Goal: Task Accomplishment & Management: Use online tool/utility

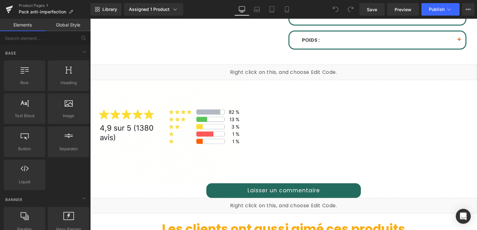
scroll to position [250, 0]
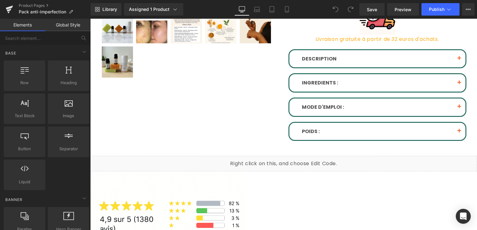
click at [398, 63] on div "DESCRIPTION Text Block" at bounding box center [377, 58] width 176 height 17
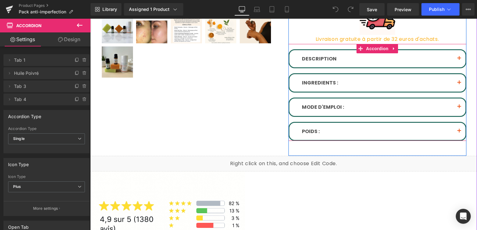
click at [457, 58] on button "button" at bounding box center [459, 58] width 12 height 17
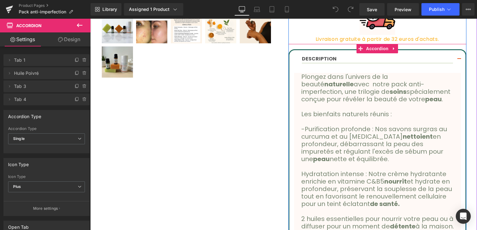
click at [456, 59] on button "button" at bounding box center [459, 59] width 12 height 18
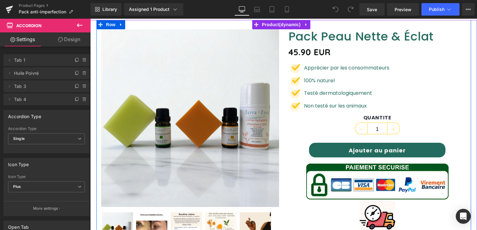
scroll to position [0, 0]
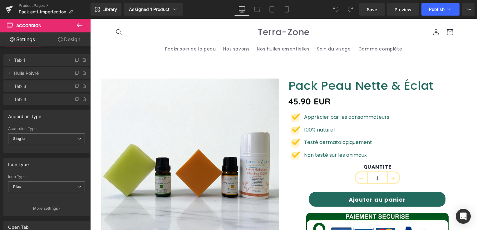
click at [141, 53] on header "Packs soin de la peau Nos savons Nos huiles essentielles Soin du visage Gamme c…" at bounding box center [283, 40] width 374 height 43
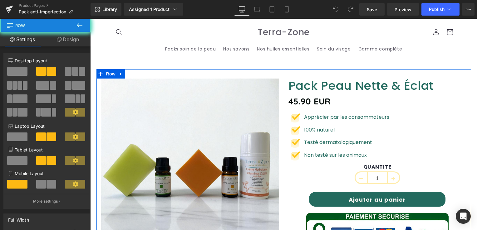
click at [71, 42] on link "Design" at bounding box center [67, 39] width 45 height 14
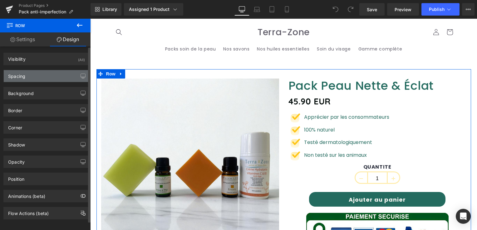
type input "none"
type input "0"
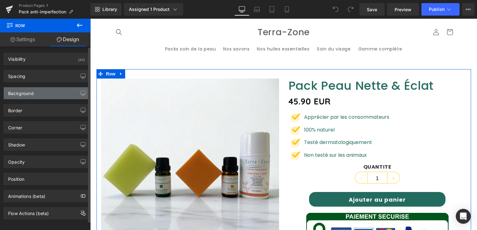
click at [46, 88] on div "Background" at bounding box center [46, 93] width 85 height 12
click at [45, 92] on div "Background" at bounding box center [46, 93] width 85 height 12
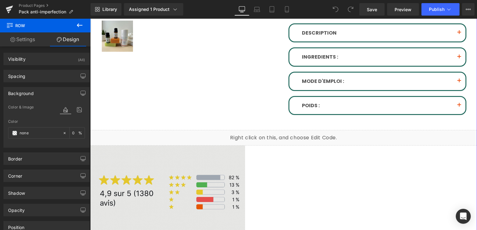
scroll to position [281, 0]
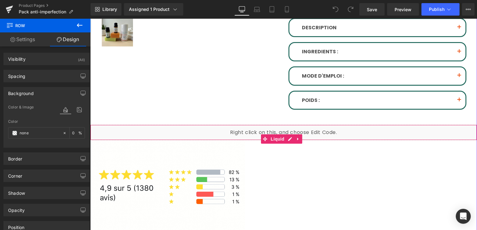
click at [183, 127] on div "Liquid" at bounding box center [283, 133] width 387 height 16
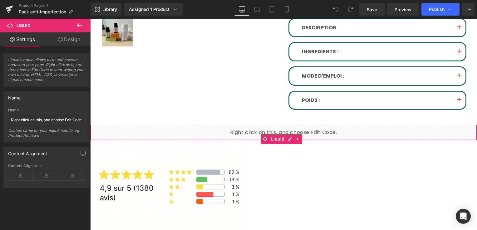
click at [76, 41] on link "Design" at bounding box center [68, 39] width 45 height 14
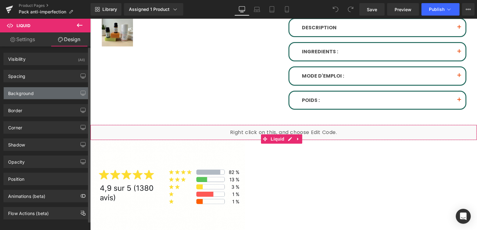
click at [51, 90] on div "Background" at bounding box center [46, 93] width 85 height 12
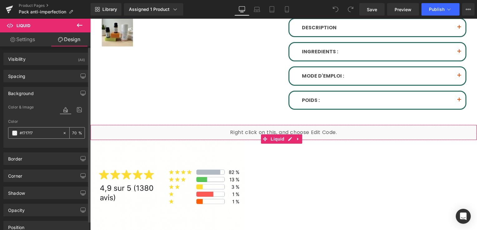
click at [62, 134] on icon at bounding box center [64, 133] width 4 height 4
type input "none"
type input "0"
click at [45, 143] on div at bounding box center [46, 144] width 77 height 4
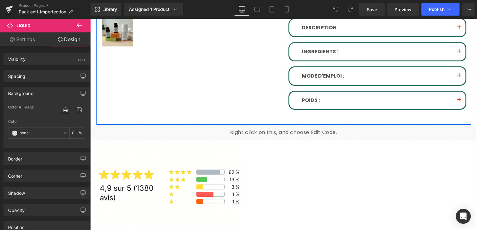
scroll to position [374, 0]
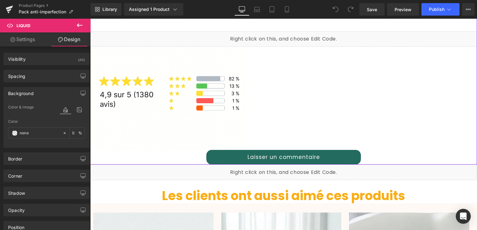
click at [348, 97] on div at bounding box center [283, 98] width 387 height 103
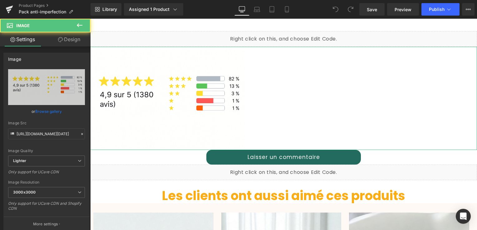
click at [77, 45] on link "Design" at bounding box center [68, 39] width 45 height 14
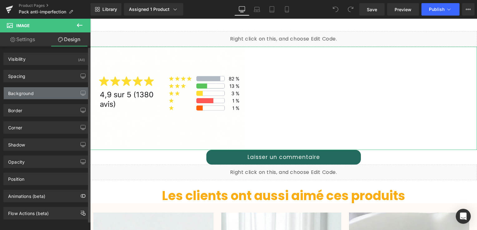
click at [49, 89] on div "Background" at bounding box center [46, 93] width 85 height 12
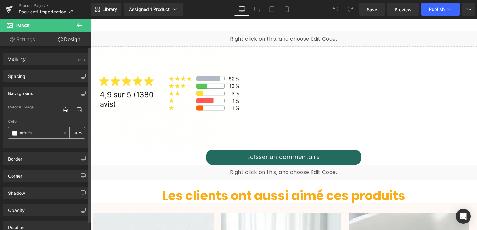
click at [62, 133] on icon at bounding box center [64, 133] width 4 height 4
type input "none"
type input "0"
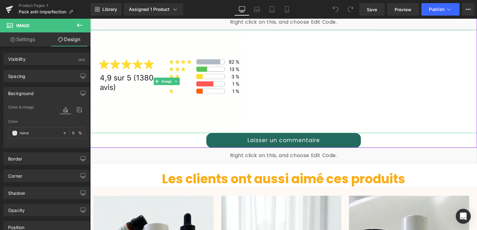
scroll to position [406, 0]
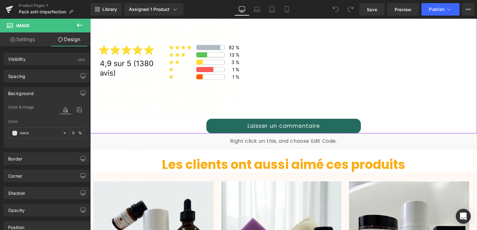
click at [392, 119] on div "Laisser un commentaire" at bounding box center [283, 126] width 387 height 15
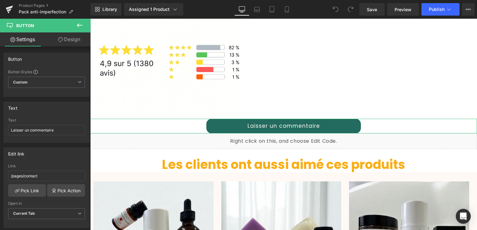
click at [80, 39] on link "Design" at bounding box center [68, 39] width 45 height 14
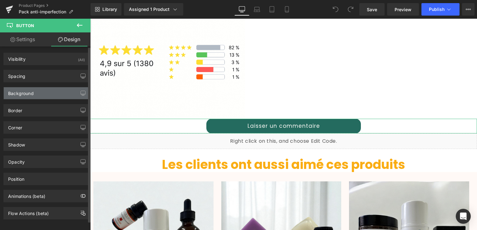
click at [39, 96] on div "Background" at bounding box center [46, 93] width 85 height 12
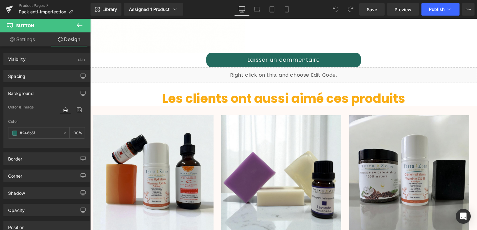
scroll to position [468, 0]
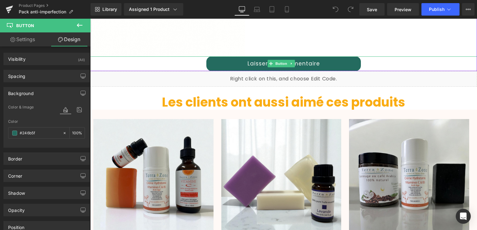
click at [179, 62] on div "Laisser un commentaire" at bounding box center [283, 63] width 387 height 15
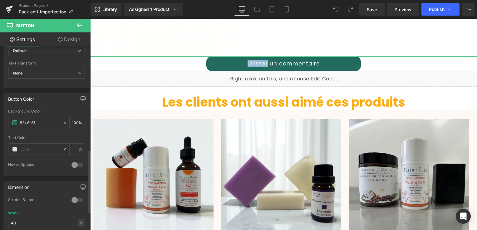
scroll to position [312, 0]
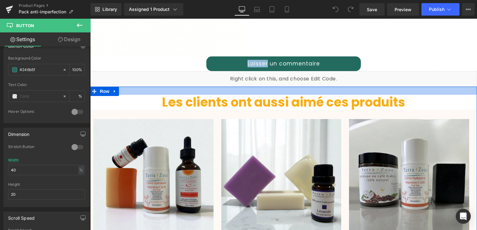
click at [139, 83] on div "Liquid" at bounding box center [283, 79] width 387 height 16
click at [90, 19] on div at bounding box center [90, 19] width 0 height 0
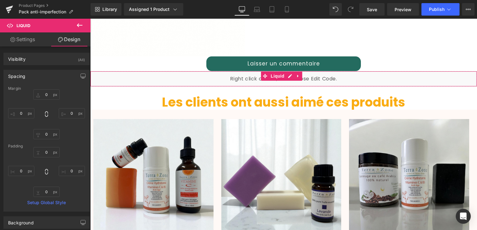
click at [81, 41] on link "Design" at bounding box center [68, 39] width 45 height 14
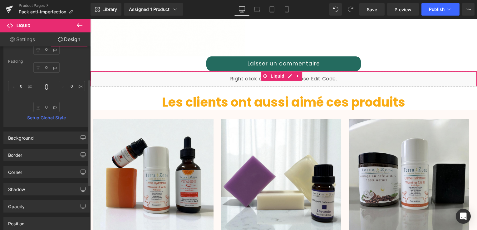
scroll to position [125, 0]
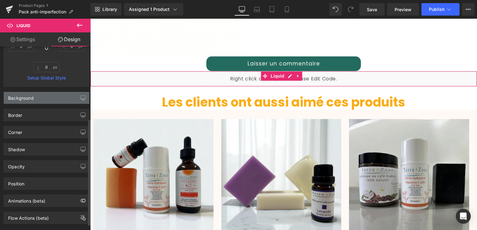
click at [54, 99] on div "Background" at bounding box center [46, 98] width 85 height 12
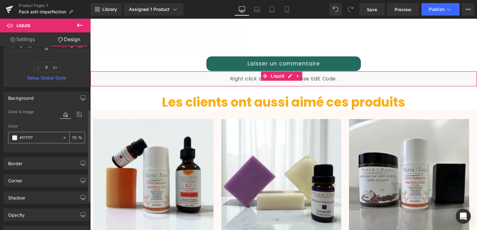
click at [62, 138] on icon at bounding box center [64, 138] width 4 height 4
type input "none"
type input "0"
click at [40, 150] on div "Color & Image color none Color none 0 % Image Replace Image Upload image or Bro…" at bounding box center [46, 130] width 85 height 44
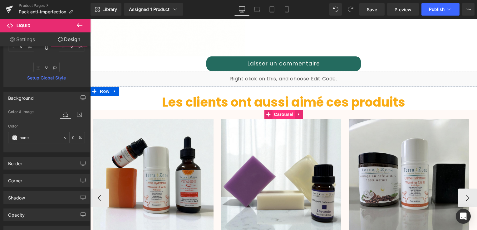
click at [282, 113] on span "Carousel" at bounding box center [283, 114] width 22 height 9
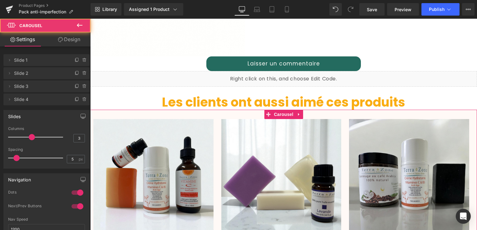
click at [75, 39] on link "Design" at bounding box center [68, 39] width 45 height 14
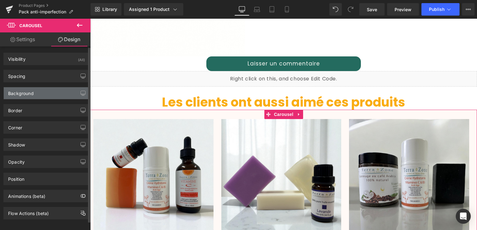
click at [37, 96] on div "Background" at bounding box center [46, 93] width 85 height 12
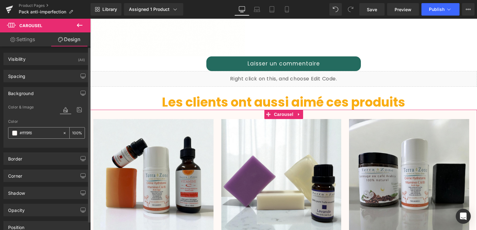
click at [64, 132] on icon at bounding box center [65, 133] width 2 height 2
type input "none"
type input "0"
click at [42, 144] on div at bounding box center [46, 144] width 77 height 4
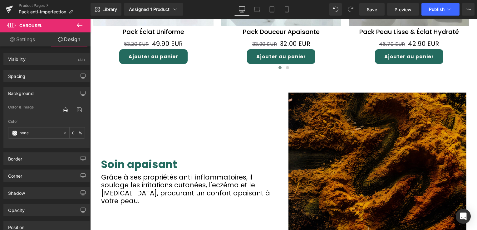
scroll to position [718, 0]
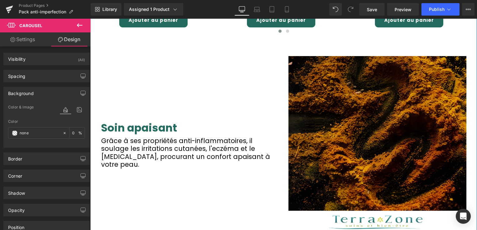
click at [248, 89] on div "Soin apaisant Heading Grâce à ses propriétés anti-inflammatoires, il soulage le…" at bounding box center [189, 145] width 187 height 178
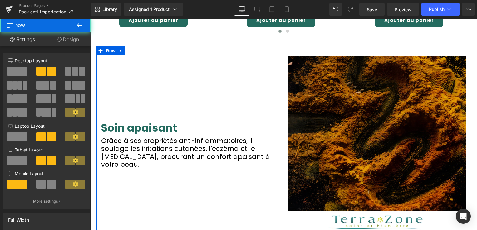
click at [65, 43] on link "Design" at bounding box center [67, 39] width 45 height 14
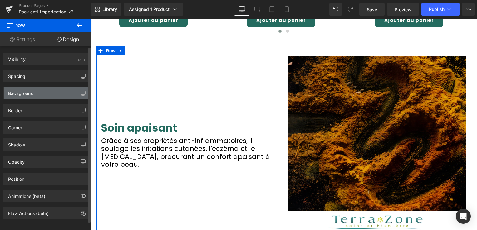
click at [32, 90] on div "Background" at bounding box center [21, 91] width 26 height 9
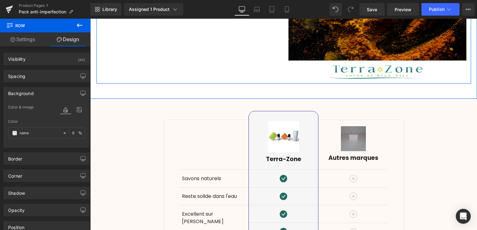
scroll to position [905, 0]
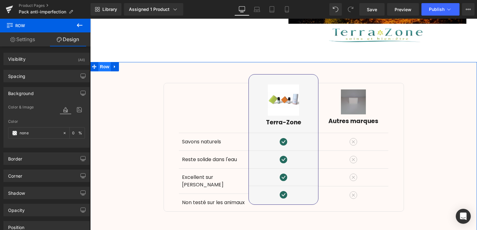
click at [106, 64] on span "Row" at bounding box center [104, 66] width 12 height 9
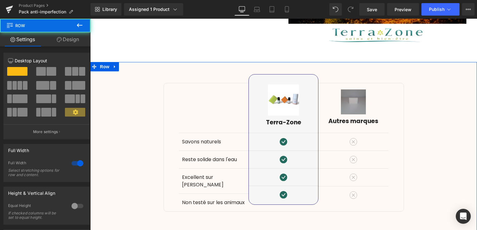
click at [73, 41] on link "Design" at bounding box center [67, 39] width 45 height 14
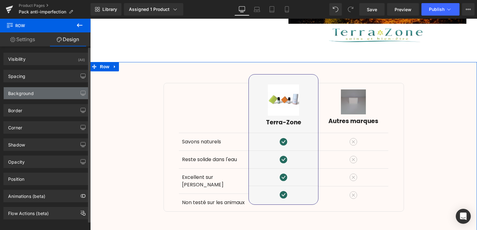
click at [50, 91] on div "Background" at bounding box center [46, 93] width 85 height 12
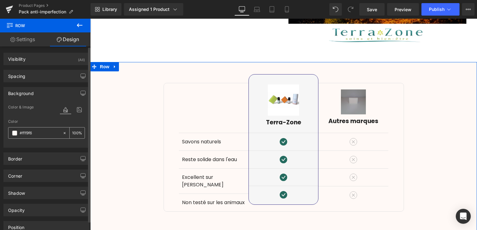
click at [62, 131] on icon at bounding box center [64, 133] width 4 height 4
type input "none"
type input "0"
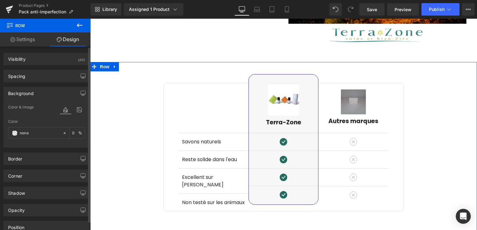
click at [55, 141] on div "Color none 0 %" at bounding box center [46, 132] width 77 height 27
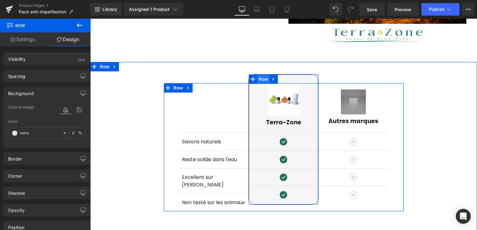
click at [260, 76] on span "Row" at bounding box center [263, 79] width 12 height 9
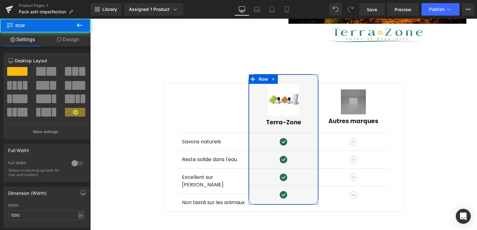
click at [73, 44] on link "Design" at bounding box center [67, 39] width 45 height 14
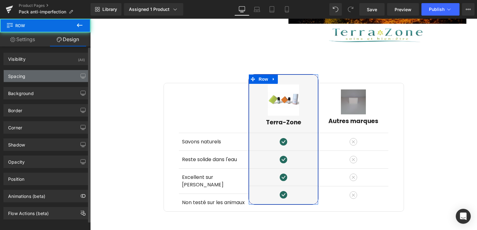
type input "#f6f6f6"
type input "100"
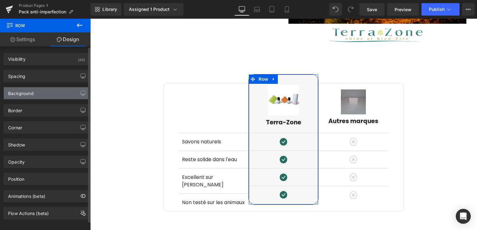
click at [55, 90] on div "Background" at bounding box center [46, 93] width 85 height 12
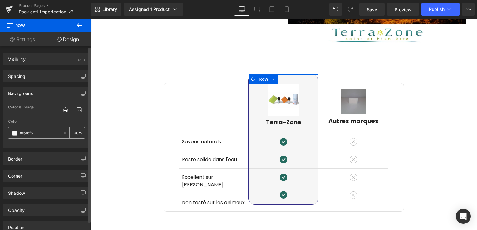
click at [64, 135] on div at bounding box center [65, 133] width 7 height 11
type input "none"
type input "0"
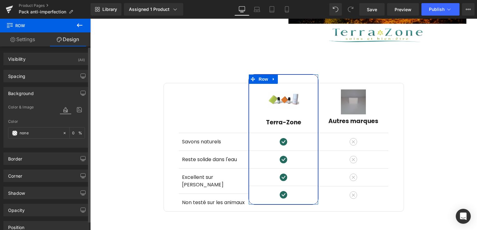
click at [56, 149] on div "Border Border Style Custom Custom Setup Global Style Custom Setup Global Style …" at bounding box center [46, 156] width 93 height 17
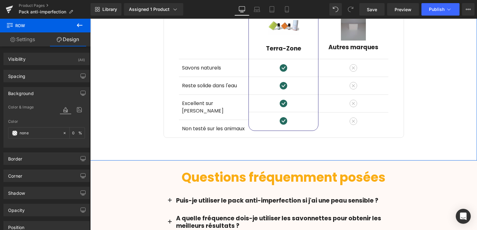
scroll to position [1061, 0]
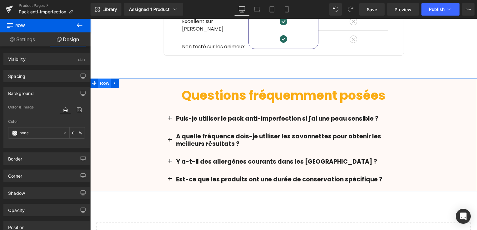
click at [101, 79] on span "Row" at bounding box center [104, 83] width 12 height 9
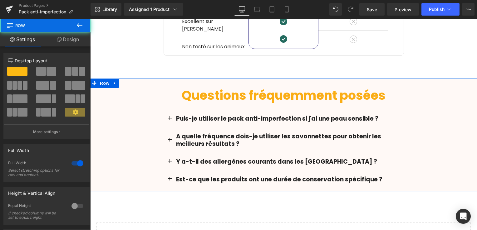
click at [74, 34] on link "Design" at bounding box center [67, 39] width 45 height 14
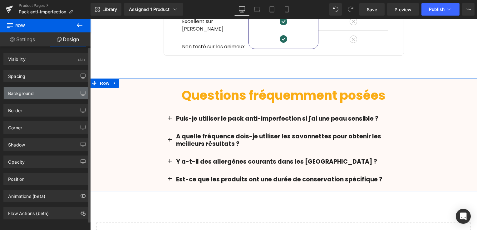
click at [36, 98] on div "Background" at bounding box center [46, 93] width 85 height 12
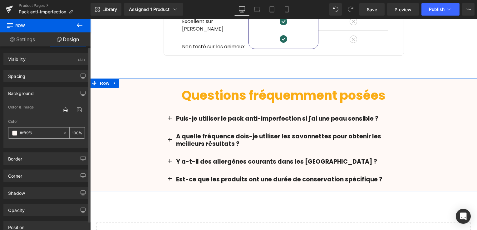
click at [62, 132] on icon at bounding box center [64, 133] width 4 height 4
type input "none"
type input "0"
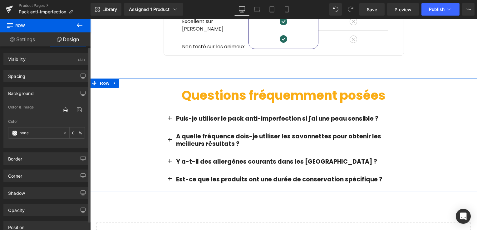
click at [42, 145] on div at bounding box center [46, 144] width 77 height 4
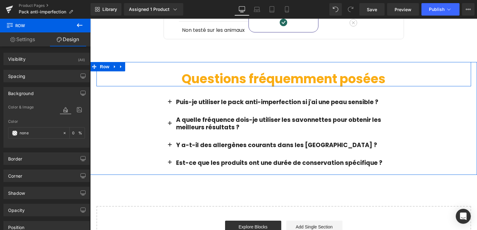
scroll to position [1092, 0]
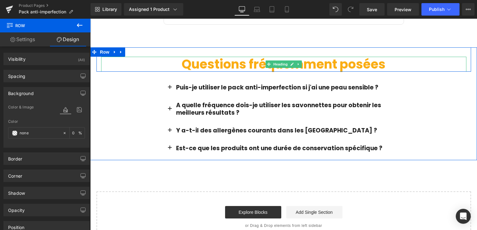
click at [155, 57] on h2 "Questions fréquemment posées" at bounding box center [283, 64] width 365 height 15
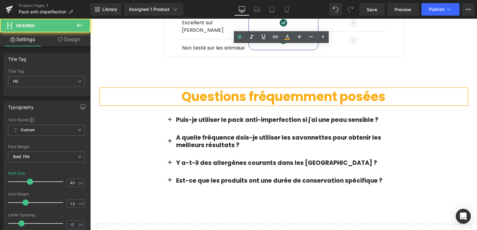
scroll to position [1029, 0]
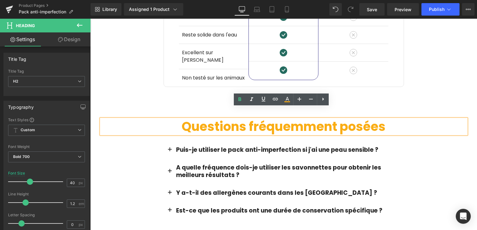
click at [149, 110] on div "Questions fréquemment posées Heading Row" at bounding box center [283, 122] width 374 height 24
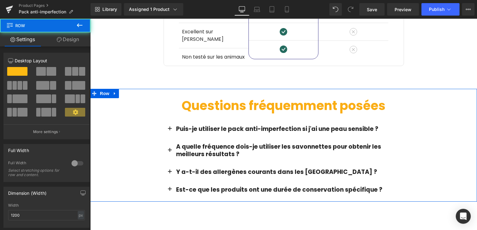
scroll to position [1061, 0]
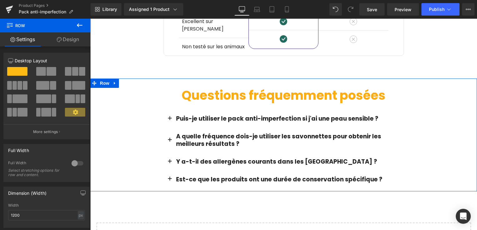
click at [107, 93] on div "Questions fréquemment posées Heading Row Puis-je utiliser le pack anti-imperfec…" at bounding box center [283, 135] width 387 height 113
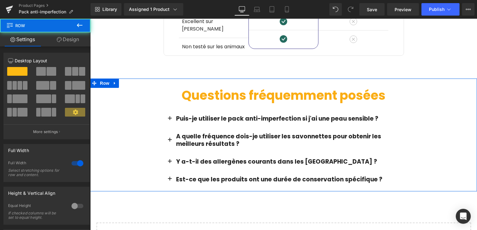
click at [72, 45] on link "Design" at bounding box center [67, 39] width 45 height 14
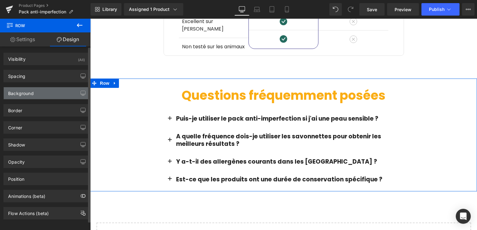
click at [49, 90] on div "Background" at bounding box center [46, 93] width 85 height 12
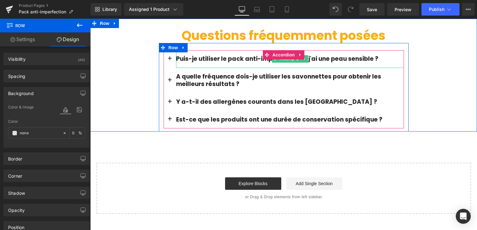
scroll to position [1123, 0]
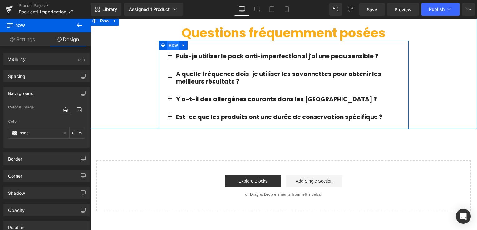
click at [172, 41] on span "Row" at bounding box center [173, 45] width 12 height 9
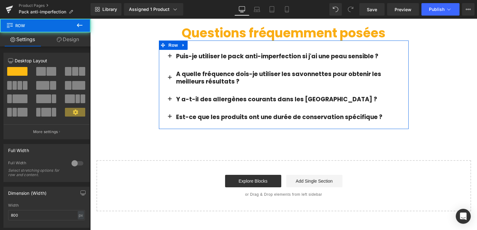
click at [80, 40] on link "Design" at bounding box center [67, 39] width 45 height 14
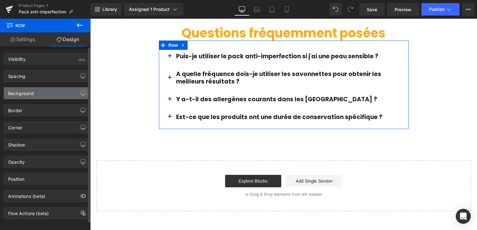
click at [40, 93] on div "Background" at bounding box center [46, 93] width 85 height 12
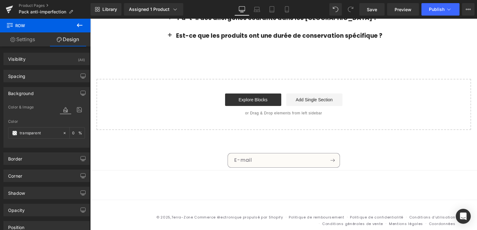
scroll to position [1205, 0]
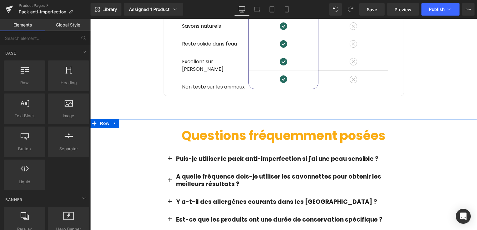
scroll to position [986, 0]
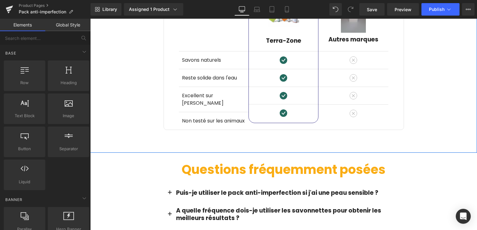
click at [119, 105] on div "Image Différences Heading Row Savons naturels Text Block Reste solide dans l'ea…" at bounding box center [283, 55] width 387 height 150
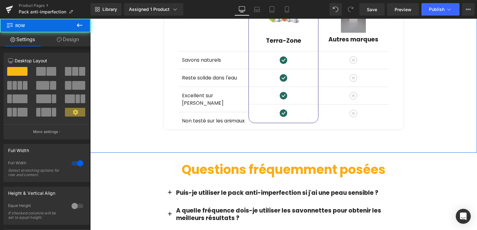
click at [68, 41] on link "Design" at bounding box center [67, 39] width 45 height 14
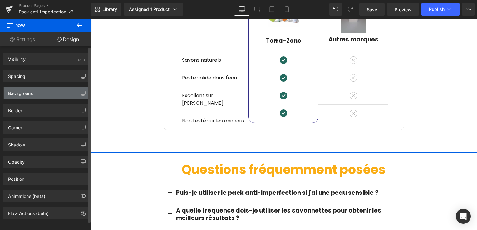
click at [30, 97] on div "Background" at bounding box center [46, 93] width 85 height 12
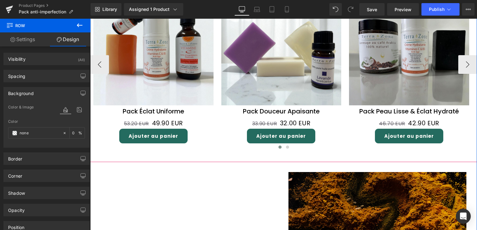
scroll to position [612, 0]
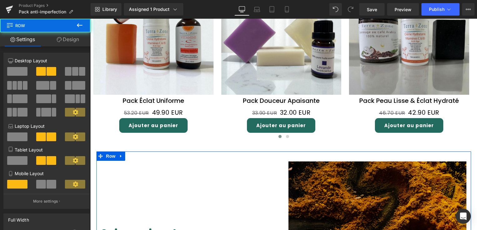
drag, startPoint x: 72, startPoint y: 44, endPoint x: 68, endPoint y: 46, distance: 4.1
click at [72, 44] on link "Design" at bounding box center [67, 39] width 45 height 14
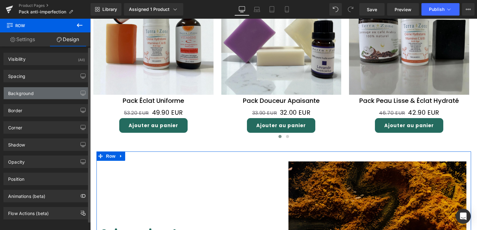
click at [33, 93] on div "Background" at bounding box center [46, 93] width 85 height 12
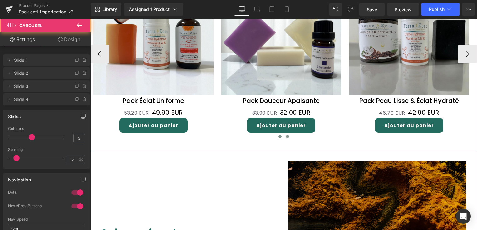
click at [287, 135] on button at bounding box center [287, 137] width 7 height 6
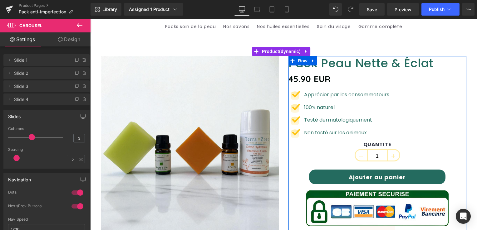
scroll to position [0, 0]
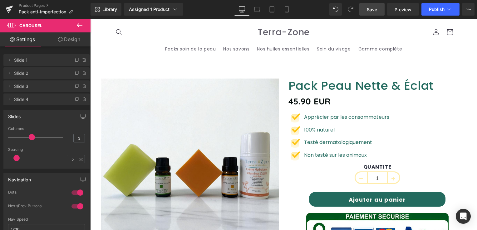
click at [377, 15] on link "Save" at bounding box center [371, 9] width 25 height 12
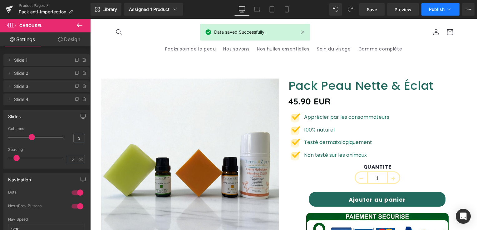
click at [445, 10] on icon at bounding box center [448, 9] width 6 height 6
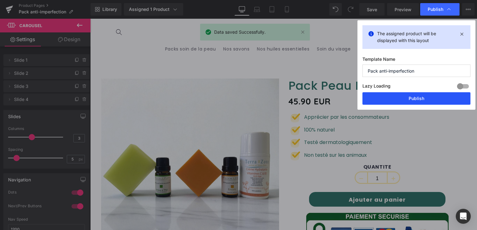
click at [427, 99] on button "Publish" at bounding box center [416, 98] width 108 height 12
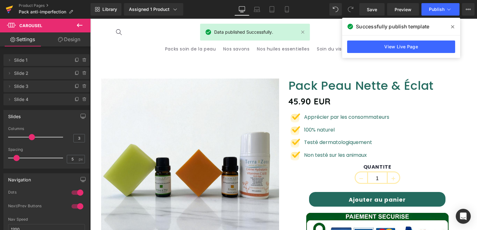
click at [5, 11] on link at bounding box center [9, 9] width 19 height 19
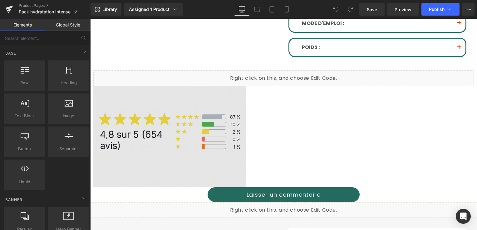
scroll to position [343, 0]
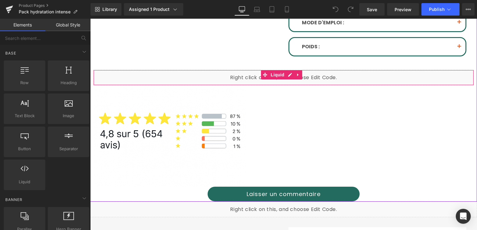
click at [156, 72] on div "Liquid" at bounding box center [283, 78] width 380 height 16
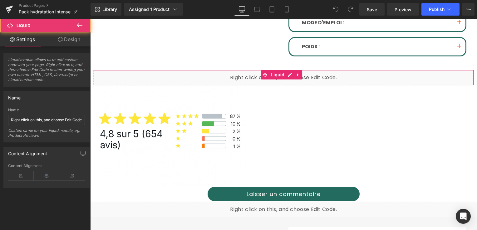
click at [76, 38] on link "Design" at bounding box center [68, 39] width 45 height 14
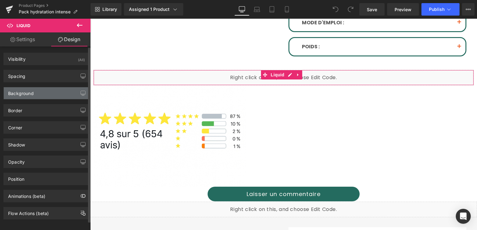
click at [40, 90] on div "Background" at bounding box center [46, 93] width 85 height 12
click at [41, 93] on div "Background" at bounding box center [46, 93] width 85 height 12
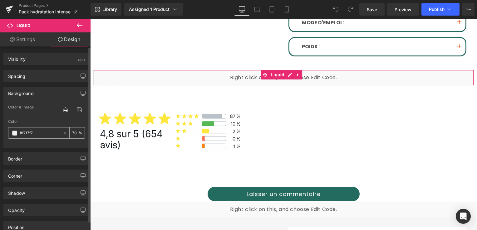
click at [63, 132] on icon at bounding box center [64, 133] width 4 height 4
click at [42, 144] on div at bounding box center [46, 144] width 77 height 4
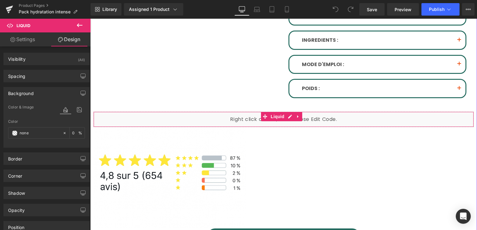
scroll to position [250, 0]
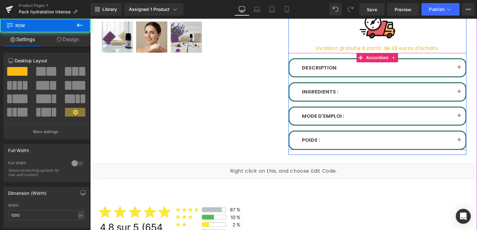
click at [457, 67] on button "button" at bounding box center [459, 67] width 12 height 17
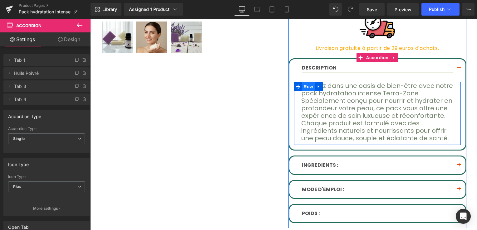
click at [302, 88] on span "Row" at bounding box center [308, 86] width 12 height 9
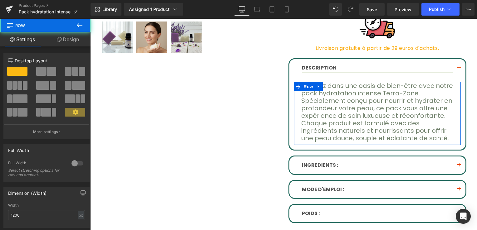
click at [68, 38] on link "Design" at bounding box center [67, 39] width 45 height 14
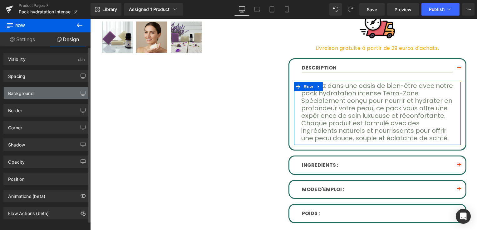
click at [41, 92] on div "Background" at bounding box center [46, 93] width 85 height 12
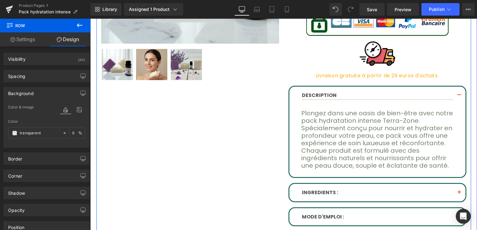
scroll to position [156, 0]
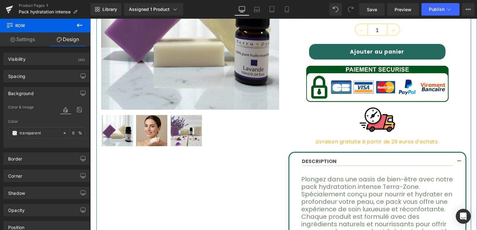
click at [235, 132] on div at bounding box center [190, 131] width 178 height 34
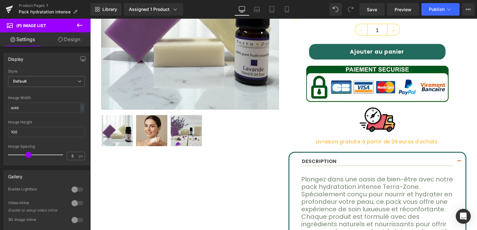
click at [68, 40] on link "Design" at bounding box center [68, 39] width 45 height 14
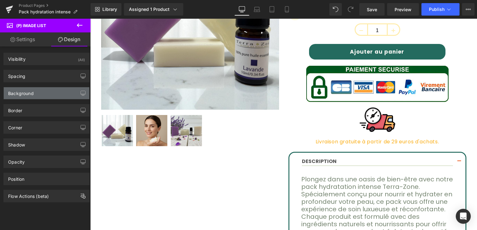
click at [43, 93] on div "Background" at bounding box center [46, 93] width 85 height 12
click at [43, 94] on div "Background" at bounding box center [46, 93] width 85 height 12
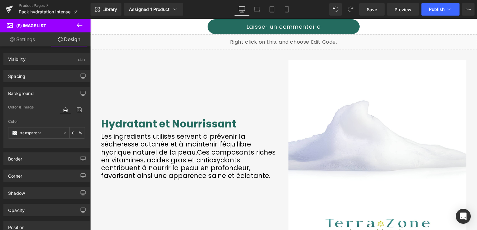
scroll to position [530, 0]
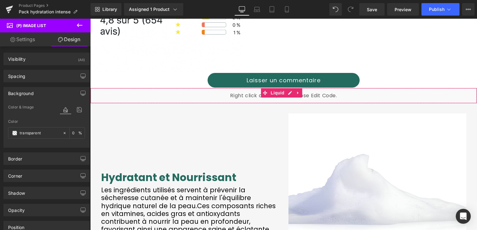
click at [183, 88] on div "Liquid" at bounding box center [283, 96] width 387 height 16
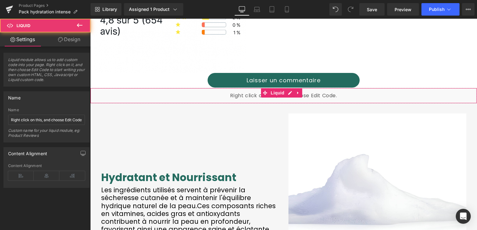
click at [65, 37] on link "Design" at bounding box center [68, 39] width 45 height 14
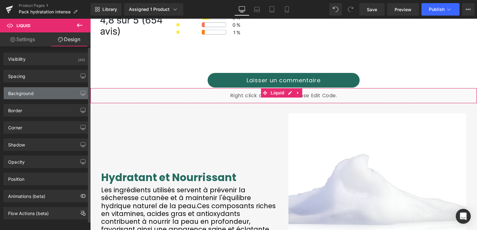
click at [47, 97] on div "Background" at bounding box center [46, 93] width 85 height 12
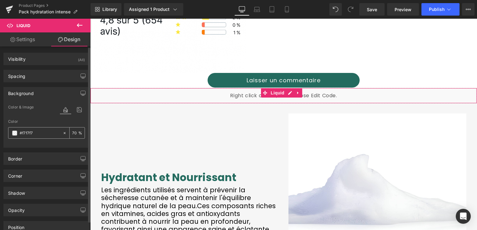
click at [62, 133] on icon at bounding box center [64, 133] width 4 height 4
click at [46, 144] on div at bounding box center [46, 144] width 77 height 4
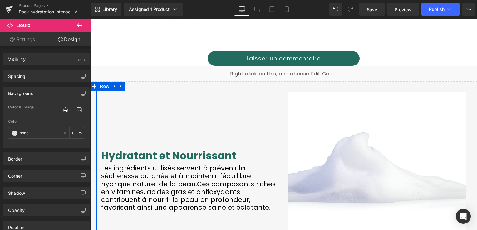
scroll to position [562, 0]
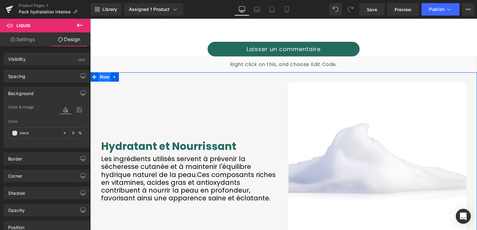
click at [102, 72] on span "Row" at bounding box center [104, 76] width 12 height 9
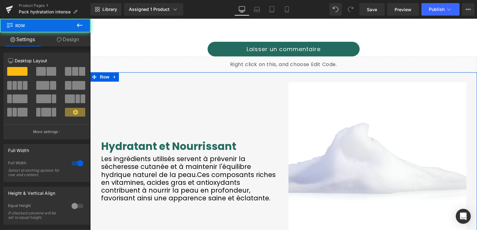
click at [70, 39] on link "Design" at bounding box center [67, 39] width 45 height 14
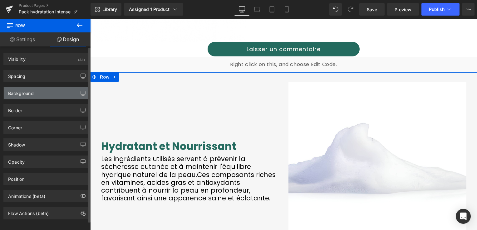
click at [51, 94] on div "Background" at bounding box center [46, 93] width 85 height 12
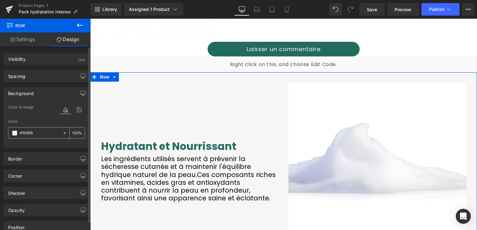
click at [64, 134] on icon at bounding box center [64, 133] width 4 height 4
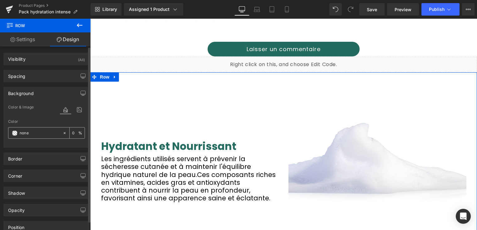
click at [70, 132] on div "100 %" at bounding box center [77, 133] width 15 height 11
click at [70, 134] on div "100 %" at bounding box center [77, 133] width 15 height 11
click at [73, 133] on input "100" at bounding box center [75, 132] width 6 height 7
type input "100"
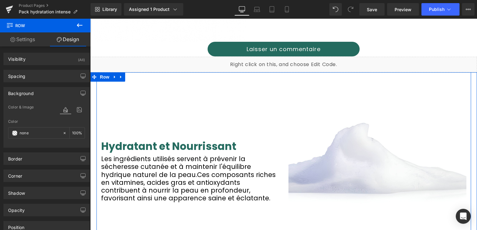
click at [178, 100] on div "Hydratant et Nourrissant Heading Les ingrédients utilisés servent à prévenir la…" at bounding box center [189, 171] width 187 height 178
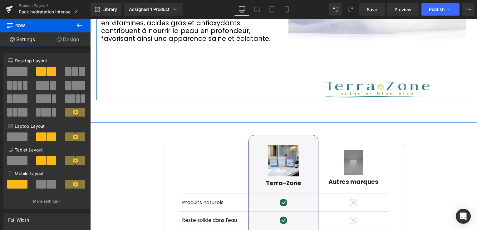
scroll to position [780, 0]
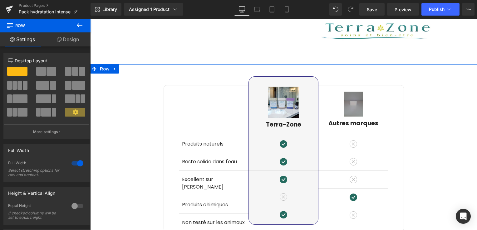
click at [73, 41] on link "Design" at bounding box center [67, 39] width 45 height 14
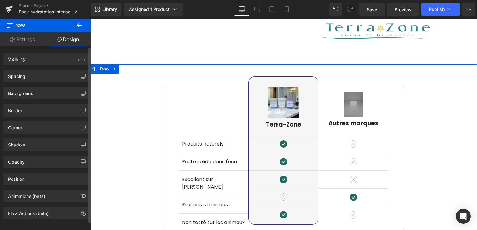
click at [50, 100] on div "Border Border Style Custom Custom Setup Global Style Custom Setup Global Style …" at bounding box center [46, 108] width 93 height 17
click at [49, 95] on div "Background" at bounding box center [46, 93] width 85 height 12
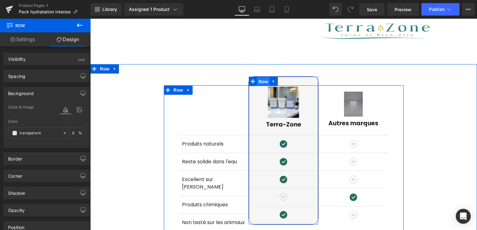
click at [258, 77] on span "Row" at bounding box center [263, 81] width 12 height 9
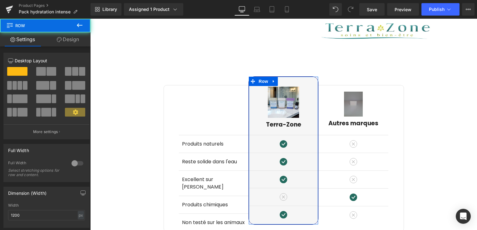
click at [72, 41] on link "Design" at bounding box center [67, 39] width 45 height 14
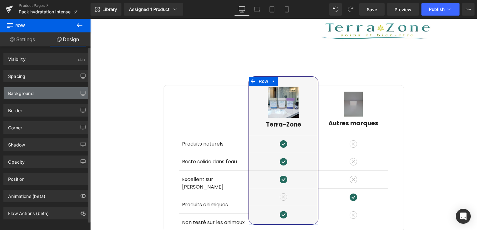
click at [45, 91] on div "Background" at bounding box center [46, 93] width 85 height 12
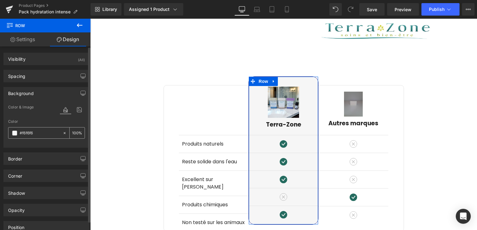
click at [64, 133] on icon at bounding box center [65, 133] width 2 height 2
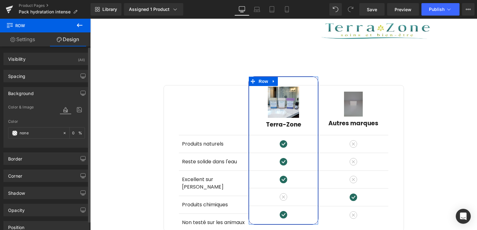
click at [38, 147] on div "Color & Image color Color #f6f6f6 100 % Image Replace Image Upload image or Bro…" at bounding box center [46, 126] width 85 height 44
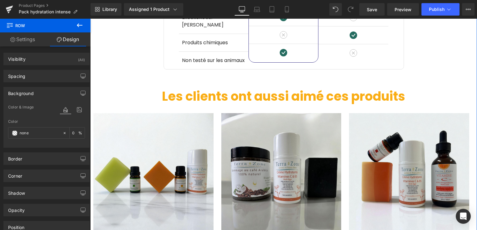
scroll to position [905, 0]
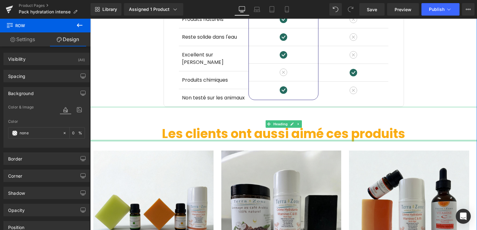
click at [131, 140] on div at bounding box center [283, 141] width 387 height 2
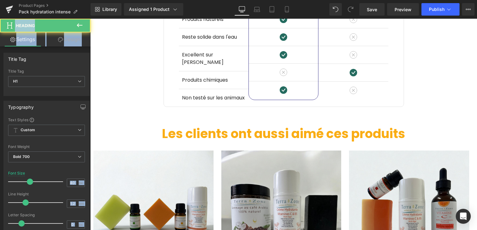
click at [72, 42] on link "Design" at bounding box center [68, 39] width 45 height 14
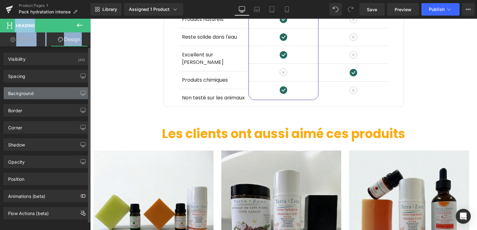
click at [51, 95] on div "Background" at bounding box center [46, 93] width 85 height 12
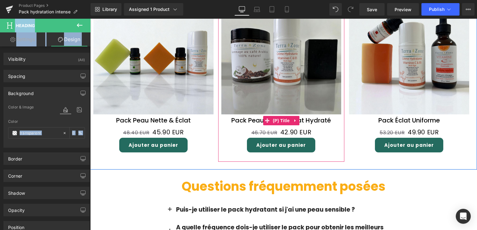
scroll to position [936, 0]
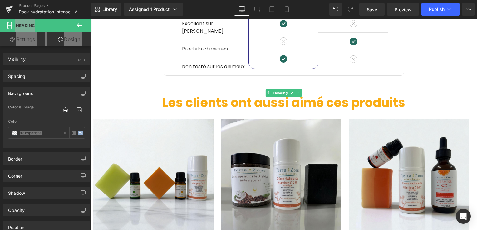
click at [139, 95] on h1 "Les clients ont aussi aimé ces produits" at bounding box center [283, 102] width 387 height 15
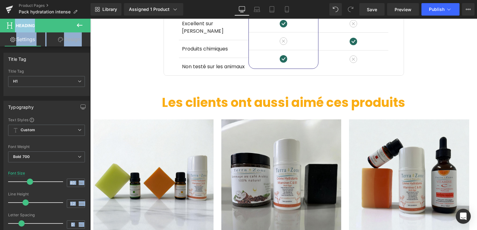
click at [74, 44] on link "Design" at bounding box center [68, 39] width 45 height 14
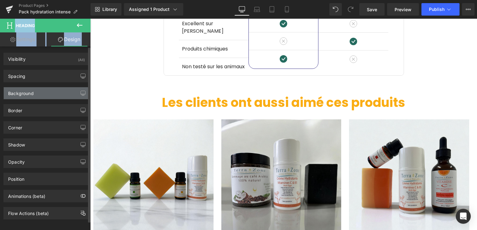
click at [56, 91] on div "Background" at bounding box center [46, 93] width 85 height 12
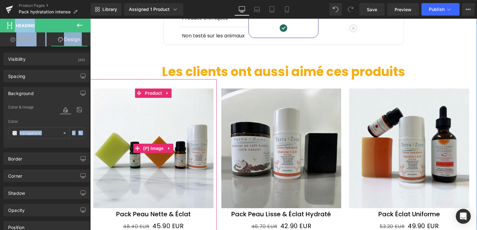
scroll to position [998, 0]
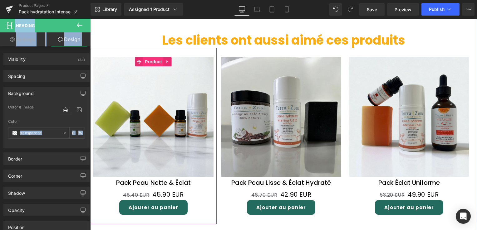
click at [150, 57] on span "Product" at bounding box center [153, 61] width 20 height 9
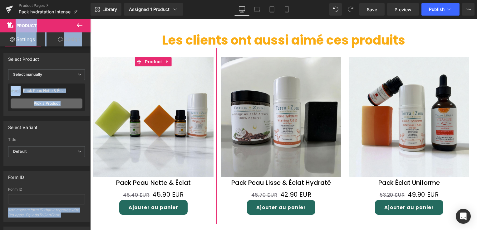
click at [29, 105] on link "Pick a Product" at bounding box center [47, 104] width 72 height 10
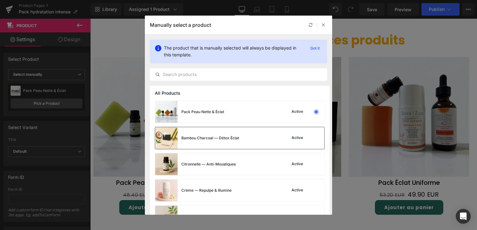
click at [205, 137] on div "Bambou Charcoal — Détox Éclat" at bounding box center [210, 138] width 58 height 6
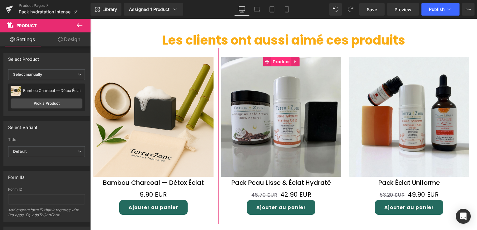
click at [279, 57] on span "Product" at bounding box center [281, 61] width 20 height 9
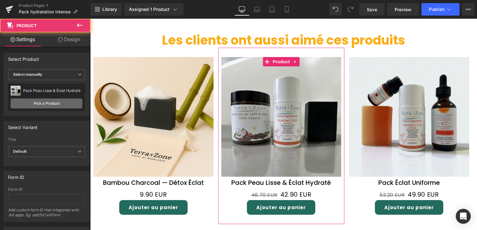
click at [58, 99] on link "Pick a Product" at bounding box center [47, 104] width 72 height 10
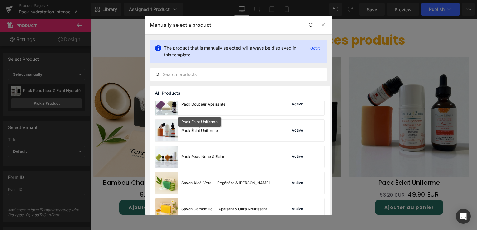
scroll to position [406, 0]
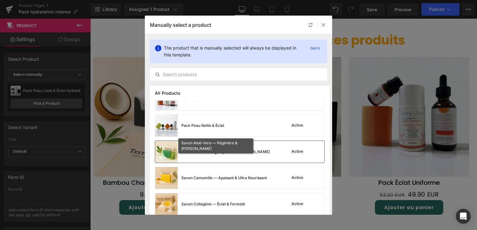
click at [208, 152] on div "Savon Aloé-Vera — Régénère & [PERSON_NAME]" at bounding box center [225, 152] width 88 height 6
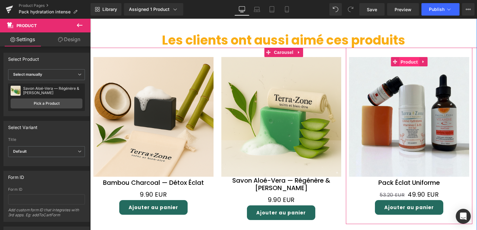
click at [408, 57] on span "Product" at bounding box center [409, 61] width 20 height 9
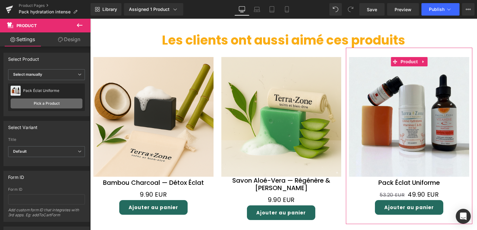
click at [56, 101] on link "Pick a Product" at bounding box center [47, 104] width 72 height 10
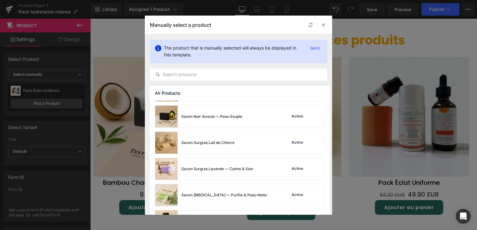
scroll to position [594, 0]
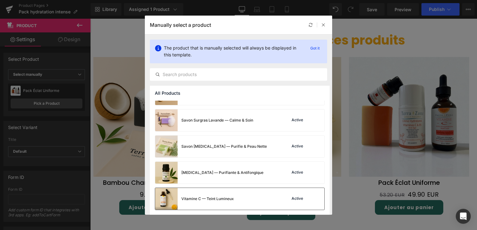
click at [211, 202] on div "Vitamine C — Teint Lumineux" at bounding box center [194, 199] width 79 height 22
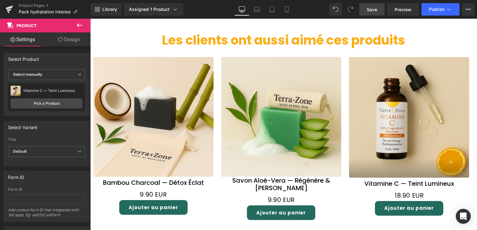
click at [371, 12] on span "Save" at bounding box center [372, 9] width 10 height 7
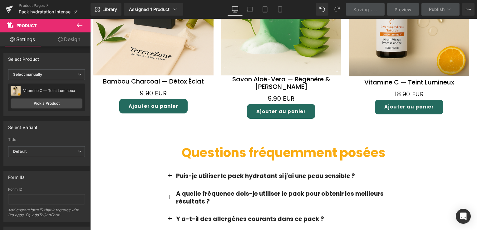
scroll to position [1092, 0]
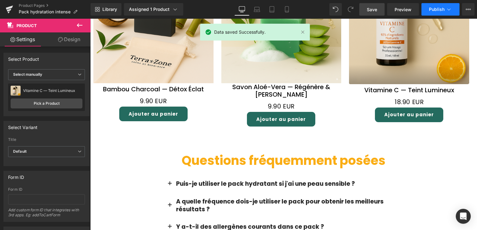
click at [446, 6] on icon at bounding box center [448, 9] width 6 height 6
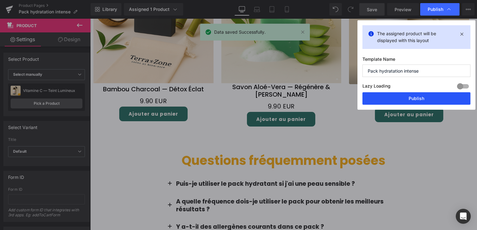
drag, startPoint x: 419, startPoint y: 97, endPoint x: 382, endPoint y: 39, distance: 68.8
click at [419, 97] on button "Publish" at bounding box center [416, 98] width 108 height 12
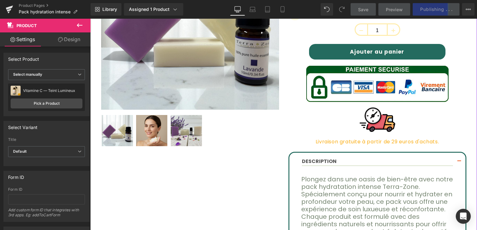
scroll to position [0, 0]
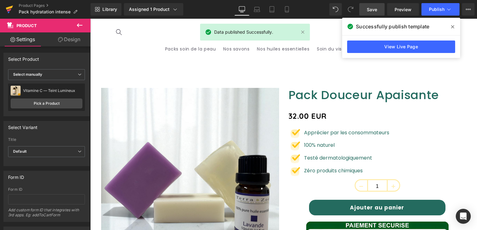
click at [11, 8] on icon at bounding box center [9, 10] width 7 height 16
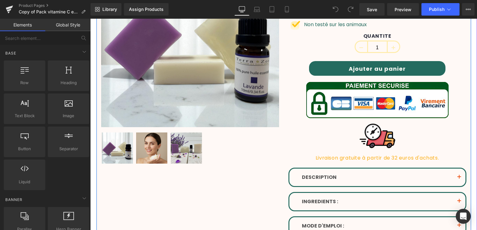
scroll to position [187, 0]
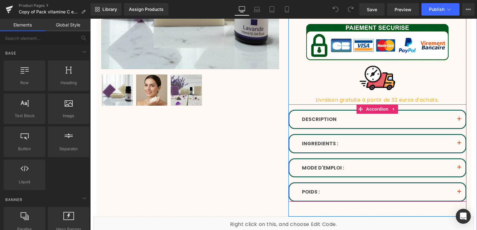
click at [459, 121] on span "button" at bounding box center [459, 121] width 0 height 0
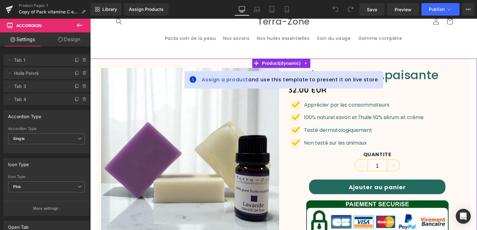
scroll to position [0, 0]
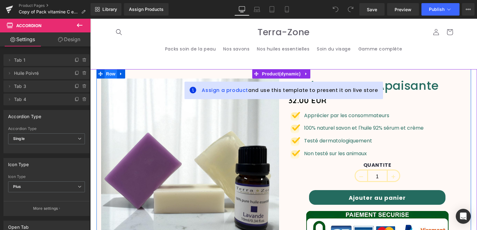
click at [111, 74] on span "Row" at bounding box center [111, 73] width 12 height 9
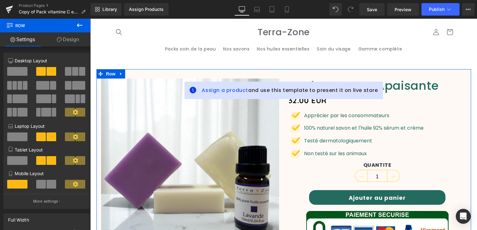
click at [67, 42] on link "Design" at bounding box center [67, 39] width 45 height 14
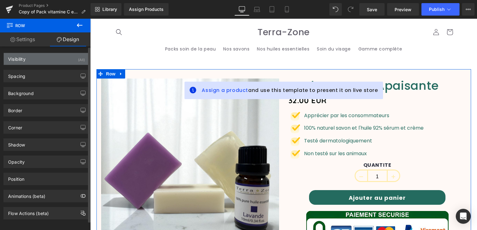
type input "#fff9f6"
type input "100"
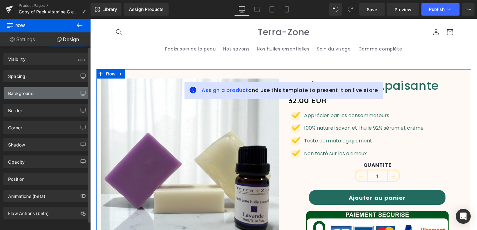
click at [41, 92] on div "Background" at bounding box center [46, 93] width 85 height 12
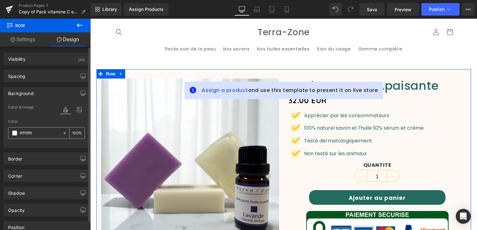
click at [63, 132] on icon at bounding box center [64, 133] width 4 height 4
type input "none"
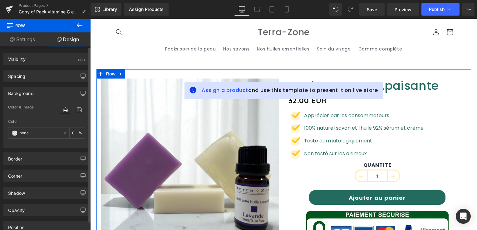
click at [46, 142] on div at bounding box center [46, 144] width 77 height 4
click at [72, 132] on input "0" at bounding box center [75, 132] width 6 height 7
type input "100"
click at [30, 146] on div "Color & Image color none Color none 100 % Image Replace Image Upload image or B…" at bounding box center [46, 126] width 85 height 44
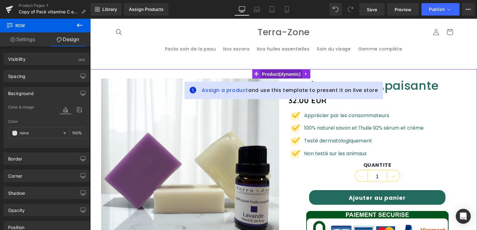
click at [275, 73] on span "Product" at bounding box center [281, 74] width 42 height 9
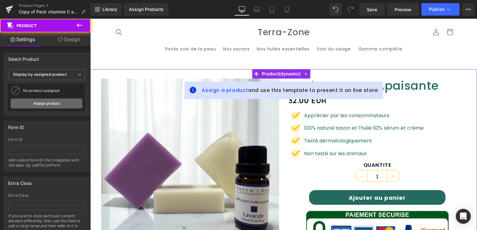
click at [45, 102] on link "Assign product" at bounding box center [47, 104] width 72 height 10
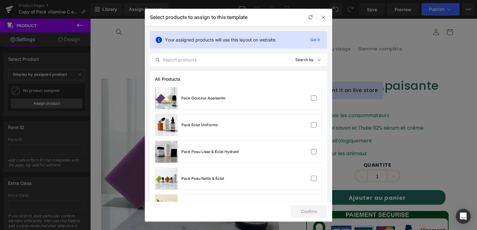
scroll to position [343, 0]
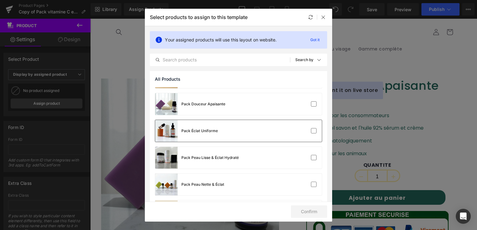
click at [197, 128] on div "Pack Éclat Uniforme" at bounding box center [199, 131] width 37 height 6
drag, startPoint x: 197, startPoint y: 128, endPoint x: 173, endPoint y: 135, distance: 25.8
click at [173, 135] on div at bounding box center [166, 131] width 22 height 22
click at [316, 210] on button "Confirm" at bounding box center [309, 212] width 36 height 12
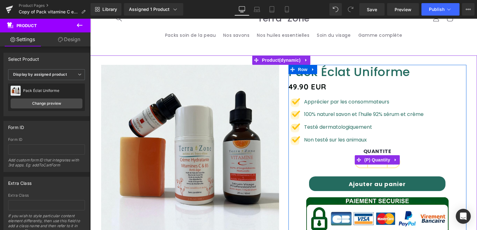
scroll to position [0, 0]
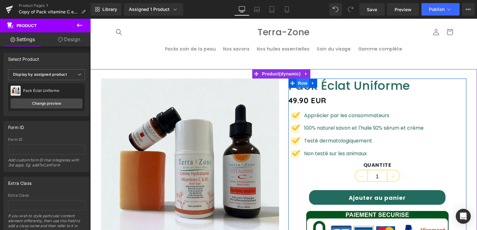
click at [302, 81] on span "Row" at bounding box center [302, 83] width 12 height 9
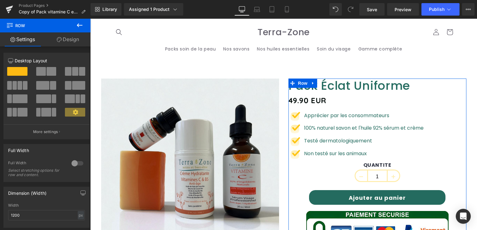
click at [66, 37] on link "Design" at bounding box center [67, 39] width 45 height 14
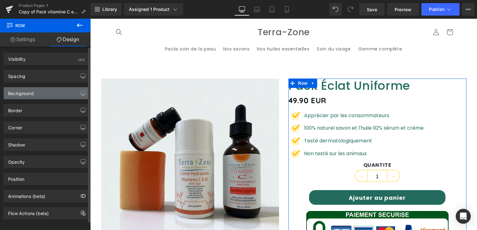
click at [41, 94] on div "Background" at bounding box center [46, 93] width 85 height 12
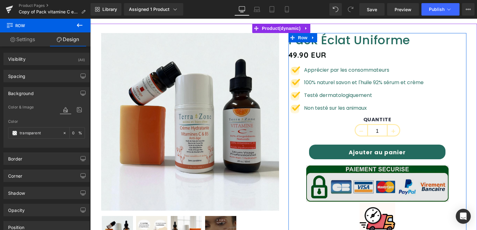
scroll to position [125, 0]
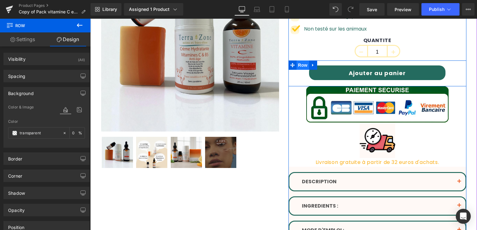
click at [296, 65] on span "Row" at bounding box center [302, 65] width 12 height 9
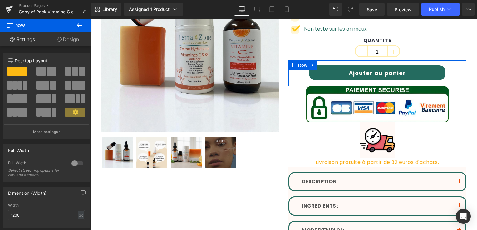
click at [70, 41] on link "Design" at bounding box center [67, 39] width 45 height 14
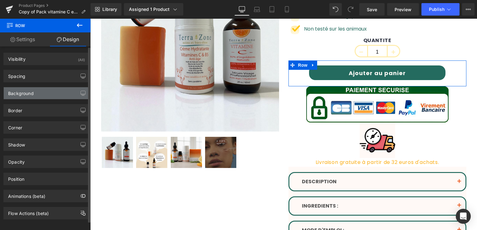
click at [47, 92] on div "Background" at bounding box center [46, 93] width 85 height 12
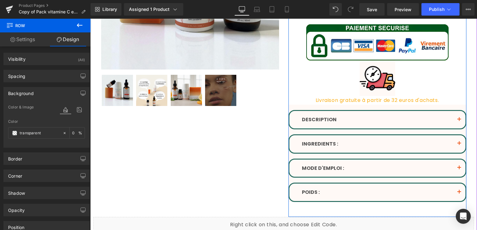
scroll to position [187, 0]
click at [304, 107] on div "DESCRIPTION Text Block Plongez dans l'univers de la beauté naturelle avec notre…" at bounding box center [377, 153] width 178 height 97
click at [90, 19] on div at bounding box center [90, 19] width 0 height 0
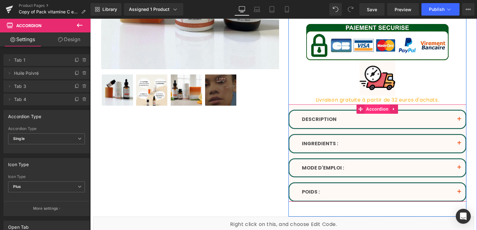
click at [378, 108] on span "Accordion" at bounding box center [377, 109] width 26 height 9
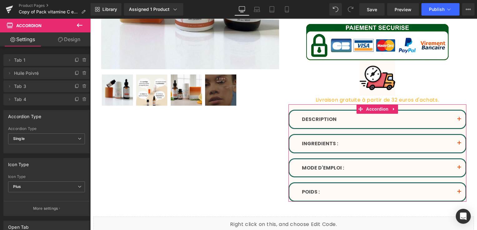
click at [65, 41] on link "Design" at bounding box center [68, 39] width 45 height 14
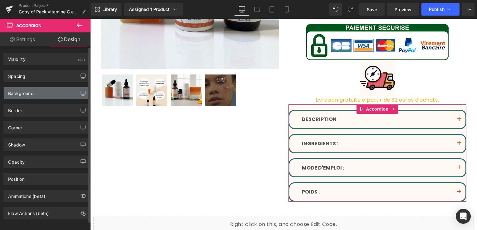
click at [51, 90] on div "Background" at bounding box center [46, 93] width 85 height 12
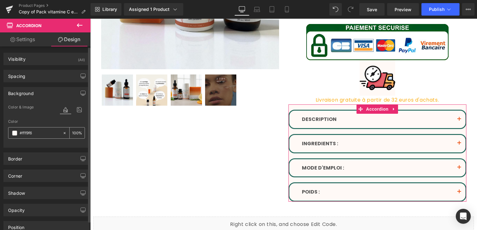
click at [62, 131] on icon at bounding box center [64, 133] width 4 height 4
type input "none"
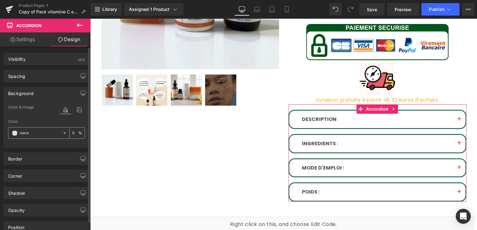
click at [74, 134] on input "0" at bounding box center [75, 132] width 6 height 7
type input "100"
click at [39, 143] on div at bounding box center [46, 144] width 77 height 4
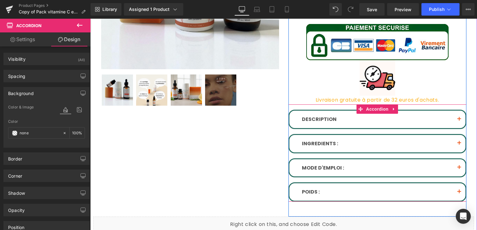
click at [458, 117] on button "button" at bounding box center [459, 119] width 12 height 17
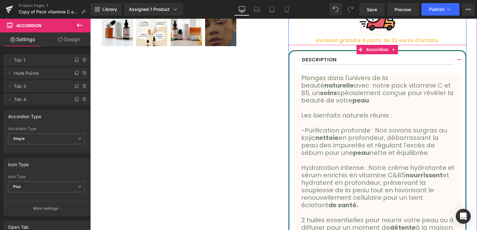
scroll to position [250, 0]
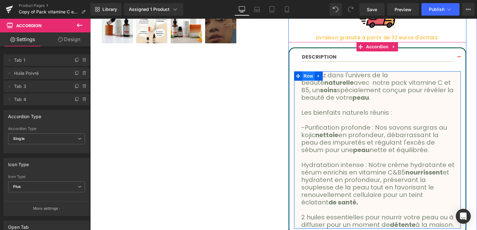
click at [304, 77] on span "Row" at bounding box center [308, 75] width 12 height 9
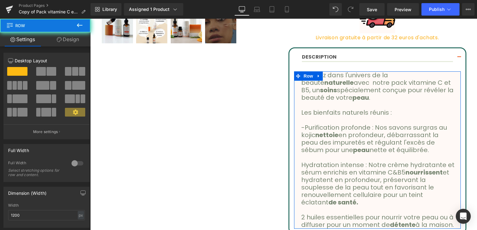
click at [71, 37] on link "Design" at bounding box center [67, 39] width 45 height 14
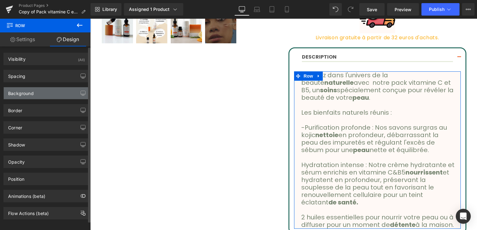
click at [31, 89] on div "Background" at bounding box center [21, 91] width 26 height 9
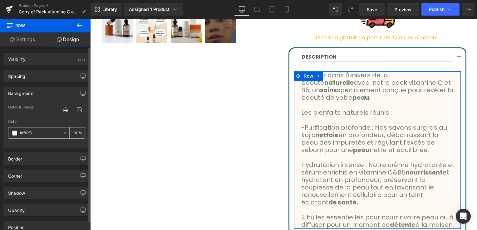
click at [62, 133] on icon at bounding box center [64, 133] width 4 height 4
type input "none"
type input "0"
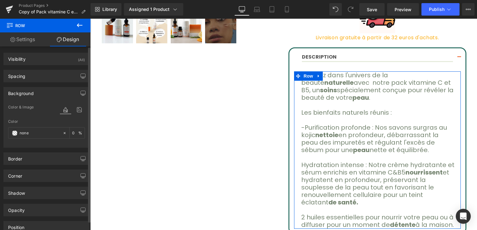
click at [41, 151] on div "Border Border Style Custom Custom Setup Global Style Custom Setup Global Style …" at bounding box center [46, 156] width 93 height 17
click at [44, 148] on div "Border Border Style Custom Custom Setup Global Style Custom Setup Global Style …" at bounding box center [46, 156] width 93 height 17
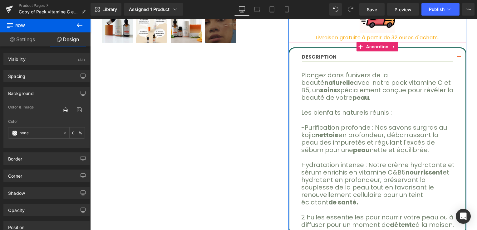
click at [456, 55] on button "button" at bounding box center [459, 57] width 12 height 18
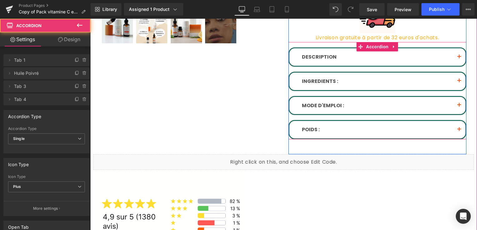
click at [458, 78] on button "button" at bounding box center [459, 81] width 12 height 17
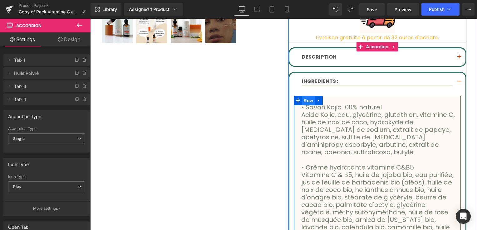
click at [306, 100] on span "Row" at bounding box center [308, 100] width 12 height 9
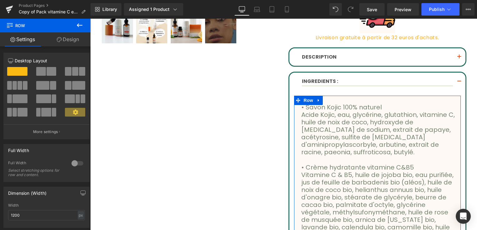
click at [74, 42] on link "Design" at bounding box center [67, 39] width 45 height 14
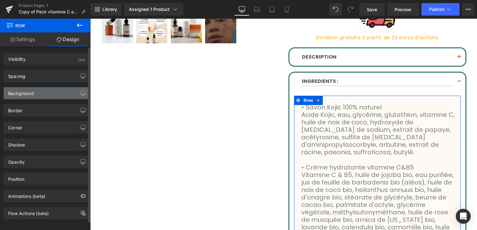
click at [43, 93] on div "Background" at bounding box center [46, 93] width 85 height 12
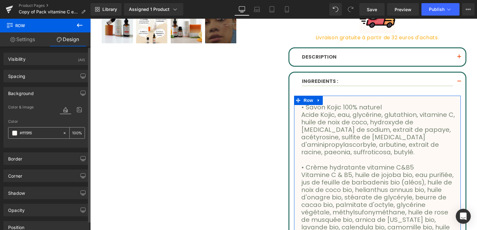
click at [62, 134] on icon at bounding box center [64, 133] width 4 height 4
type input "none"
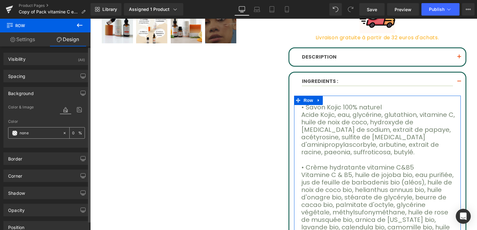
click at [73, 133] on input "0" at bounding box center [75, 132] width 6 height 7
type input "100"
click at [62, 142] on div at bounding box center [46, 144] width 77 height 4
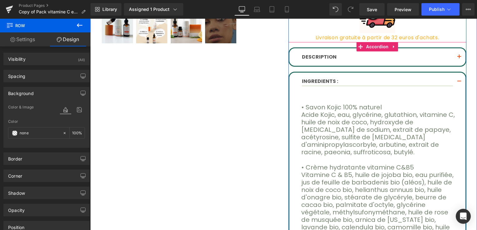
click at [459, 83] on span "button" at bounding box center [459, 83] width 0 height 0
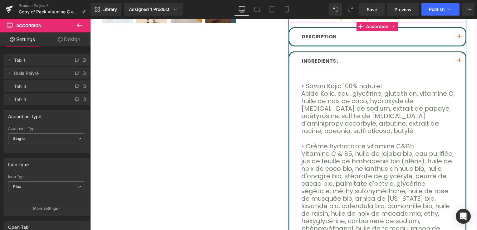
scroll to position [281, 0]
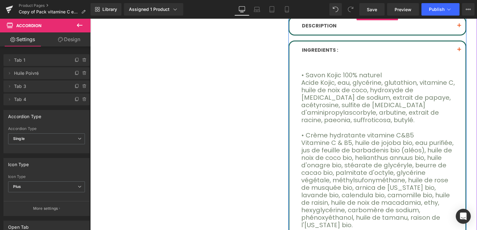
click at [455, 46] on button "button" at bounding box center [459, 49] width 12 height 17
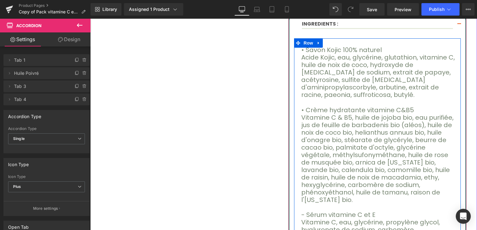
scroll to position [250, 0]
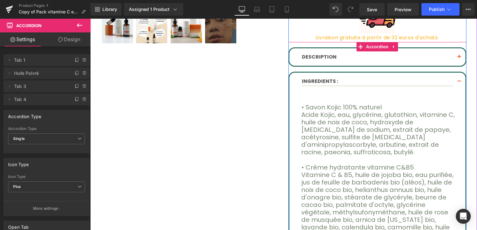
click at [455, 80] on button "button" at bounding box center [459, 82] width 12 height 18
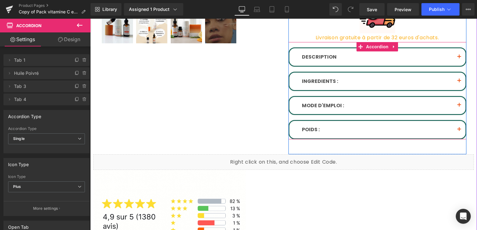
click at [458, 104] on button "button" at bounding box center [459, 105] width 12 height 17
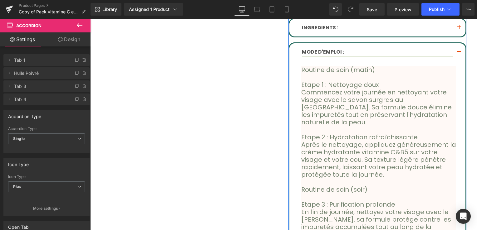
scroll to position [312, 0]
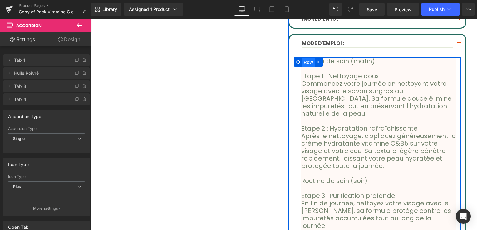
click at [305, 62] on span "Row" at bounding box center [308, 62] width 12 height 9
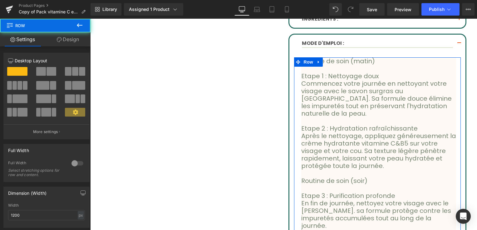
click at [59, 43] on link "Design" at bounding box center [67, 39] width 45 height 14
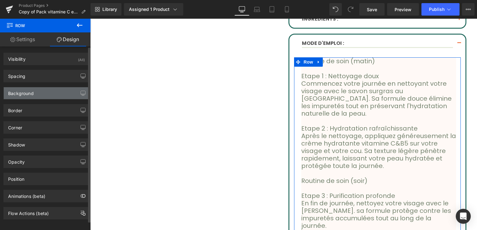
click at [47, 91] on div "Background" at bounding box center [46, 93] width 85 height 12
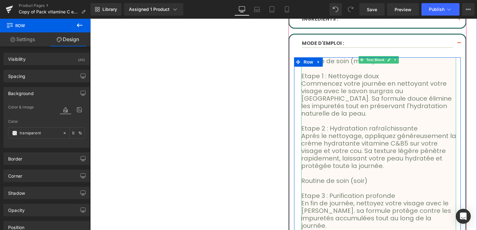
click at [388, 76] on p "Etape 1 : Nettoyage doux" at bounding box center [378, 75] width 155 height 7
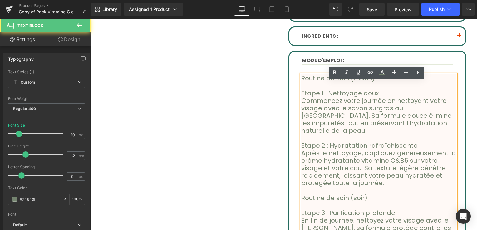
scroll to position [281, 0]
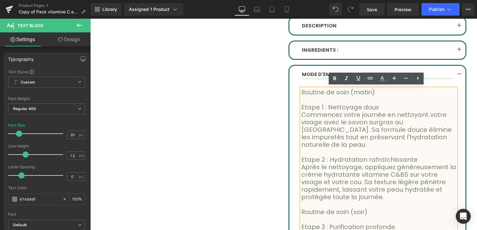
click at [239, 101] on div "Sale Off (P) Image" at bounding box center [283, 114] width 374 height 652
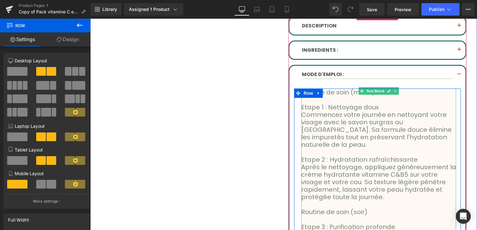
click at [373, 89] on div at bounding box center [377, 90] width 167 height 2
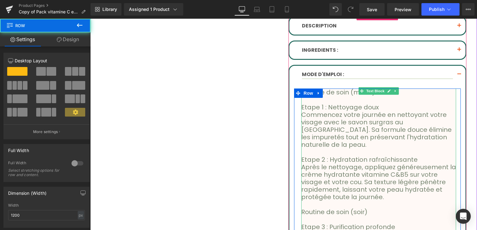
click at [379, 94] on p "Routine de soin (matin)" at bounding box center [378, 92] width 155 height 7
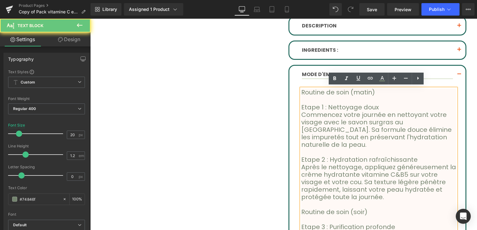
click at [382, 99] on p at bounding box center [378, 99] width 155 height 7
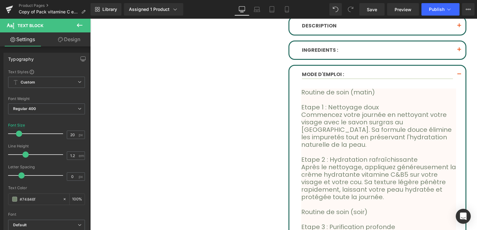
click at [74, 41] on link "Design" at bounding box center [68, 39] width 45 height 14
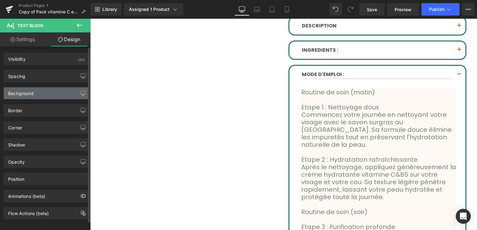
click at [44, 88] on div "Background" at bounding box center [46, 93] width 85 height 12
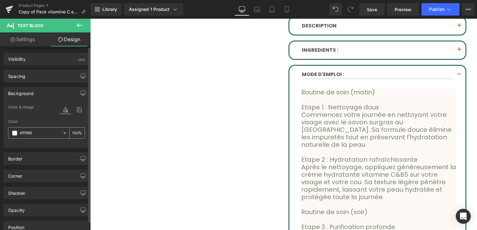
click at [66, 133] on div at bounding box center [65, 133] width 7 height 11
type input "none"
click at [66, 133] on div at bounding box center [65, 133] width 7 height 11
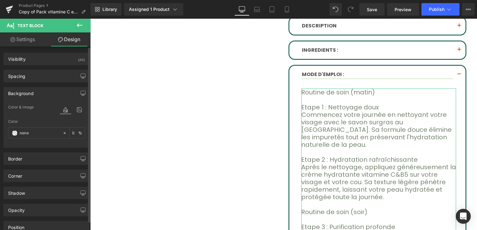
drag, startPoint x: 66, startPoint y: 133, endPoint x: 50, endPoint y: 144, distance: 19.8
click at [50, 144] on div at bounding box center [46, 144] width 77 height 4
click at [74, 132] on input "0" at bounding box center [75, 132] width 6 height 7
type input "100"
click at [50, 144] on div at bounding box center [46, 144] width 77 height 4
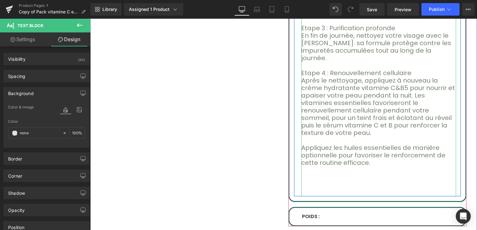
scroll to position [530, 0]
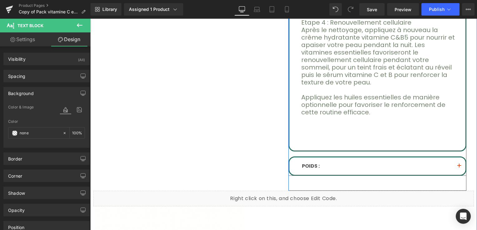
click at [455, 158] on button "button" at bounding box center [459, 166] width 12 height 17
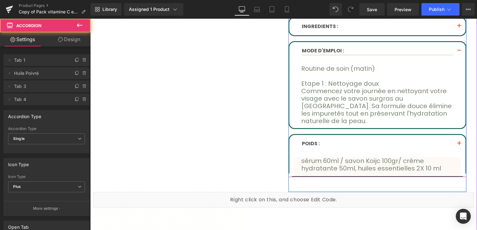
scroll to position [251, 0]
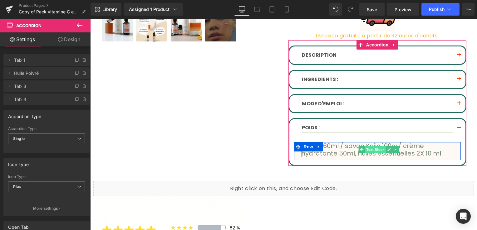
click at [375, 147] on span "Text Block" at bounding box center [375, 149] width 21 height 7
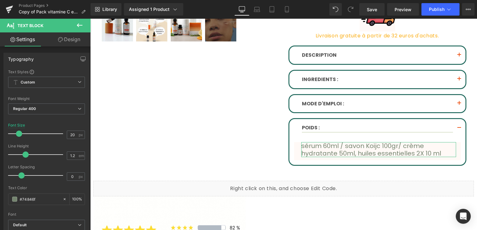
click at [61, 38] on icon at bounding box center [60, 39] width 5 height 5
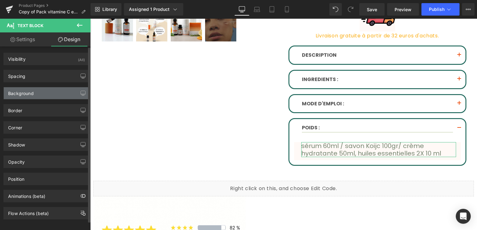
click at [40, 93] on div "Background" at bounding box center [46, 93] width 85 height 12
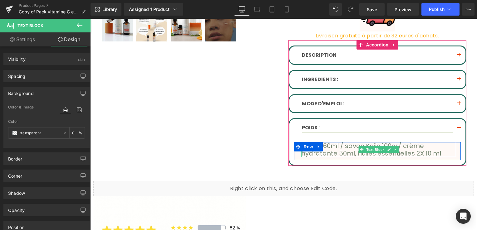
click at [407, 148] on p "sérum 60ml / savon Koijc 100gr/ crème hydratante 50ml, huiles essentielles 2X 1…" at bounding box center [378, 149] width 155 height 15
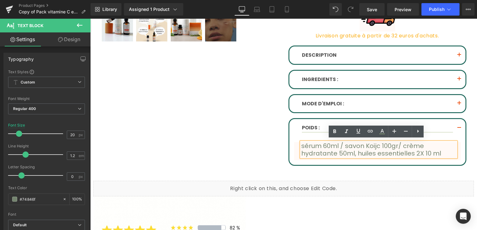
click at [77, 39] on link "Design" at bounding box center [68, 39] width 45 height 14
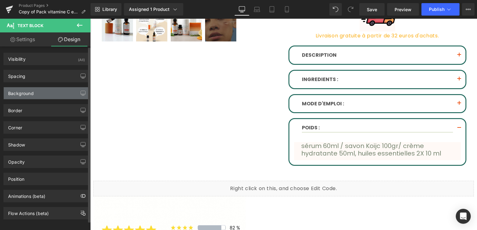
click at [58, 89] on div "Background" at bounding box center [46, 93] width 85 height 12
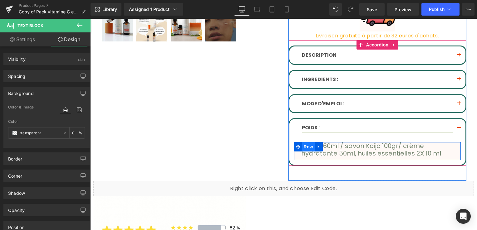
click at [308, 147] on span "Row" at bounding box center [308, 146] width 12 height 9
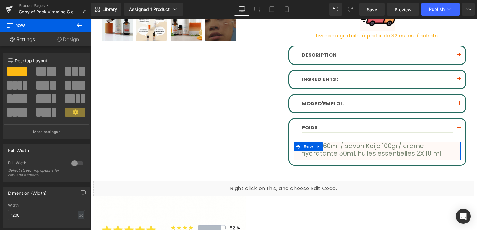
click at [66, 39] on link "Design" at bounding box center [67, 39] width 45 height 14
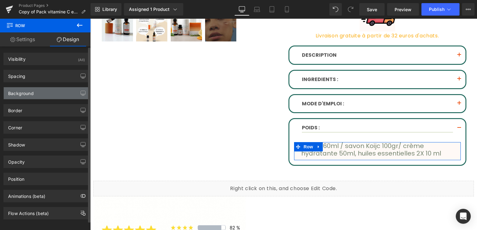
click at [41, 92] on div "Background" at bounding box center [46, 93] width 85 height 12
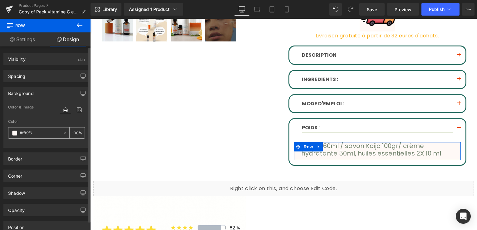
click at [62, 134] on icon at bounding box center [64, 133] width 4 height 4
type input "none"
type input "0"
click at [42, 145] on div at bounding box center [46, 144] width 77 height 4
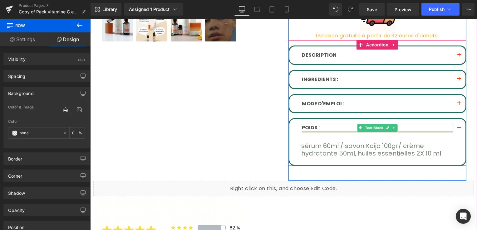
click at [402, 125] on p "POIDS :" at bounding box center [377, 128] width 151 height 8
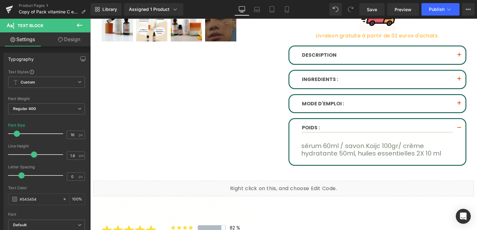
click at [73, 41] on link "Design" at bounding box center [68, 39] width 45 height 14
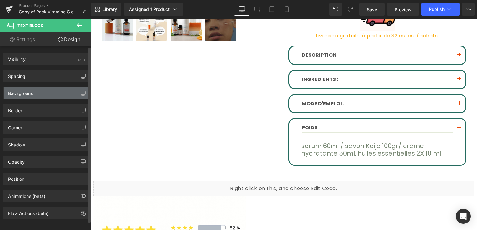
click at [46, 90] on div "Background" at bounding box center [46, 93] width 85 height 12
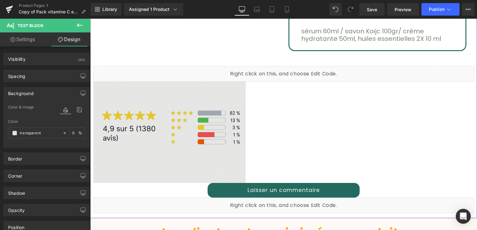
scroll to position [376, 0]
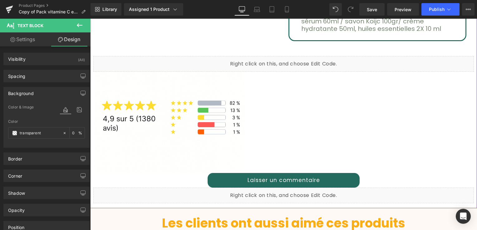
click at [199, 62] on div "Liquid" at bounding box center [283, 64] width 380 height 16
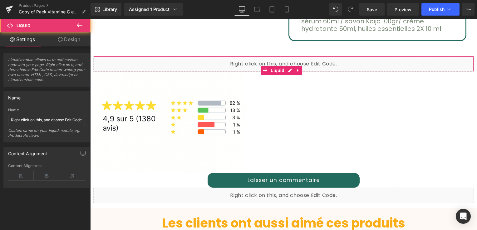
click at [73, 38] on link "Design" at bounding box center [68, 39] width 45 height 14
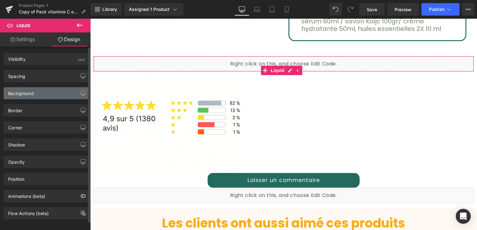
click at [37, 92] on div "Background" at bounding box center [46, 93] width 85 height 12
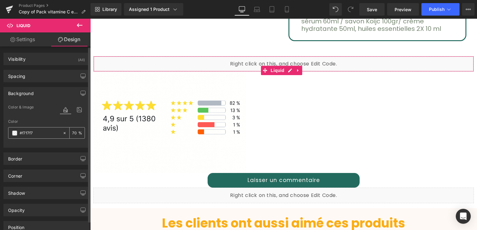
click at [62, 132] on icon at bounding box center [64, 133] width 4 height 4
type input "none"
type input "0"
click at [42, 142] on div at bounding box center [46, 144] width 77 height 4
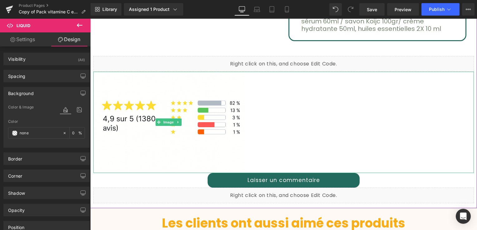
click at [297, 95] on div at bounding box center [283, 122] width 380 height 101
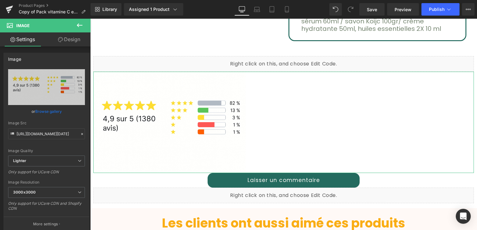
click at [74, 42] on link "Design" at bounding box center [68, 39] width 45 height 14
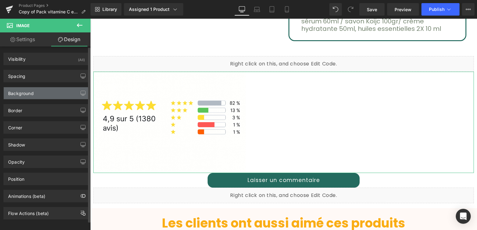
click at [44, 88] on div "Background" at bounding box center [46, 93] width 85 height 12
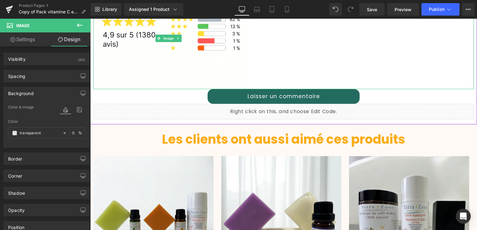
scroll to position [470, 0]
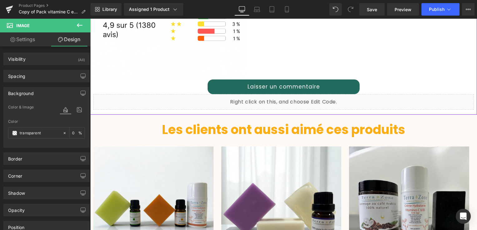
click at [160, 96] on div "Liquid" at bounding box center [283, 102] width 380 height 16
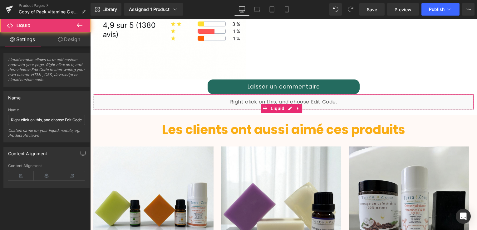
click at [73, 40] on link "Design" at bounding box center [68, 39] width 45 height 14
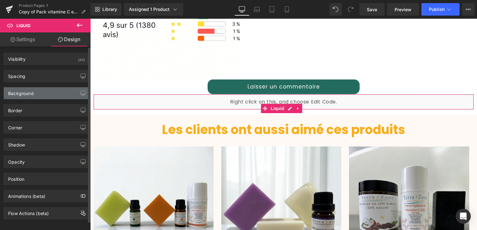
click at [44, 93] on div "Background" at bounding box center [46, 93] width 85 height 12
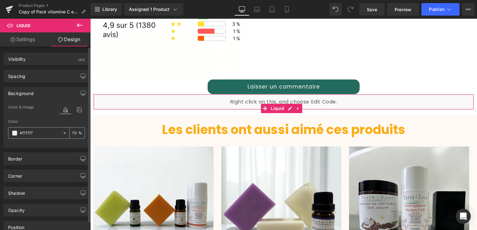
click at [64, 132] on icon at bounding box center [65, 133] width 2 height 2
type input "none"
type input "0"
click at [46, 147] on div "Color & Image color none Color none 0 % Image Replace Image Upload image or Bro…" at bounding box center [46, 126] width 85 height 44
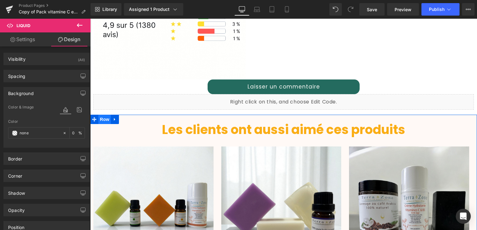
click at [104, 115] on span "Row" at bounding box center [104, 119] width 12 height 9
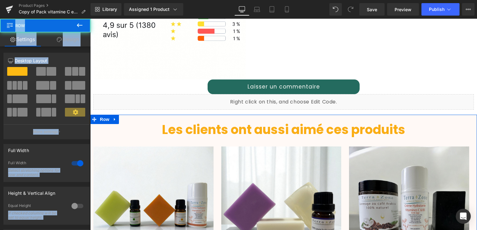
click at [74, 38] on link "Design" at bounding box center [67, 39] width 45 height 14
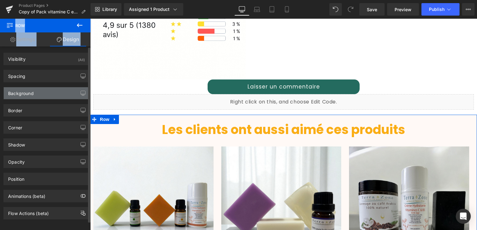
click at [49, 94] on div "Background" at bounding box center [46, 93] width 85 height 12
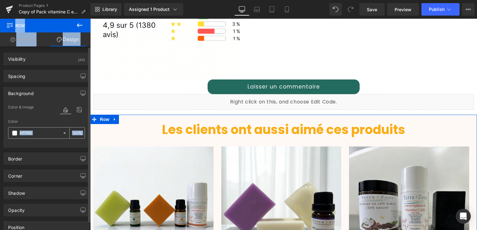
click at [64, 133] on icon at bounding box center [65, 133] width 2 height 2
type input "none"
type input "0"
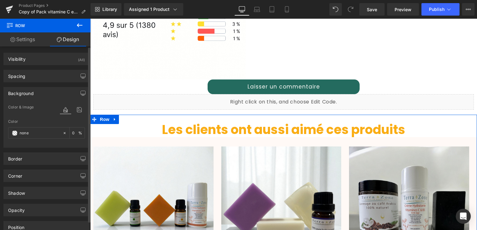
click at [50, 142] on div at bounding box center [46, 144] width 77 height 4
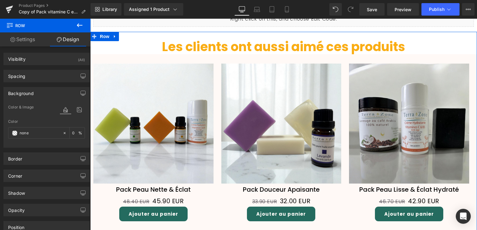
scroll to position [563, 0]
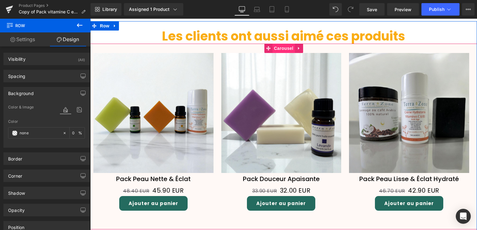
click at [285, 46] on span "Carousel" at bounding box center [283, 48] width 22 height 9
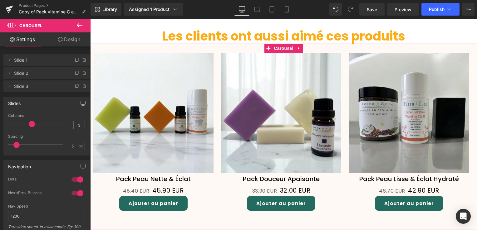
click at [77, 41] on link "Design" at bounding box center [68, 39] width 45 height 14
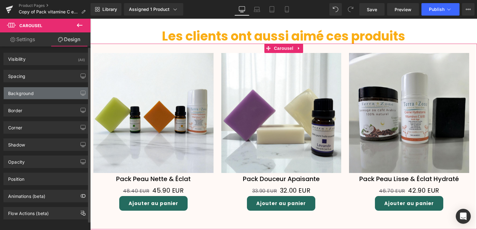
click at [48, 92] on div "Background" at bounding box center [46, 93] width 85 height 12
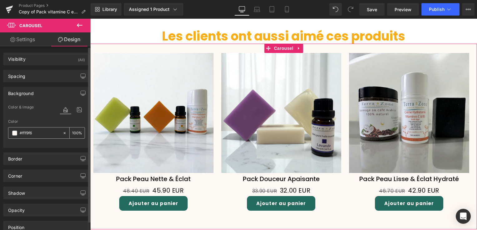
click at [62, 132] on icon at bounding box center [64, 133] width 4 height 4
type input "none"
type input "0"
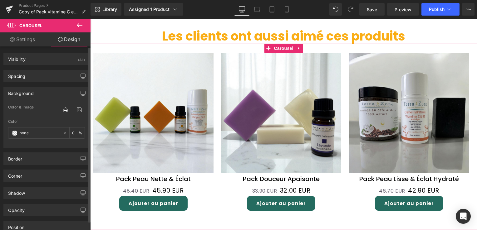
click at [36, 142] on div at bounding box center [46, 144] width 77 height 4
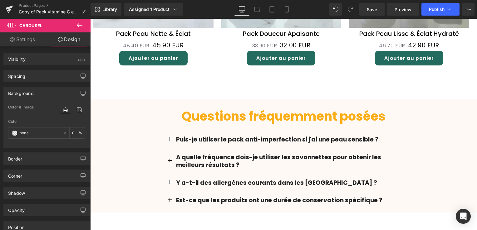
scroll to position [719, 0]
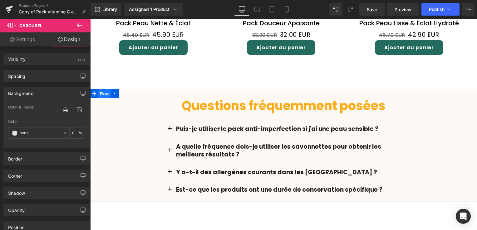
click at [101, 89] on span "Row" at bounding box center [104, 93] width 12 height 9
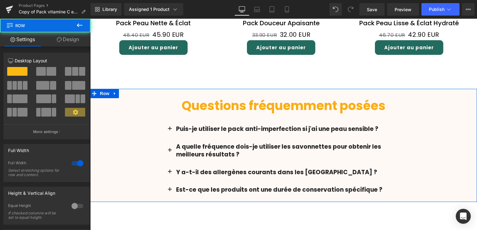
click at [71, 40] on link "Design" at bounding box center [67, 39] width 45 height 14
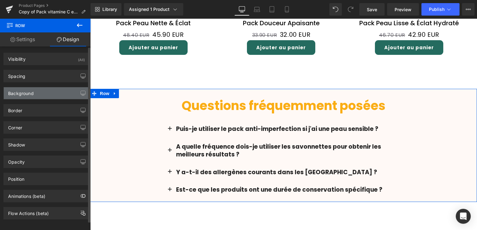
click at [38, 96] on div "Background" at bounding box center [46, 93] width 85 height 12
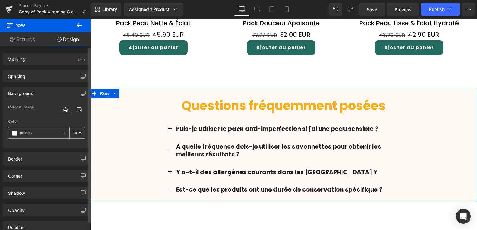
click at [62, 134] on icon at bounding box center [64, 133] width 4 height 4
type input "none"
type input "0"
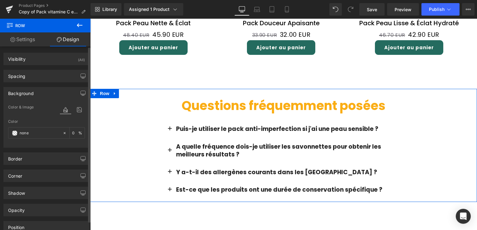
click at [46, 144] on div at bounding box center [46, 144] width 77 height 4
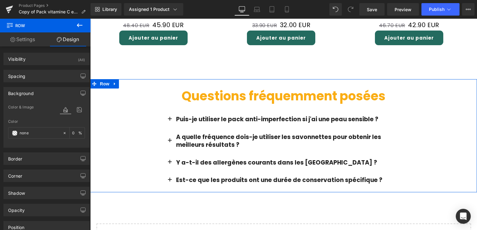
scroll to position [813, 0]
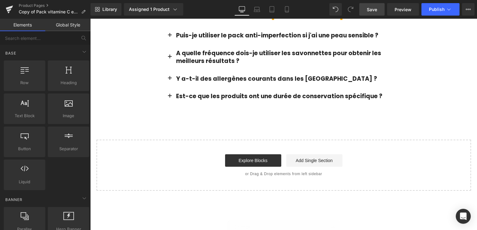
click at [377, 7] on span "Save" at bounding box center [372, 9] width 10 height 7
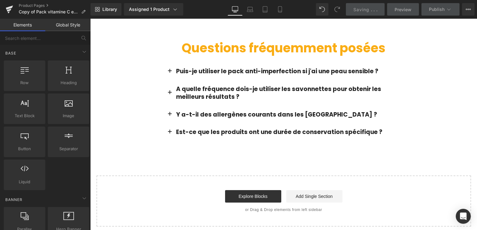
scroll to position [719, 0]
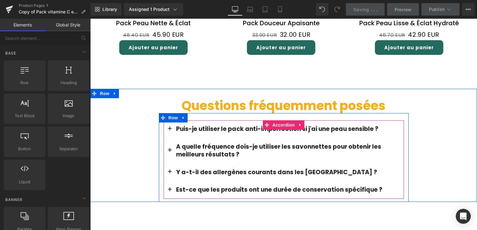
click at [170, 131] on span "button" at bounding box center [170, 131] width 0 height 0
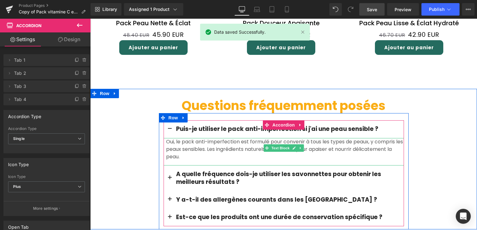
click at [193, 148] on font "es ingrédients naturels sont choisis pour apaiser et nourrir délicatement la pe…" at bounding box center [279, 153] width 226 height 15
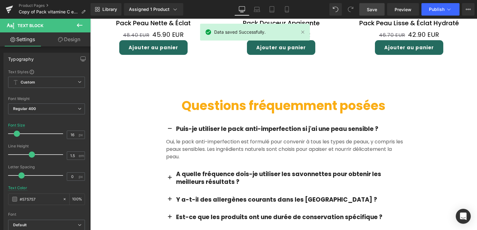
click at [75, 41] on link "Design" at bounding box center [68, 39] width 45 height 14
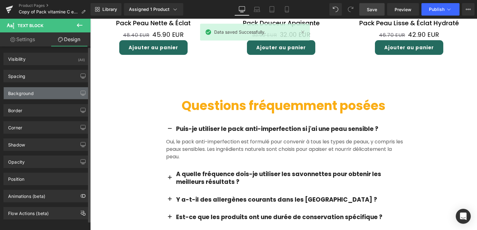
click at [45, 97] on div "Background" at bounding box center [46, 93] width 85 height 12
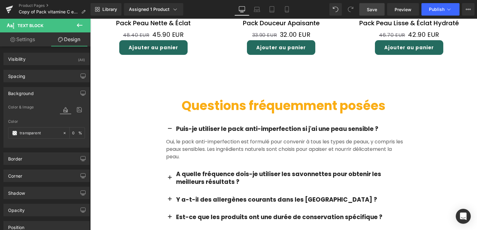
drag, startPoint x: 367, startPoint y: 14, endPoint x: 209, endPoint y: 85, distance: 172.9
click at [367, 14] on link "Save" at bounding box center [371, 9] width 25 height 12
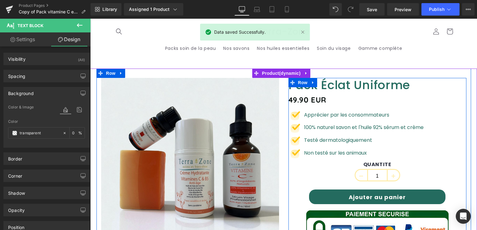
scroll to position [0, 0]
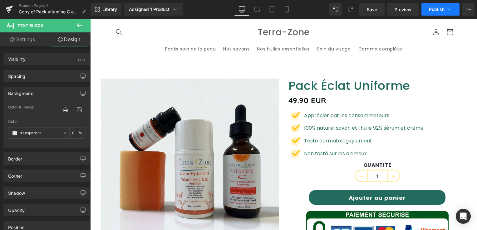
click at [430, 13] on button "Publish" at bounding box center [440, 9] width 38 height 12
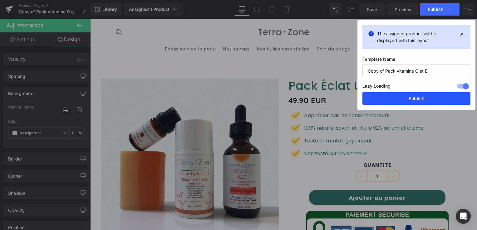
drag, startPoint x: 411, startPoint y: 97, endPoint x: 343, endPoint y: 61, distance: 77.7
click at [411, 97] on button "Publish" at bounding box center [416, 98] width 108 height 12
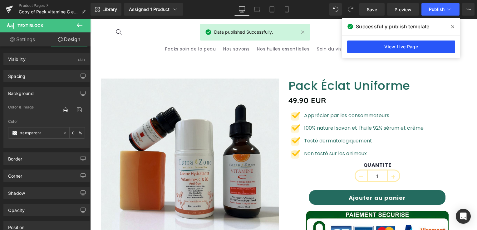
click at [391, 47] on link "View Live Page" at bounding box center [401, 47] width 108 height 12
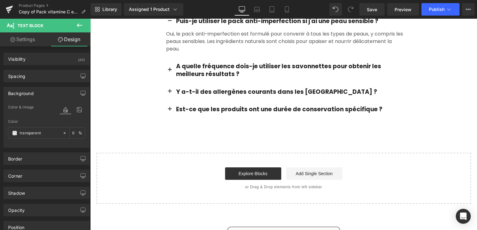
scroll to position [777, 0]
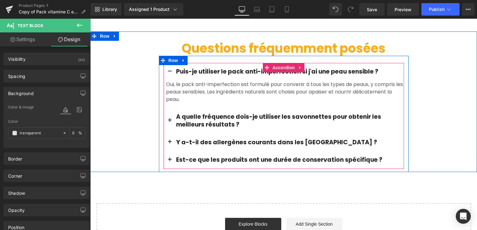
click at [168, 68] on button "button" at bounding box center [169, 72] width 12 height 18
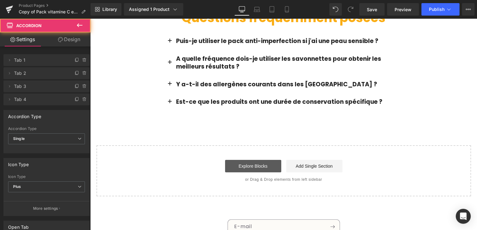
scroll to position [839, 0]
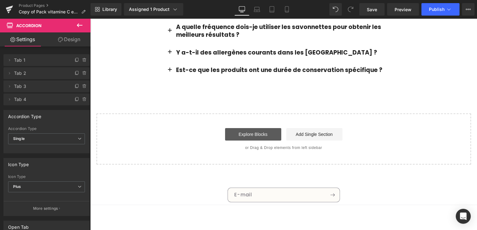
click at [259, 129] on link "Explore Blocks" at bounding box center [253, 134] width 56 height 12
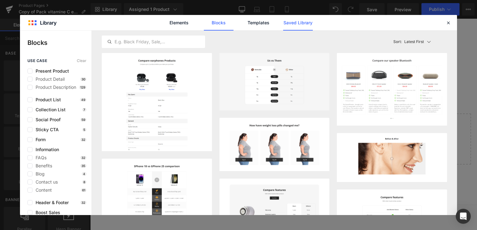
click at [298, 20] on link "Saved Library" at bounding box center [298, 23] width 30 height 16
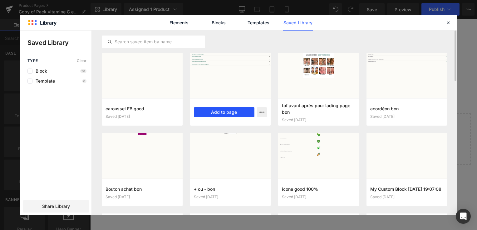
click at [221, 111] on button "Add to page" at bounding box center [224, 112] width 61 height 10
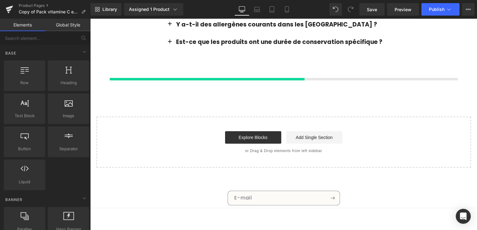
scroll to position [868, 0]
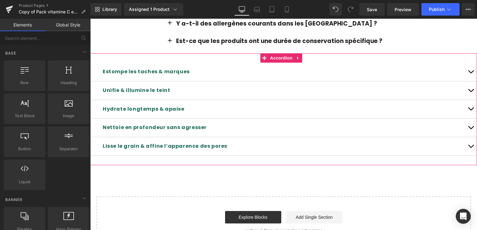
click at [470, 73] on span "button" at bounding box center [470, 73] width 0 height 0
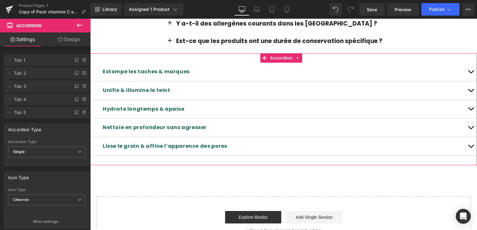
click at [465, 67] on button "button" at bounding box center [470, 72] width 12 height 18
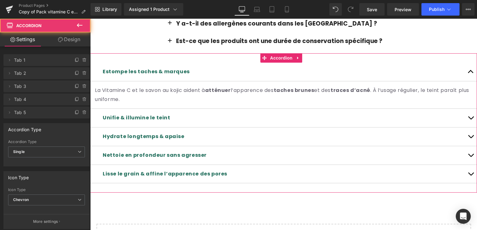
click at [465, 67] on button "button" at bounding box center [470, 72] width 12 height 18
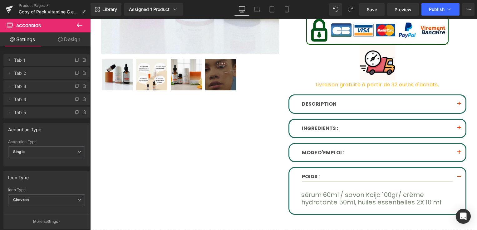
scroll to position [182, 0]
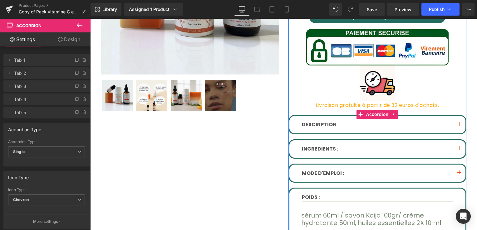
click at [455, 193] on button "button" at bounding box center [459, 198] width 12 height 18
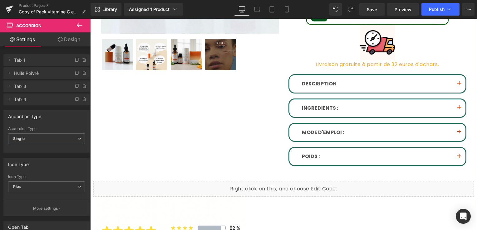
scroll to position [275, 0]
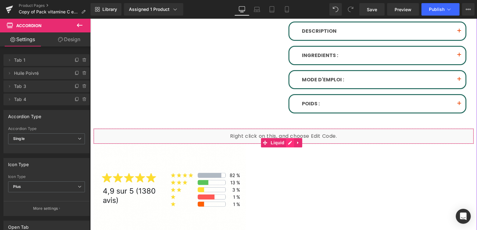
click at [290, 144] on div "Image" at bounding box center [283, 194] width 380 height 101
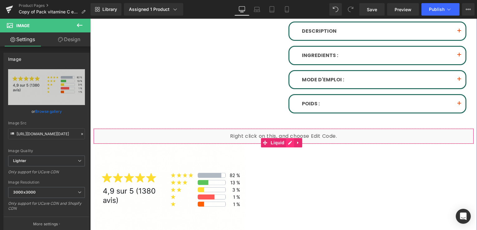
click at [287, 141] on div "Liquid" at bounding box center [283, 137] width 380 height 16
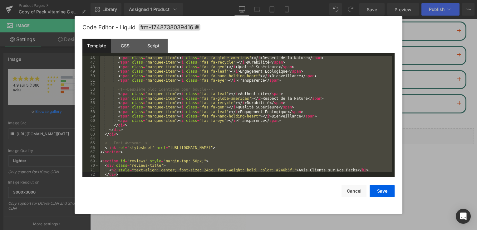
scroll to position [368, 0]
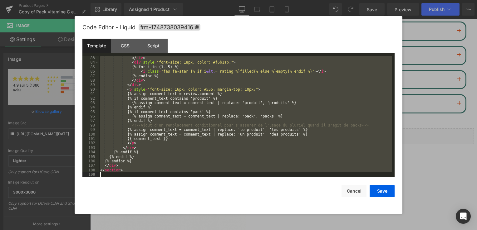
drag, startPoint x: 100, startPoint y: 63, endPoint x: 234, endPoint y: 208, distance: 197.3
click at [234, 208] on div "Code Editor - Liquid #m-1748738039416 Template CSS Script Data 83 84 85 86 87 8…" at bounding box center [238, 115] width 312 height 198
click at [354, 191] on button "Cancel" at bounding box center [353, 191] width 25 height 12
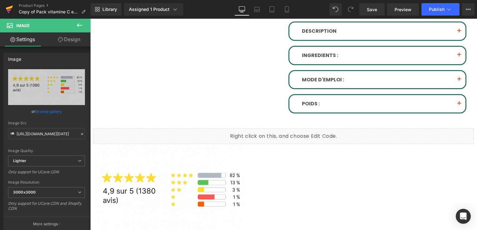
click at [8, 12] on icon at bounding box center [9, 10] width 7 height 16
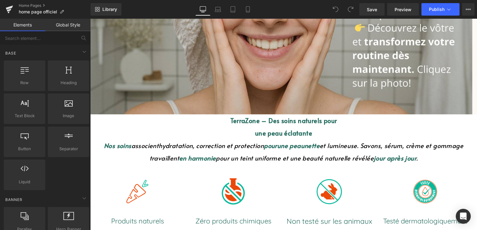
scroll to position [156, 0]
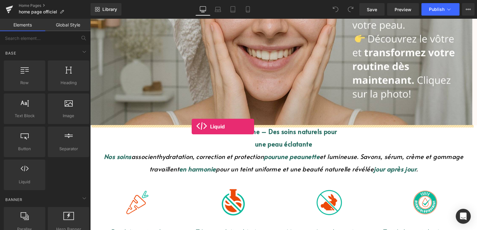
drag, startPoint x: 123, startPoint y: 194, endPoint x: 192, endPoint y: 127, distance: 96.2
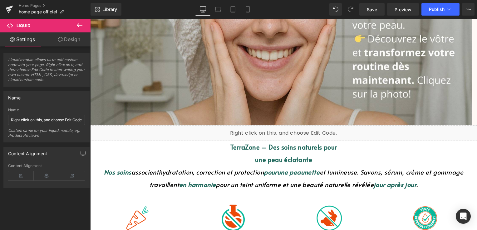
click at [290, 133] on div "Liquid" at bounding box center [283, 133] width 387 height 16
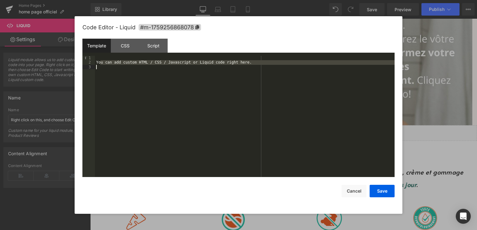
drag, startPoint x: 100, startPoint y: 63, endPoint x: 239, endPoint y: 66, distance: 138.9
click at [239, 66] on div "You can add custom HTML / CSS / Javascript or Liquid code right here." at bounding box center [244, 121] width 299 height 130
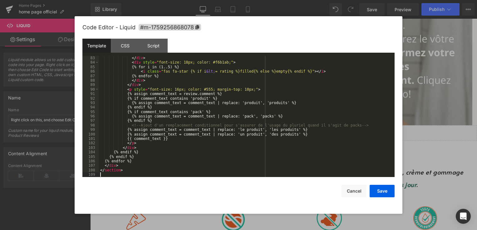
scroll to position [368, 0]
click at [383, 194] on button "Save" at bounding box center [381, 191] width 25 height 12
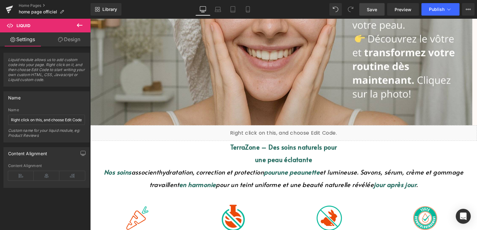
click at [372, 8] on span "Save" at bounding box center [372, 9] width 10 height 7
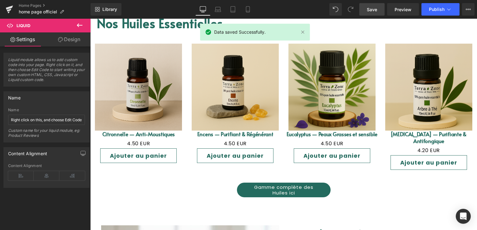
scroll to position [998, 0]
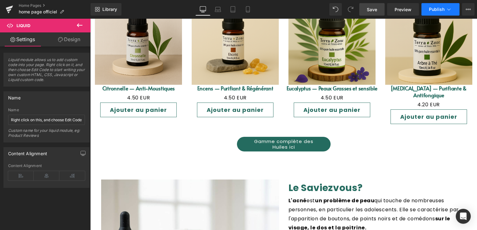
click at [436, 8] on span "Publish" at bounding box center [437, 9] width 16 height 5
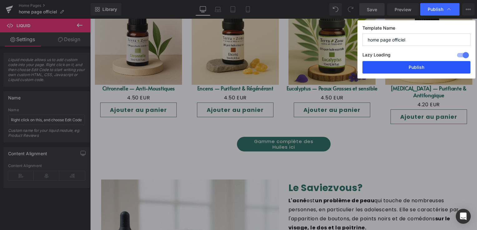
click at [416, 71] on button "Publish" at bounding box center [416, 67] width 108 height 12
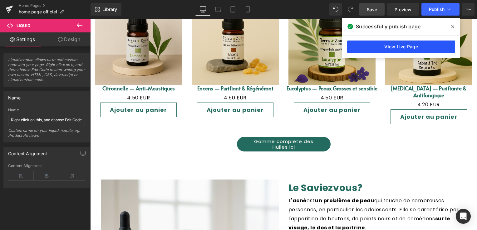
click at [394, 47] on link "View Live Page" at bounding box center [401, 47] width 108 height 12
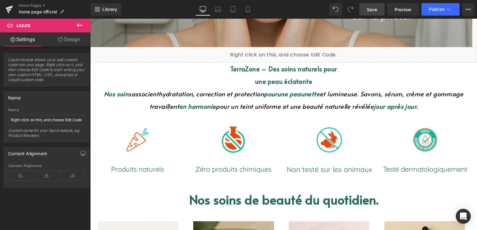
scroll to position [187, 0]
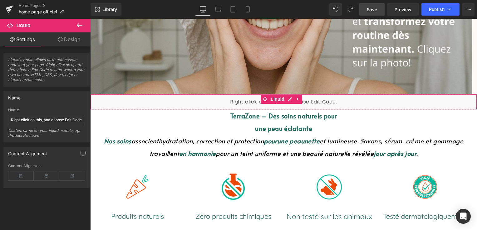
click at [289, 98] on div "Liquid" at bounding box center [283, 102] width 387 height 16
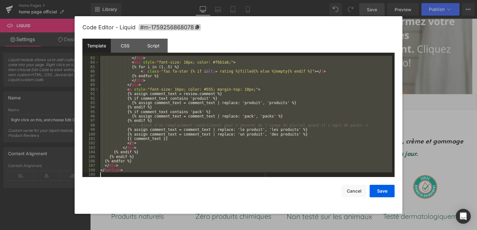
scroll to position [368, 0]
drag, startPoint x: 104, startPoint y: 61, endPoint x: 218, endPoint y: 208, distance: 186.2
click at [218, 208] on div "Code Editor - Liquid #m-1759256868078 Template CSS Script Data 83 84 85 86 87 8…" at bounding box center [238, 115] width 312 height 198
click at [353, 192] on button "Cancel" at bounding box center [353, 191] width 25 height 12
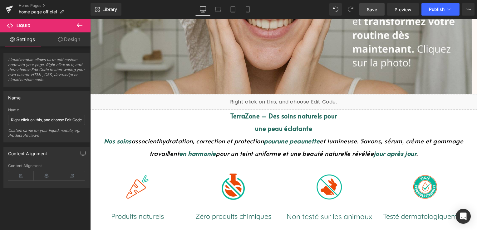
click at [288, 101] on div "Liquid" at bounding box center [283, 102] width 387 height 16
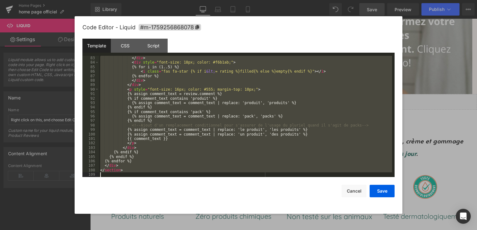
drag, startPoint x: 102, startPoint y: 62, endPoint x: 224, endPoint y: 225, distance: 203.5
click at [224, 225] on body "Liquid You are previewing how the will restyle your page. You can not edit Elem…" at bounding box center [238, 115] width 477 height 230
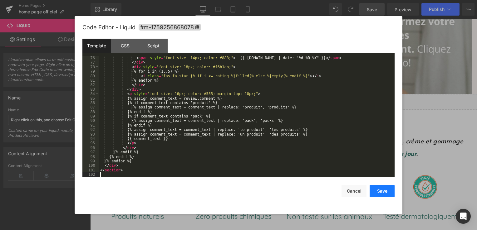
click at [381, 193] on button "Save" at bounding box center [381, 191] width 25 height 12
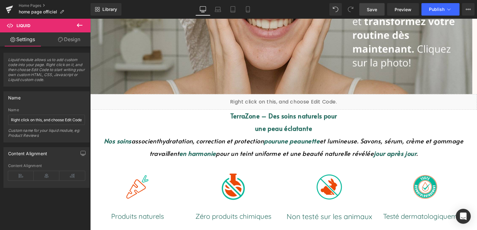
click at [370, 9] on span "Save" at bounding box center [372, 9] width 10 height 7
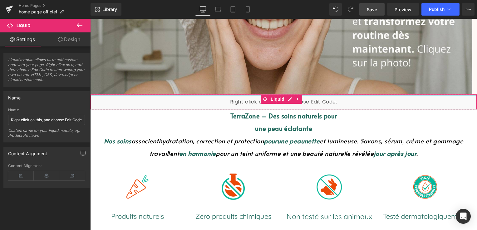
drag, startPoint x: 244, startPoint y: 94, endPoint x: 263, endPoint y: 94, distance: 19.3
click at [245, 94] on div "Liquid" at bounding box center [283, 102] width 387 height 16
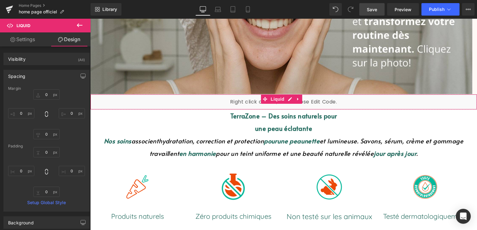
click at [299, 100] on icon at bounding box center [298, 99] width 4 height 5
click at [300, 100] on icon at bounding box center [302, 99] width 4 height 4
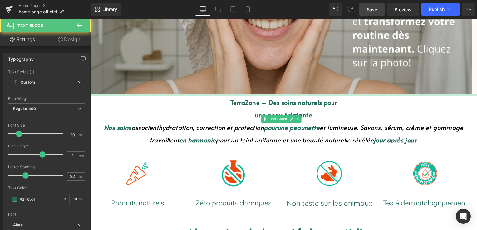
click at [188, 97] on div "TerraZone – Des soins naturels pour une peau éclatante Nos soins associent hydr…" at bounding box center [283, 120] width 387 height 52
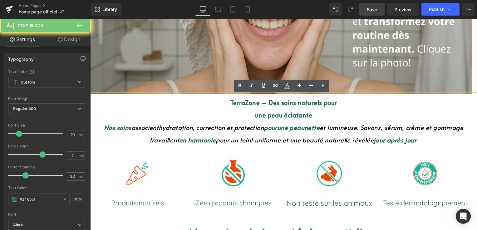
click at [190, 106] on p "TerraZone – Des soins naturels pour" at bounding box center [283, 102] width 387 height 12
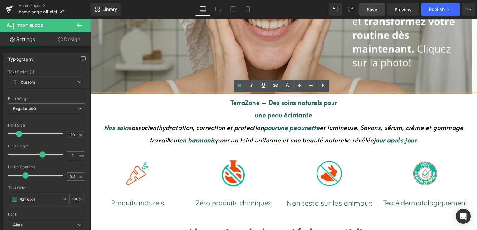
click at [200, 105] on p "TerraZone – Des soins naturels pour" at bounding box center [283, 102] width 387 height 12
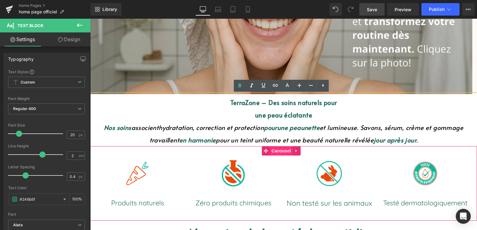
click at [284, 150] on span "Carousel" at bounding box center [281, 150] width 22 height 9
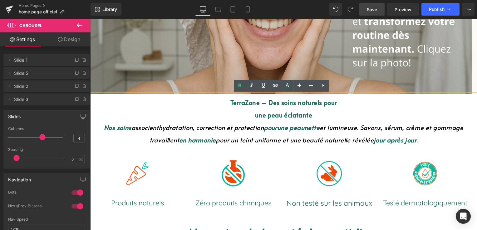
click at [364, 106] on p "TerraZone – Des soins naturels pour" at bounding box center [283, 102] width 387 height 12
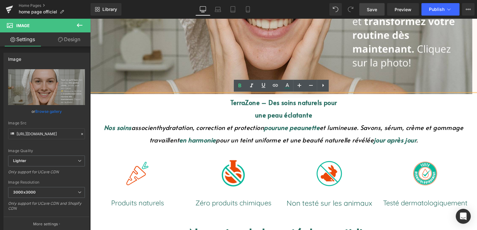
click at [221, 94] on div "TerraZone – Des soins naturels pour une peau éclatante Nos soins associent hydr…" at bounding box center [283, 120] width 387 height 52
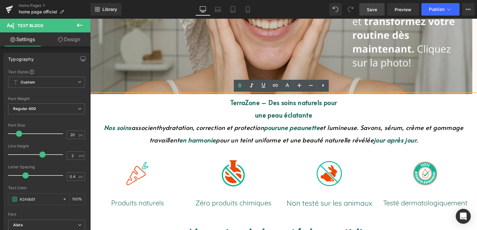
click at [230, 94] on div "TerraZone – Des soins naturels pour une peau éclatante Nos soins associent hydr…" at bounding box center [283, 120] width 387 height 52
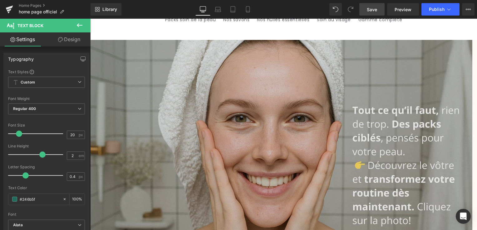
scroll to position [0, 0]
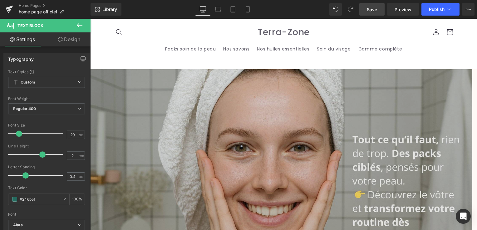
click at [330, 87] on img at bounding box center [281, 175] width 382 height 212
click at [329, 88] on img at bounding box center [281, 175] width 382 height 212
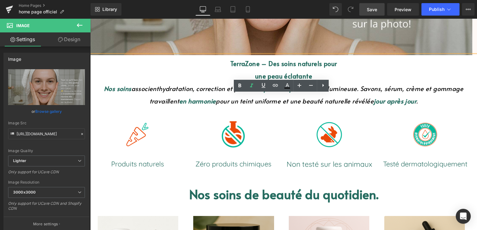
scroll to position [281, 0]
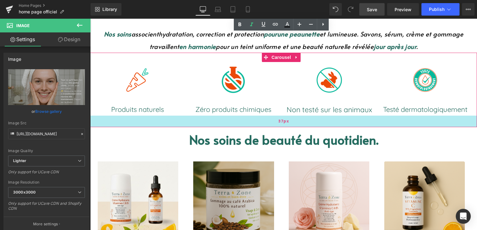
click at [248, 126] on div "37px" at bounding box center [283, 122] width 387 height 12
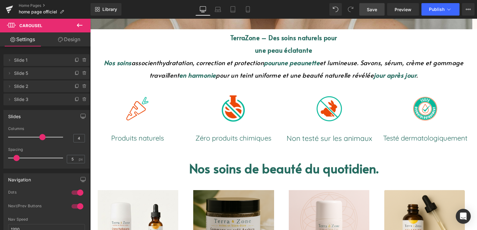
scroll to position [218, 0]
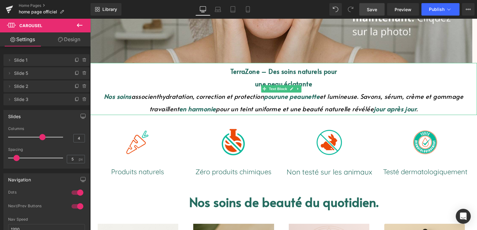
click at [255, 84] on font "une peau éclatante" at bounding box center [283, 84] width 57 height 9
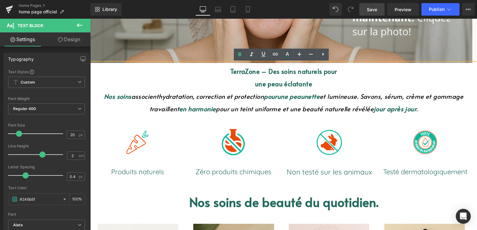
click at [222, 63] on div "TerraZone – Des soins naturels pour une peau éclatante Nos soins associent hydr…" at bounding box center [283, 89] width 387 height 52
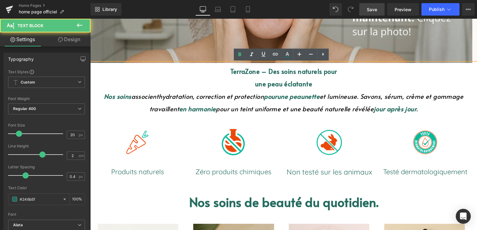
click at [221, 63] on div "TerraZone – Des soins naturels pour une peau éclatante Nos soins associent hydr…" at bounding box center [283, 89] width 387 height 52
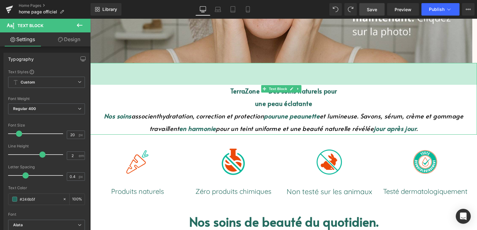
drag, startPoint x: 224, startPoint y: 64, endPoint x: 221, endPoint y: 84, distance: 19.9
click at [221, 84] on div "70px" at bounding box center [283, 74] width 387 height 22
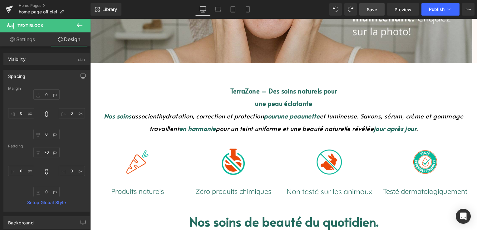
click at [78, 25] on icon at bounding box center [80, 25] width 6 height 4
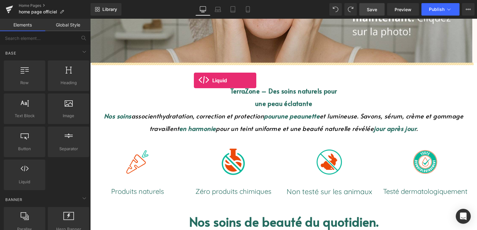
drag, startPoint x: 115, startPoint y: 192, endPoint x: 194, endPoint y: 80, distance: 136.8
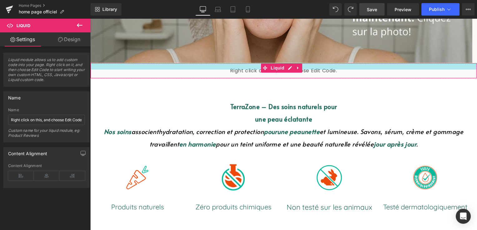
drag, startPoint x: 207, startPoint y: 63, endPoint x: 208, endPoint y: 70, distance: 6.4
click at [208, 70] on div "Liquid" at bounding box center [283, 71] width 387 height 16
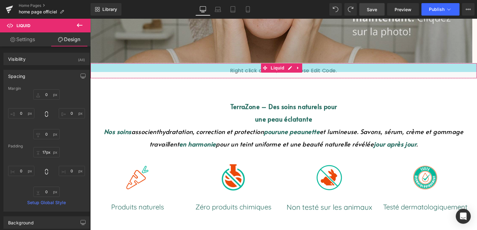
drag, startPoint x: 253, startPoint y: 63, endPoint x: 253, endPoint y: 59, distance: 4.1
type input "11px"
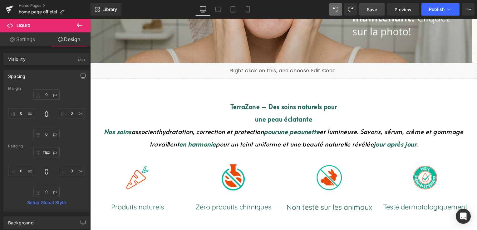
type input "0"
type input "20"
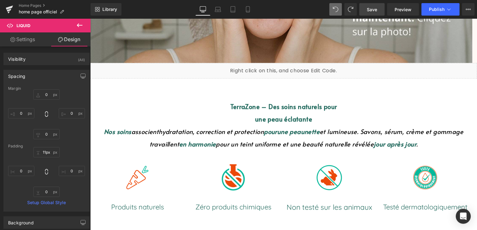
type input "0"
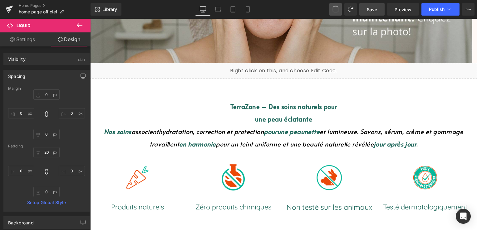
type input "0"
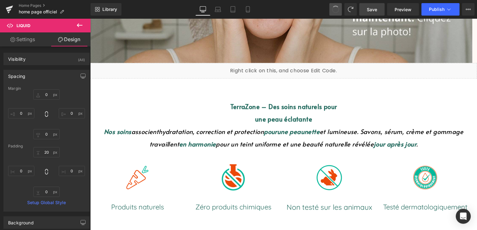
type input "0"
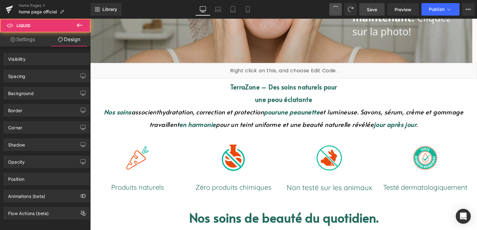
click at [336, 8] on span at bounding box center [335, 9] width 9 height 9
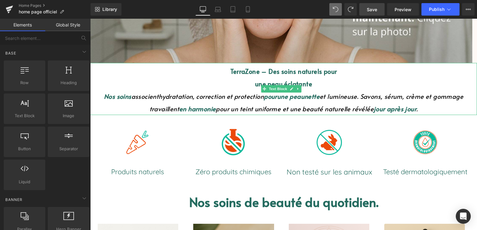
click at [200, 87] on p "une peau éclatante" at bounding box center [283, 84] width 387 height 12
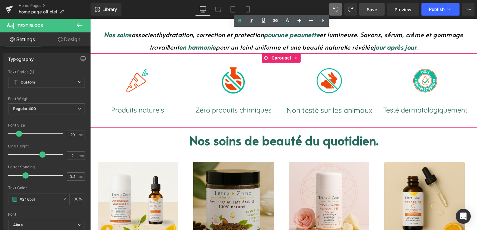
scroll to position [281, 0]
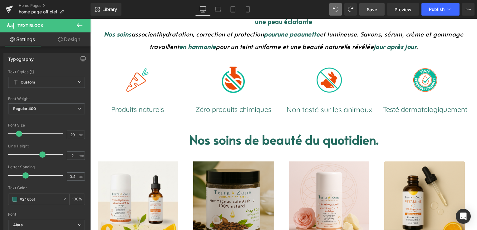
click at [76, 23] on icon at bounding box center [79, 25] width 7 height 7
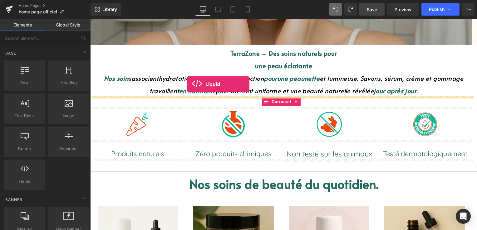
scroll to position [236, 0]
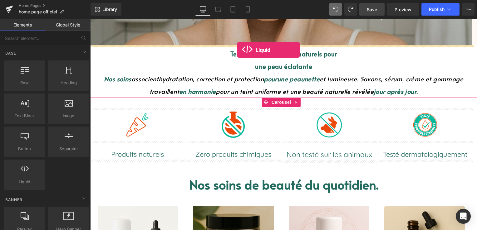
drag, startPoint x: 114, startPoint y: 194, endPoint x: 237, endPoint y: 50, distance: 189.2
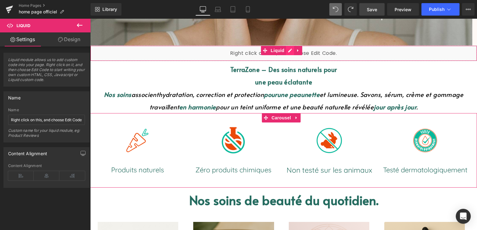
click at [290, 50] on div "Liquid" at bounding box center [283, 54] width 387 height 16
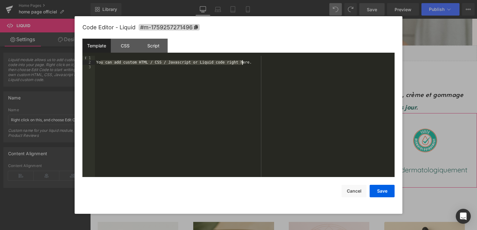
drag, startPoint x: 101, startPoint y: 61, endPoint x: 244, endPoint y: 61, distance: 143.2
click at [244, 61] on div "You can add custom HTML / CSS / Javascript or Liquid code right here." at bounding box center [244, 121] width 299 height 130
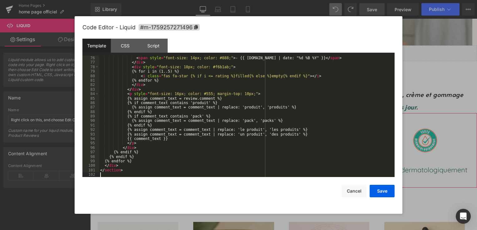
scroll to position [337, 0]
click at [384, 193] on button "Save" at bounding box center [381, 191] width 25 height 12
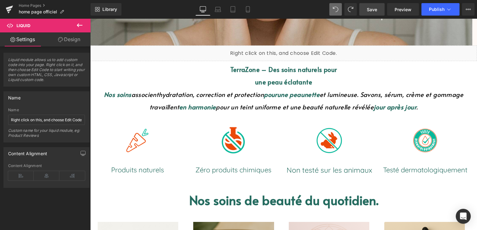
click at [363, 7] on link "Save" at bounding box center [371, 9] width 25 height 12
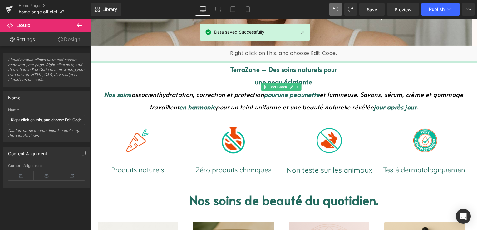
click at [256, 61] on div at bounding box center [283, 62] width 387 height 2
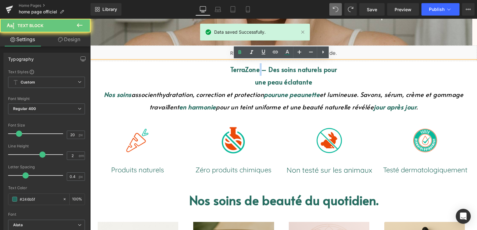
click at [256, 63] on div "TerraZone – Des soins naturels pour une peau éclatante Nos soins associent hydr…" at bounding box center [283, 87] width 387 height 52
click at [256, 63] on p "TerraZone – Des soins naturels pour" at bounding box center [283, 69] width 387 height 12
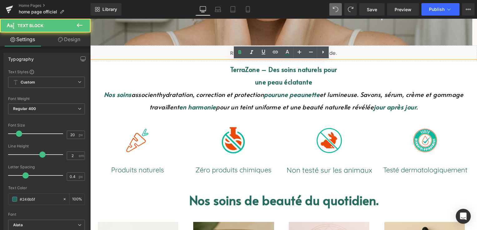
click at [220, 70] on p "TerraZone – Des soins naturels pour" at bounding box center [283, 69] width 387 height 12
click at [354, 75] on p "TerraZone – Des soins naturels pour" at bounding box center [283, 69] width 387 height 12
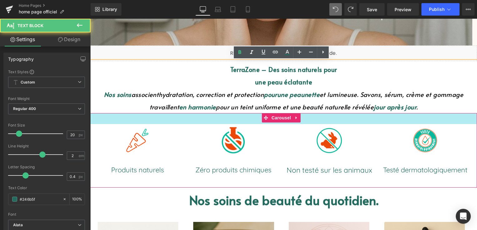
click at [345, 123] on div "35px" at bounding box center [283, 118] width 387 height 11
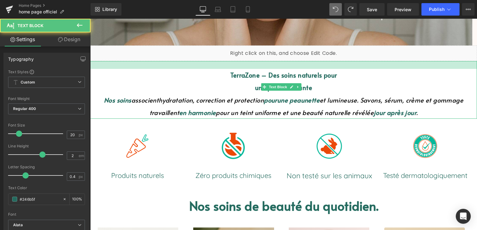
drag, startPoint x: 236, startPoint y: 61, endPoint x: 238, endPoint y: 66, distance: 5.9
click at [238, 66] on div at bounding box center [283, 65] width 387 height 8
click at [238, 66] on div "TerraZone – Des soins naturels pour une peau éclatante Nos soins associent hydr…" at bounding box center [283, 90] width 387 height 58
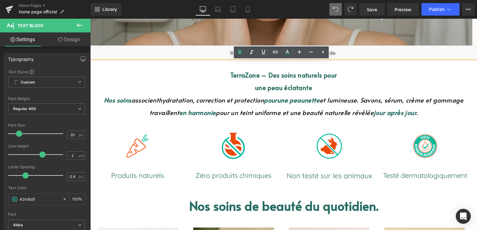
click at [342, 75] on p "TerraZone – Des soins naturels pour" at bounding box center [283, 75] width 387 height 12
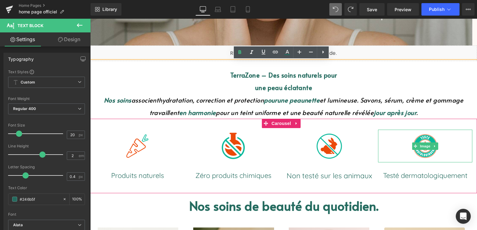
click at [382, 141] on div at bounding box center [425, 146] width 94 height 33
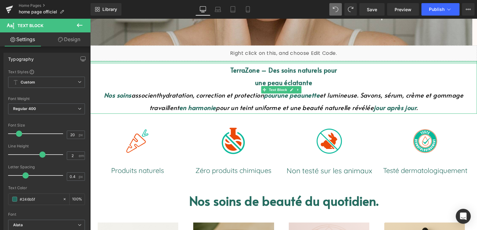
drag, startPoint x: 342, startPoint y: 66, endPoint x: 343, endPoint y: 61, distance: 5.1
click at [343, 61] on div at bounding box center [283, 62] width 387 height 3
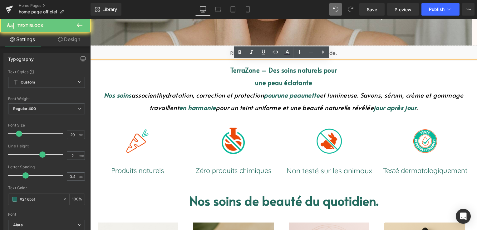
click at [343, 61] on div "TerraZone – Des soins naturels pour une peau éclatante Nos soins associent hydr…" at bounding box center [283, 87] width 387 height 53
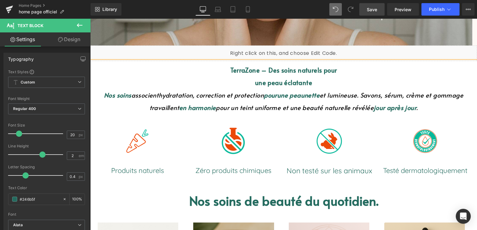
drag, startPoint x: 373, startPoint y: 3, endPoint x: 353, endPoint y: 74, distance: 73.4
click at [373, 3] on link "Save" at bounding box center [371, 9] width 25 height 12
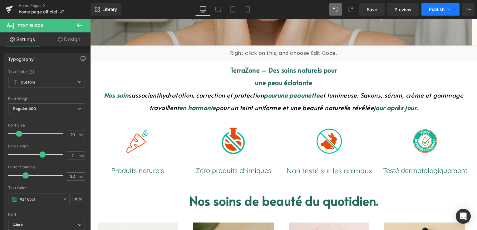
click at [435, 7] on span "Publish" at bounding box center [437, 9] width 16 height 5
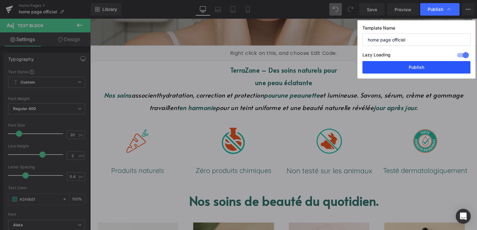
click at [411, 71] on button "Publish" at bounding box center [416, 67] width 108 height 12
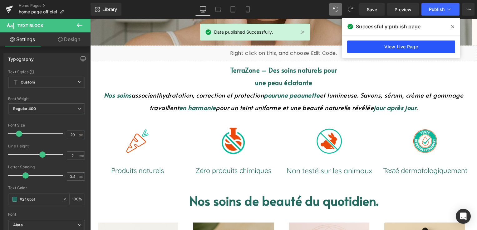
click at [412, 46] on link "View Live Page" at bounding box center [401, 47] width 108 height 12
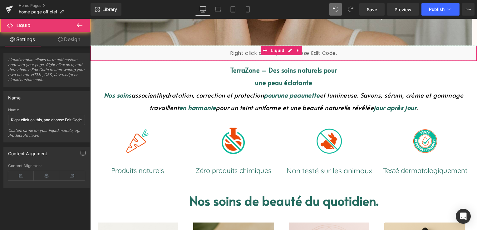
click at [230, 61] on div at bounding box center [283, 61] width 386 height 0
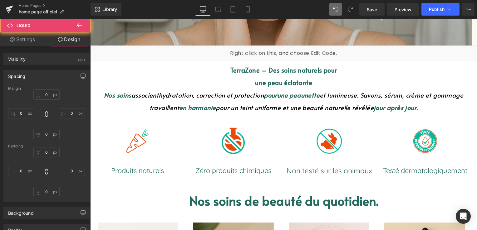
type input "0"
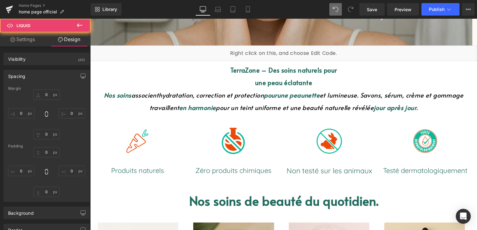
type input "0"
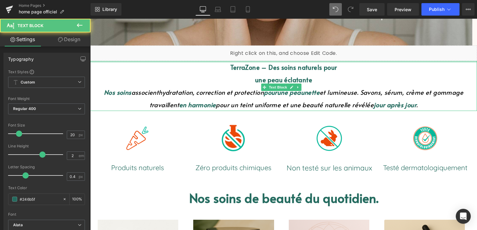
drag, startPoint x: 230, startPoint y: 60, endPoint x: 237, endPoint y: 51, distance: 11.3
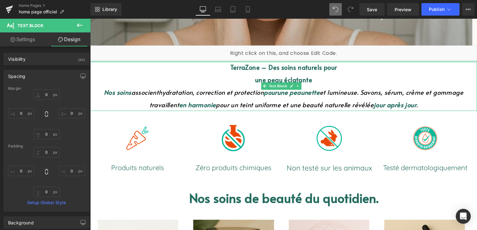
type input "0px"
drag, startPoint x: 342, startPoint y: 61, endPoint x: 344, endPoint y: 56, distance: 4.9
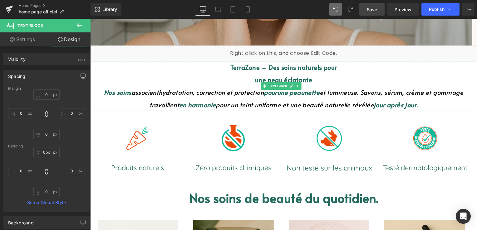
click at [367, 13] on link "Save" at bounding box center [371, 9] width 25 height 12
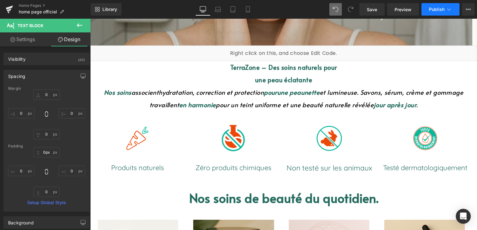
click at [434, 14] on button "Publish" at bounding box center [440, 9] width 38 height 12
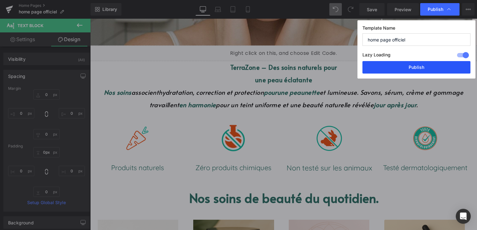
click at [425, 66] on button "Publish" at bounding box center [416, 67] width 108 height 12
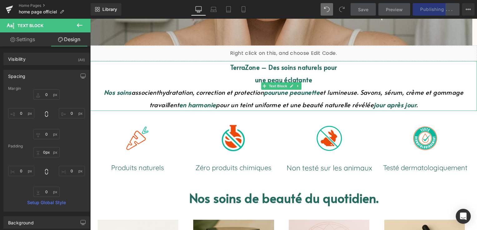
click at [223, 63] on p "TerraZone – Des soins naturels pour" at bounding box center [283, 67] width 387 height 12
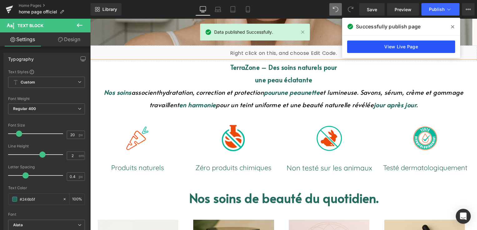
click at [382, 46] on link "View Live Page" at bounding box center [401, 47] width 108 height 12
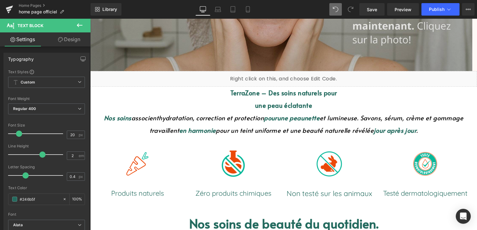
scroll to position [173, 0]
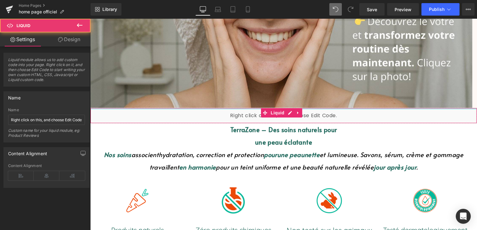
click at [253, 109] on div "Liquid" at bounding box center [283, 116] width 387 height 16
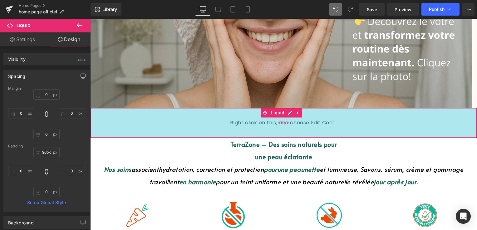
type input "99px"
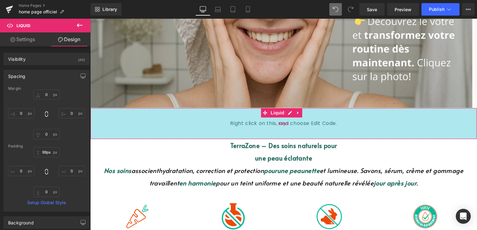
drag, startPoint x: 253, startPoint y: 108, endPoint x: 257, endPoint y: 137, distance: 29.9
click at [257, 137] on div "99px" at bounding box center [283, 123] width 386 height 31
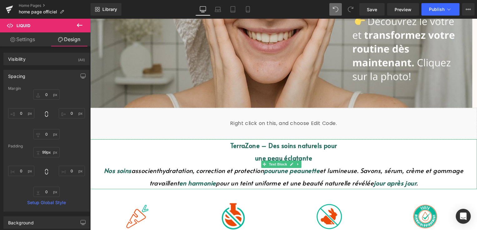
click at [186, 147] on p "TerraZone – Des soins naturels pour" at bounding box center [283, 145] width 387 height 12
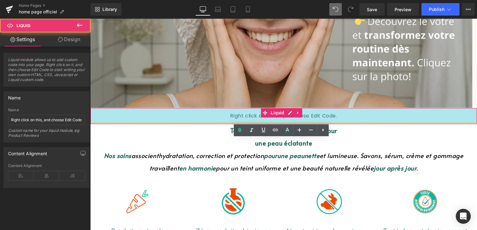
scroll to position [158, 0]
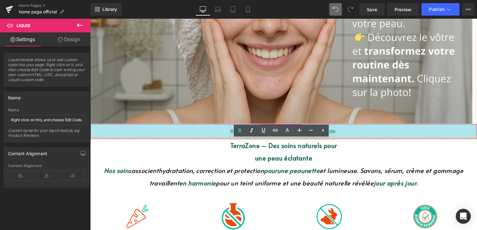
drag, startPoint x: 206, startPoint y: 135, endPoint x: 211, endPoint y: 124, distance: 12.1
click at [209, 134] on div "46px" at bounding box center [283, 131] width 386 height 14
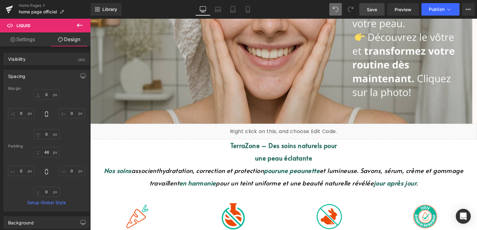
click at [375, 11] on span "Save" at bounding box center [372, 9] width 10 height 7
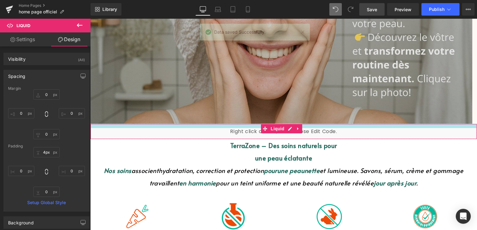
drag, startPoint x: 229, startPoint y: 124, endPoint x: 247, endPoint y: 110, distance: 23.0
type input "2px"
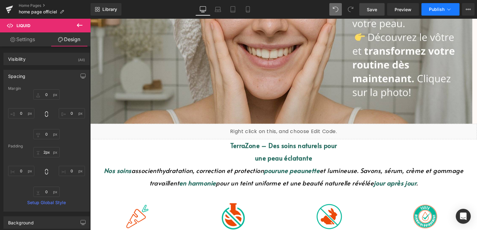
click at [438, 9] on span "Publish" at bounding box center [437, 9] width 16 height 5
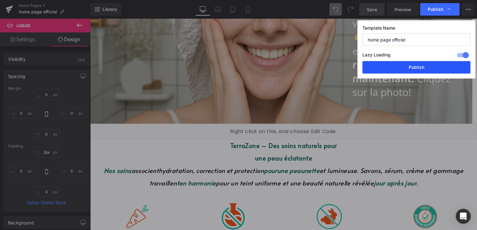
drag, startPoint x: 394, startPoint y: 70, endPoint x: 177, endPoint y: 85, distance: 217.9
click at [394, 70] on button "Publish" at bounding box center [416, 67] width 108 height 12
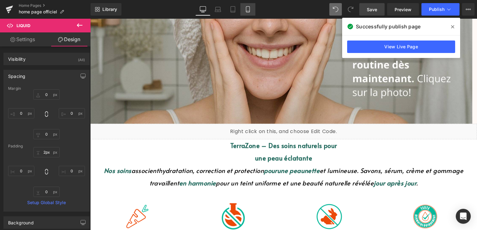
click at [247, 9] on icon at bounding box center [248, 9] width 6 height 6
type input "0"
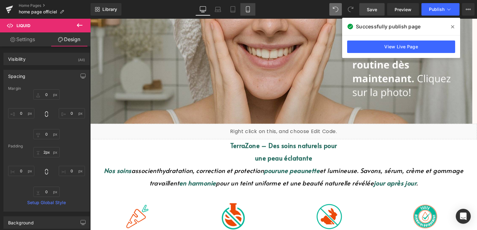
type input "2"
type input "0"
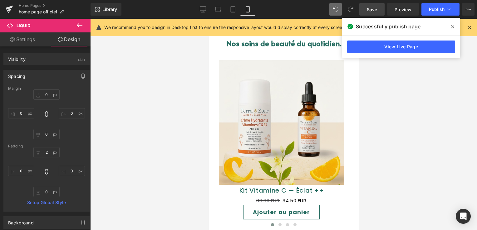
scroll to position [353, 0]
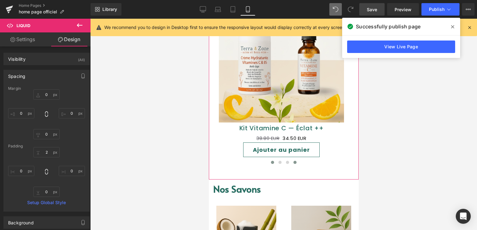
click at [294, 161] on button at bounding box center [294, 162] width 7 height 6
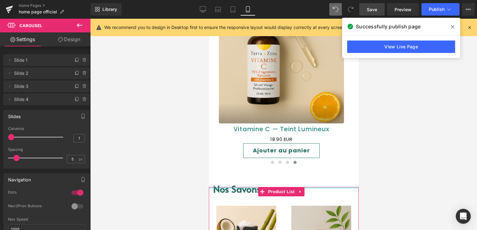
click at [236, 187] on div at bounding box center [283, 188] width 150 height 2
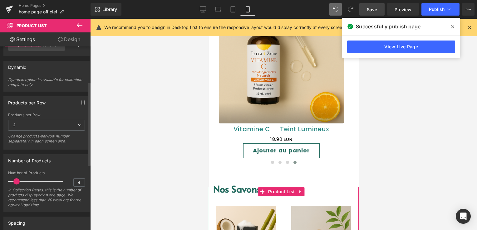
scroll to position [94, 0]
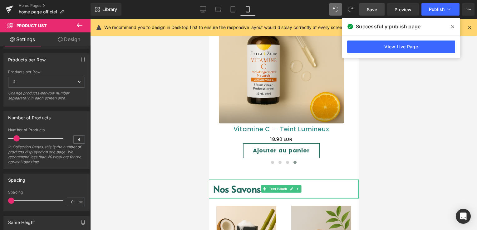
click at [243, 184] on font "Nos Savons" at bounding box center [237, 189] width 48 height 13
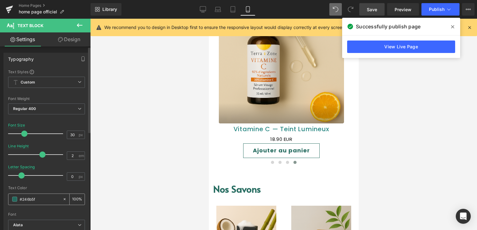
drag, startPoint x: 37, startPoint y: 198, endPoint x: 17, endPoint y: 196, distance: 20.4
click at [17, 196] on div "#246b5f" at bounding box center [35, 199] width 54 height 11
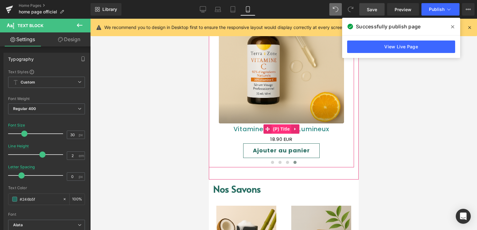
click at [281, 127] on span "(P) Title" at bounding box center [281, 128] width 20 height 9
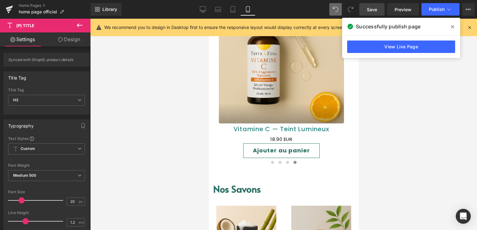
click at [451, 26] on icon at bounding box center [452, 26] width 3 height 5
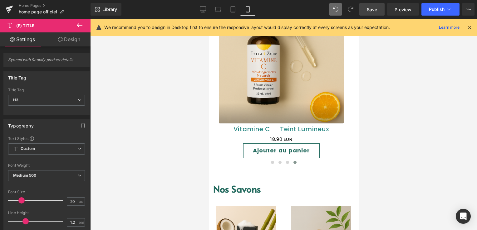
click at [469, 28] on icon at bounding box center [469, 28] width 6 height 6
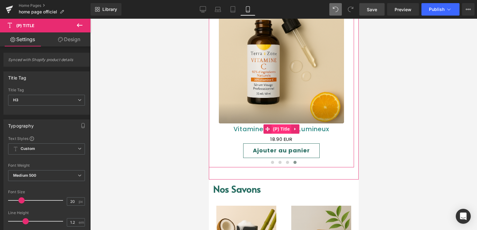
click at [282, 127] on span "(P) Title" at bounding box center [281, 128] width 20 height 9
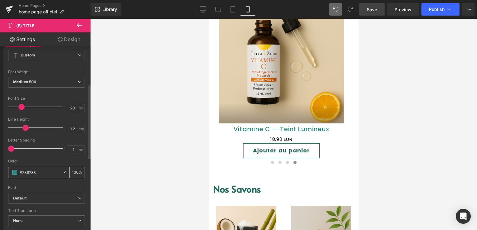
drag, startPoint x: 40, startPoint y: 172, endPoint x: 12, endPoint y: 172, distance: 27.8
click at [12, 172] on div "#288783" at bounding box center [35, 172] width 54 height 11
paste input "46b5f"
type input "#246b5f"
click at [43, 186] on div "Font" at bounding box center [46, 188] width 77 height 4
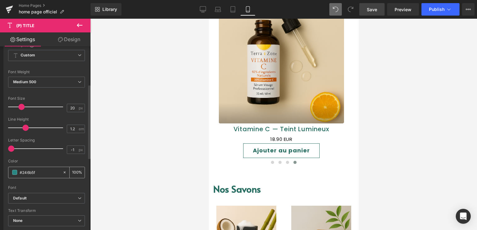
click at [72, 172] on input "100" at bounding box center [75, 172] width 6 height 7
click at [41, 169] on input "#246b5f" at bounding box center [40, 172] width 40 height 7
drag, startPoint x: 37, startPoint y: 172, endPoint x: 5, endPoint y: 172, distance: 32.1
click at [5, 172] on div "Text Styles Custom Custom Setup Global Style Custom Setup Global Style Thin 100…" at bounding box center [46, 138] width 85 height 193
click at [285, 162] on span at bounding box center [286, 162] width 3 height 3
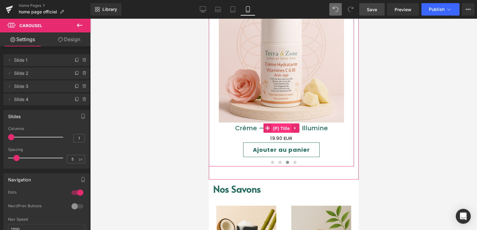
click at [277, 127] on span "(P) Title" at bounding box center [281, 128] width 20 height 9
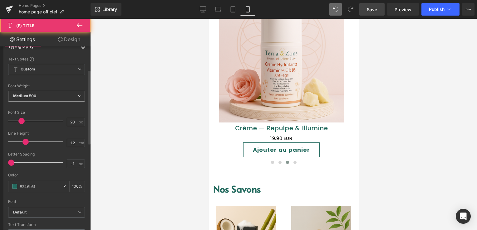
scroll to position [125, 0]
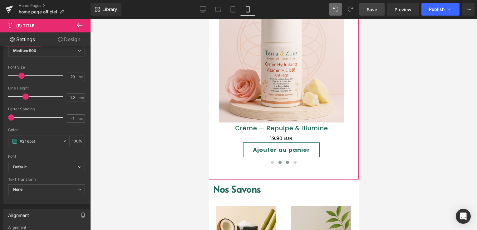
click at [276, 164] on button at bounding box center [279, 162] width 7 height 6
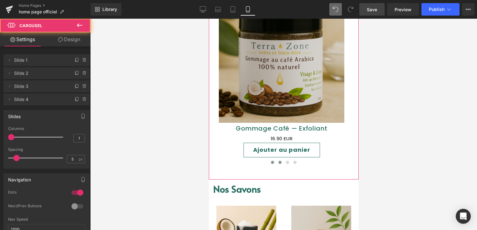
click at [270, 163] on span at bounding box center [271, 162] width 3 height 3
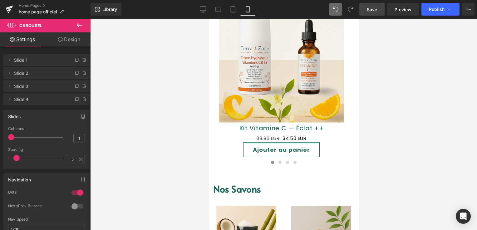
click at [364, 11] on link "Save" at bounding box center [371, 9] width 25 height 12
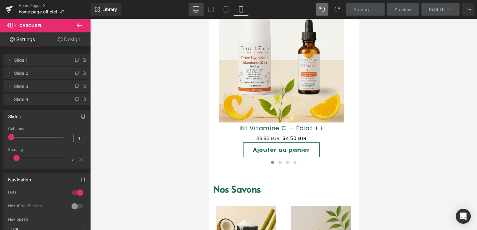
click at [198, 11] on icon at bounding box center [196, 9] width 6 height 5
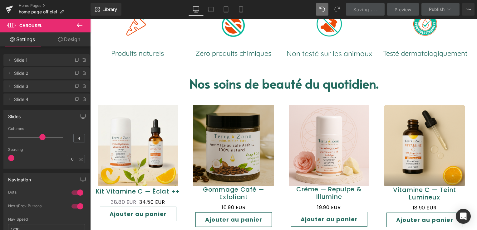
scroll to position [394, 0]
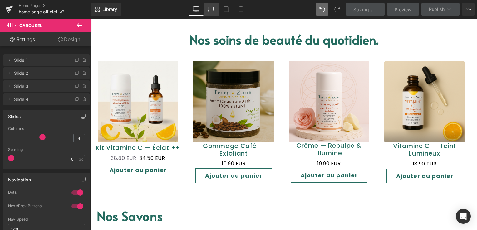
click at [208, 12] on link "Laptop" at bounding box center [210, 9] width 15 height 12
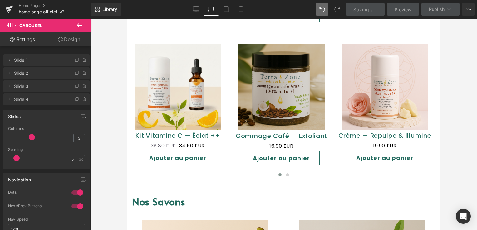
scroll to position [358, 0]
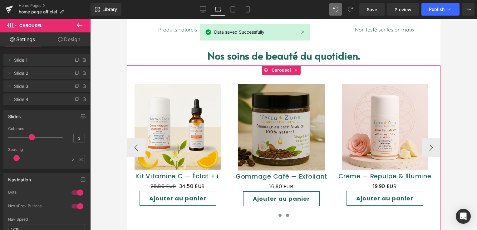
click at [284, 212] on button at bounding box center [287, 215] width 7 height 6
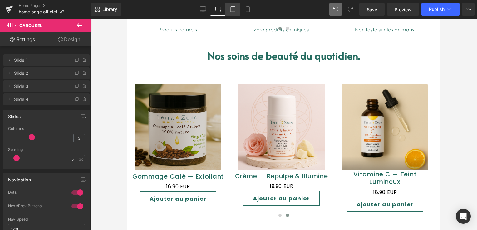
click at [231, 11] on icon at bounding box center [233, 11] width 4 height 0
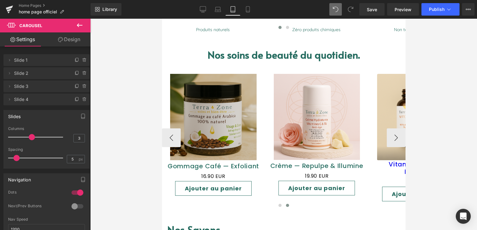
scroll to position [295, 0]
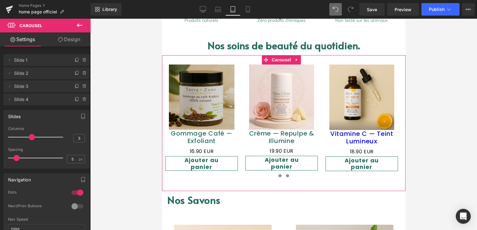
click at [278, 175] on span at bounding box center [279, 175] width 3 height 3
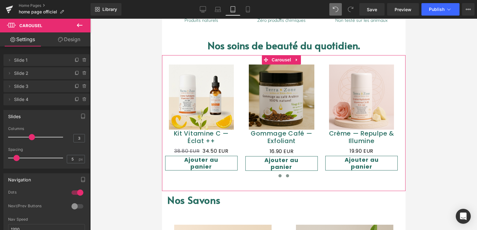
click at [285, 177] on button at bounding box center [286, 176] width 7 height 6
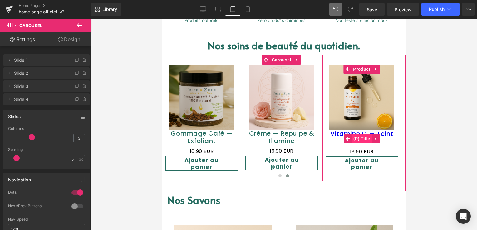
click at [360, 136] on span "(P) Title" at bounding box center [361, 138] width 20 height 9
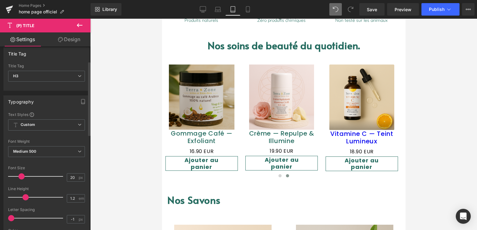
scroll to position [94, 0]
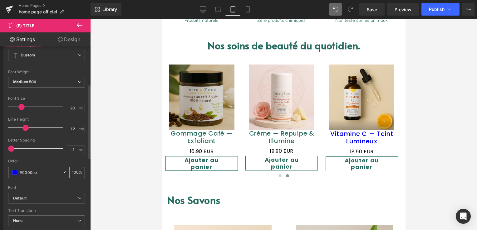
click at [62, 171] on icon at bounding box center [64, 172] width 4 height 4
type input "none"
type input "0"
drag, startPoint x: 30, startPoint y: 173, endPoint x: 13, endPoint y: 172, distance: 16.5
click at [13, 172] on div "none" at bounding box center [35, 172] width 54 height 11
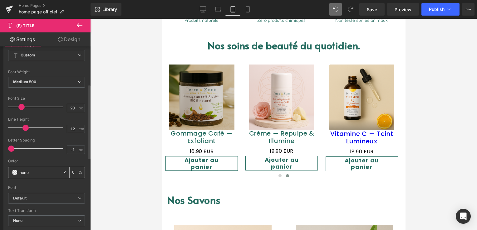
paste input "#246b5f"
type input "#246b5f"
type input "100"
click at [40, 186] on div "Font" at bounding box center [46, 188] width 77 height 4
click at [363, 17] on div "Library Tablet Desktop Laptop Tablet Mobile Save Preview Publish Scheduled View…" at bounding box center [283, 9] width 386 height 19
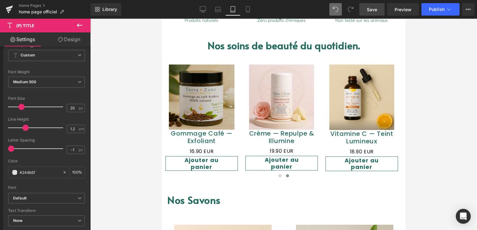
drag, startPoint x: 365, startPoint y: 12, endPoint x: 29, endPoint y: 197, distance: 383.3
click at [365, 12] on link "Save" at bounding box center [371, 9] width 25 height 12
click at [246, 12] on icon at bounding box center [248, 9] width 6 height 6
type input "100"
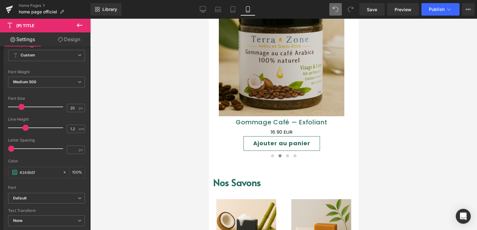
scroll to position [387, 0]
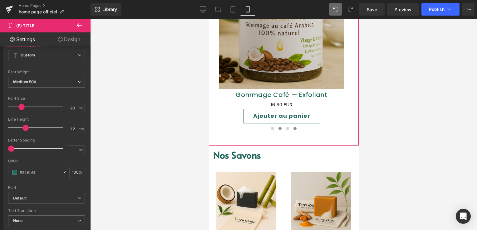
click at [293, 127] on span at bounding box center [294, 128] width 3 height 3
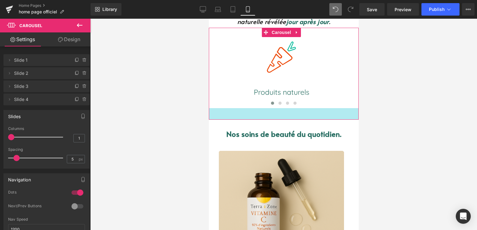
scroll to position [13, 0]
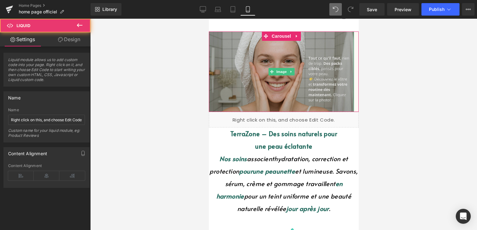
drag, startPoint x: 249, startPoint y: 112, endPoint x: 253, endPoint y: 107, distance: 6.0
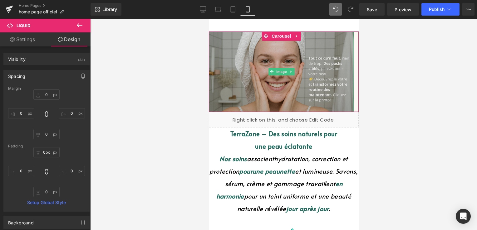
drag, startPoint x: 254, startPoint y: 112, endPoint x: 255, endPoint y: 109, distance: 3.8
drag, startPoint x: 251, startPoint y: 112, endPoint x: 255, endPoint y: 108, distance: 5.6
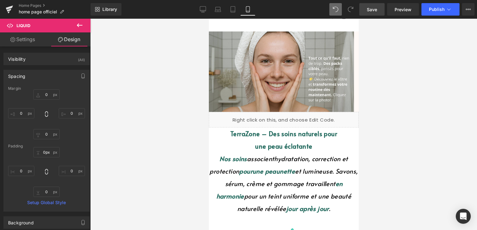
drag, startPoint x: 370, startPoint y: 9, endPoint x: 136, endPoint y: 80, distance: 244.4
click at [370, 9] on span "Save" at bounding box center [372, 9] width 10 height 7
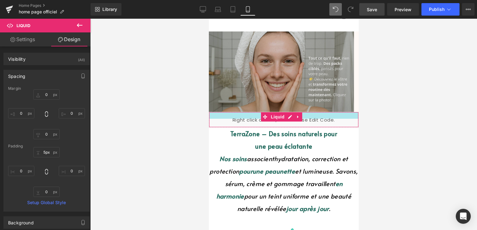
type input "0px"
drag, startPoint x: 309, startPoint y: 113, endPoint x: 306, endPoint y: 82, distance: 31.0
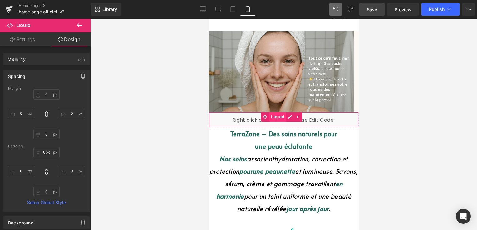
click at [280, 117] on span "Liquid" at bounding box center [277, 116] width 17 height 9
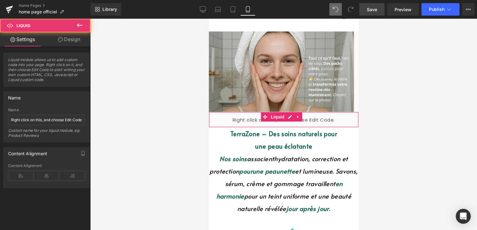
click at [74, 38] on link "Design" at bounding box center [68, 39] width 45 height 14
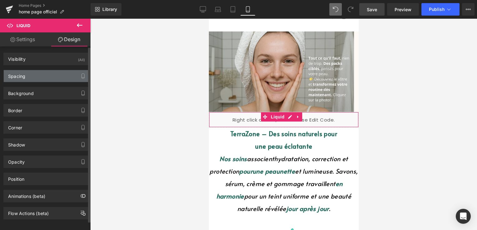
type input "0"
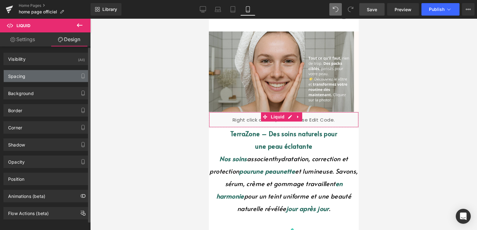
type input "0"
click at [21, 80] on div "Spacing" at bounding box center [46, 76] width 85 height 12
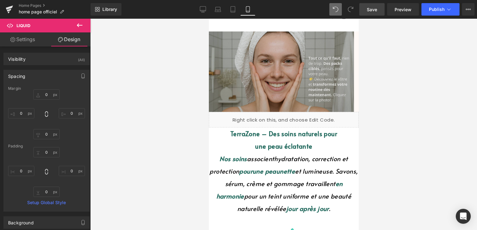
click at [247, 102] on img at bounding box center [280, 72] width 145 height 80
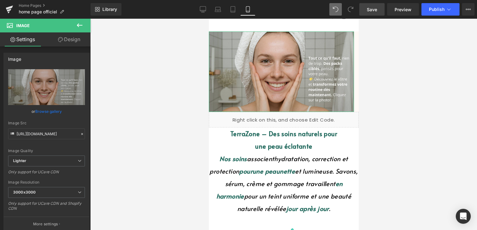
click at [74, 38] on link "Design" at bounding box center [68, 39] width 45 height 14
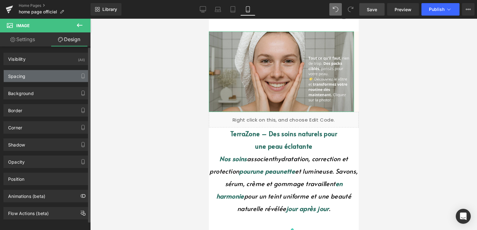
click at [42, 79] on div "Spacing" at bounding box center [46, 76] width 85 height 12
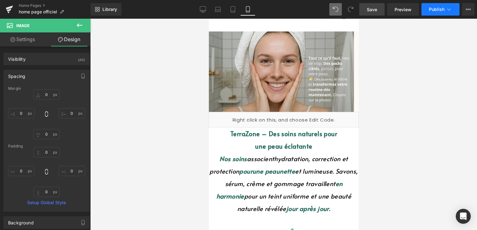
click at [436, 8] on span "Publish" at bounding box center [437, 9] width 16 height 5
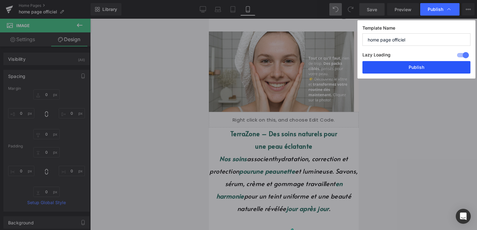
drag, startPoint x: 429, startPoint y: 64, endPoint x: 144, endPoint y: 26, distance: 287.4
click at [429, 64] on button "Publish" at bounding box center [416, 67] width 108 height 12
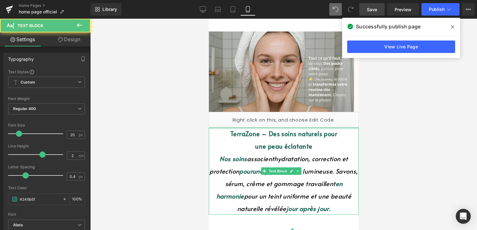
drag, startPoint x: 255, startPoint y: 129, endPoint x: 259, endPoint y: 124, distance: 6.1
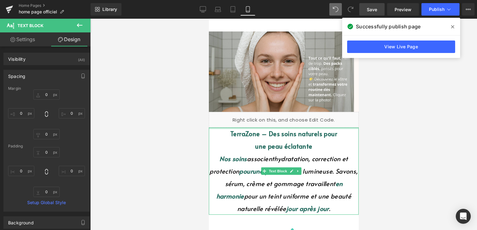
type input "0px"
drag, startPoint x: 227, startPoint y: 128, endPoint x: 228, endPoint y: 124, distance: 4.2
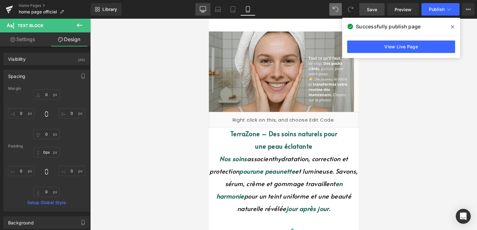
click at [204, 11] on icon at bounding box center [203, 9] width 6 height 6
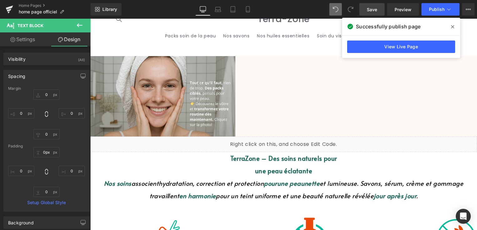
type input "0"
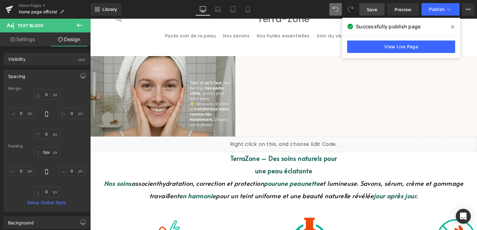
type input "0"
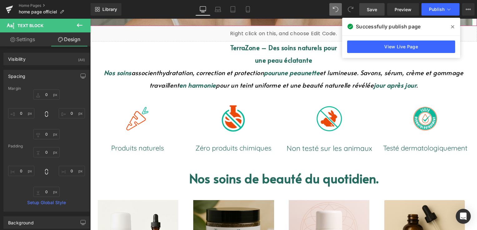
scroll to position [256, 0]
click at [453, 26] on icon at bounding box center [452, 26] width 3 height 5
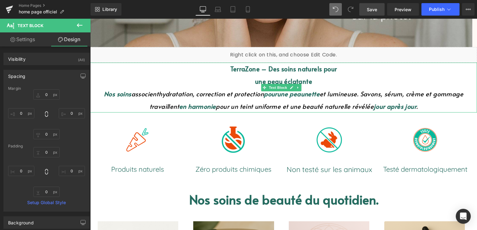
scroll to position [225, 0]
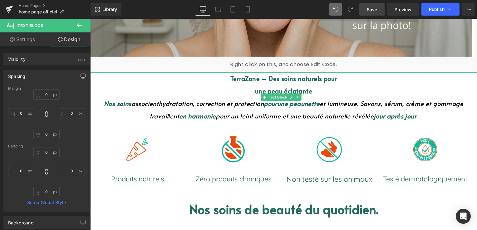
click at [252, 92] on p "une peau éclatante" at bounding box center [283, 91] width 387 height 12
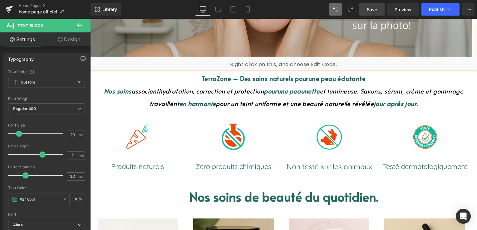
click at [368, 80] on p "TerraZone – Des soins naturels pour une peau éclatante" at bounding box center [283, 78] width 387 height 12
click at [372, 78] on p "TerraZone – Des soins naturels pour une peau éclatante" at bounding box center [283, 78] width 387 height 12
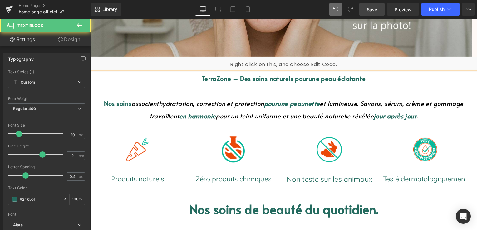
click at [306, 78] on font "TerraZone – Des soins naturels pour" at bounding box center [255, 78] width 107 height 9
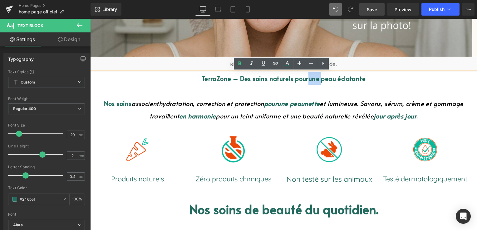
click at [306, 78] on font "TerraZone – Des soins naturels pour" at bounding box center [255, 78] width 107 height 9
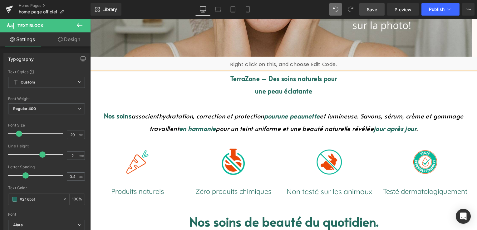
drag, startPoint x: 367, startPoint y: 6, endPoint x: 282, endPoint y: 51, distance: 96.0
click at [367, 6] on link "Save" at bounding box center [371, 9] width 25 height 12
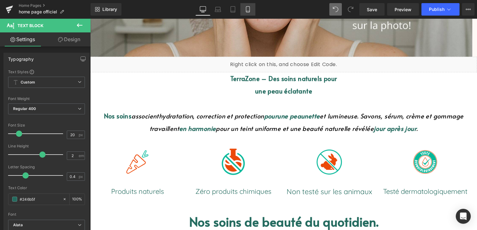
click at [247, 12] on icon at bounding box center [248, 9] width 6 height 6
type input "100"
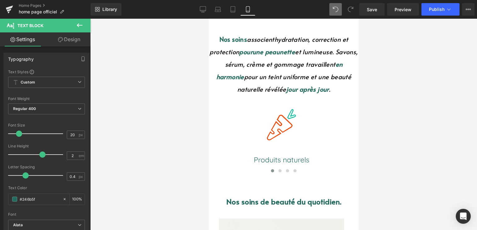
scroll to position [75, 0]
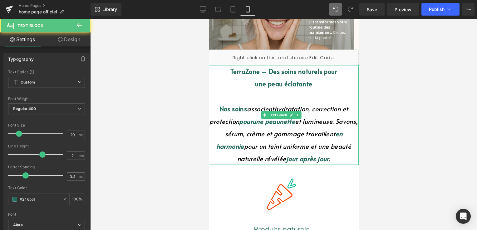
click at [251, 85] on p "une peau éclatante" at bounding box center [283, 84] width 150 height 12
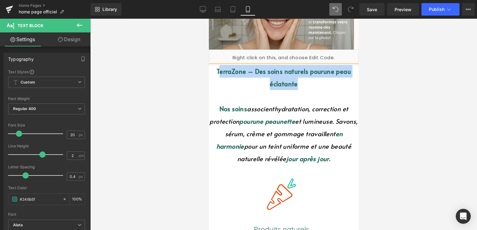
drag, startPoint x: 216, startPoint y: 72, endPoint x: 295, endPoint y: 84, distance: 79.8
click at [295, 84] on p "TerraZone – Des soins naturels pour une peau éclatante" at bounding box center [283, 77] width 150 height 25
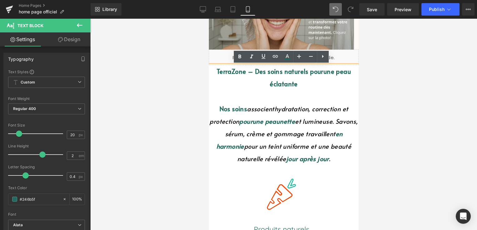
click at [215, 93] on p at bounding box center [283, 96] width 150 height 12
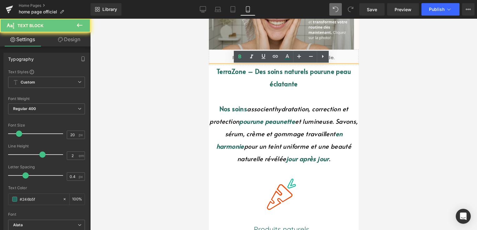
click at [216, 71] on font "TerraZone – Des soins naturels pour" at bounding box center [269, 71] width 107 height 9
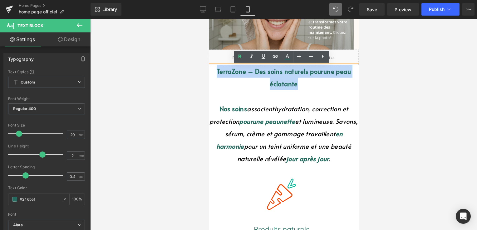
drag, startPoint x: 215, startPoint y: 71, endPoint x: 280, endPoint y: 84, distance: 66.5
click at [280, 84] on p "TerraZone – Des soins naturels pour une peau éclatante" at bounding box center [283, 77] width 150 height 25
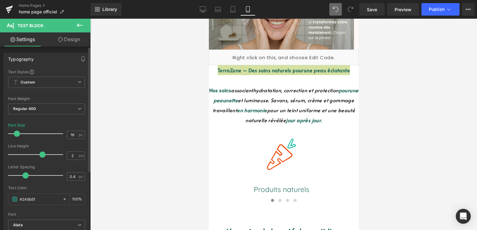
click at [18, 132] on span at bounding box center [17, 134] width 6 height 6
type input "20"
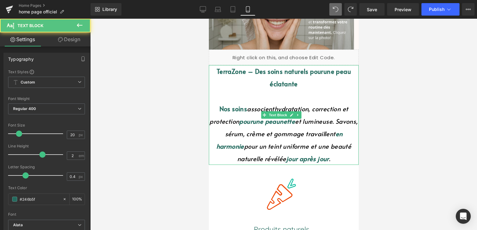
click at [223, 96] on p at bounding box center [283, 96] width 150 height 12
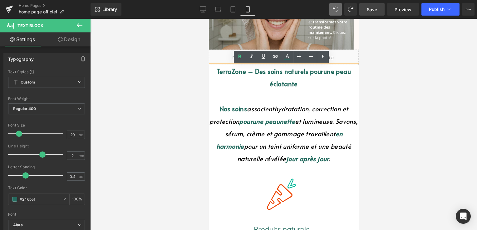
click at [378, 9] on link "Save" at bounding box center [371, 9] width 25 height 12
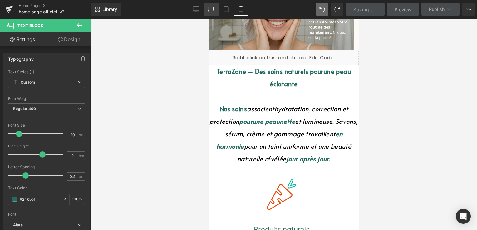
click at [208, 12] on link "Laptop" at bounding box center [210, 9] width 15 height 12
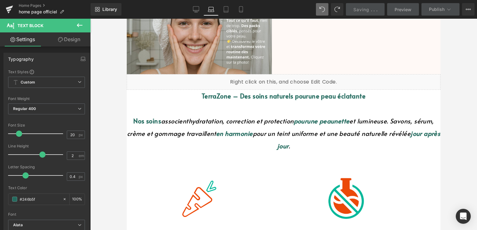
click at [210, 10] on icon at bounding box center [211, 9] width 6 height 6
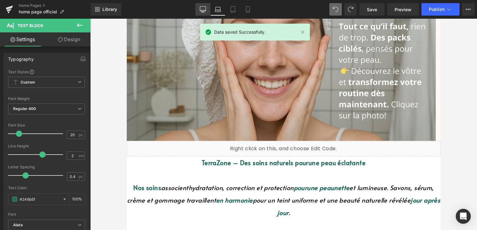
click at [202, 11] on icon at bounding box center [203, 9] width 6 height 6
type input "100"
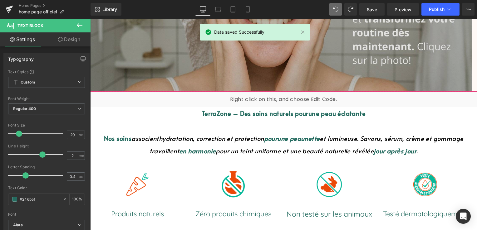
scroll to position [193, 0]
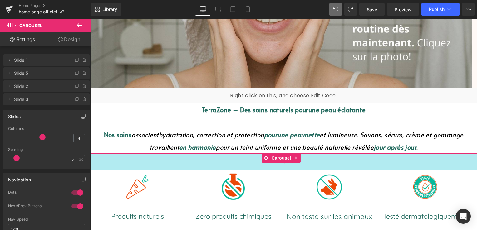
drag, startPoint x: 246, startPoint y: 154, endPoint x: 245, endPoint y: 161, distance: 6.3
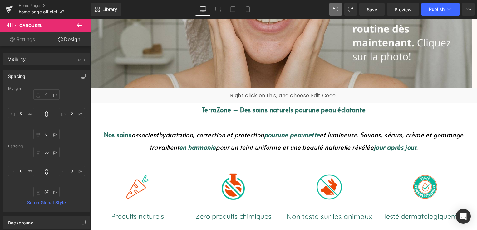
type input "0"
type input "55"
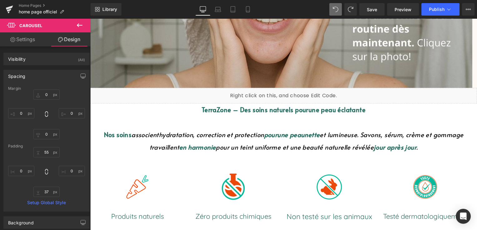
type input "0"
type input "37"
type input "0"
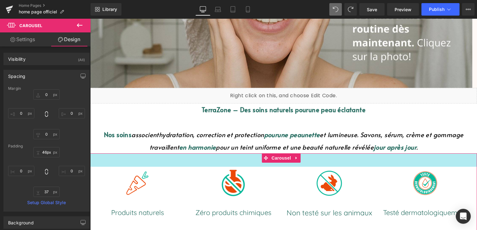
type input "47px"
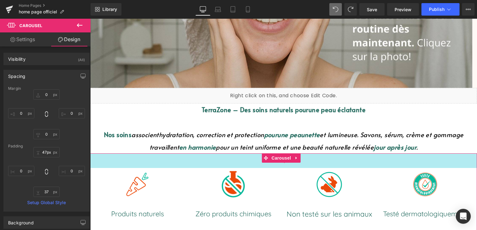
drag, startPoint x: 246, startPoint y: 155, endPoint x: 250, endPoint y: 153, distance: 4.2
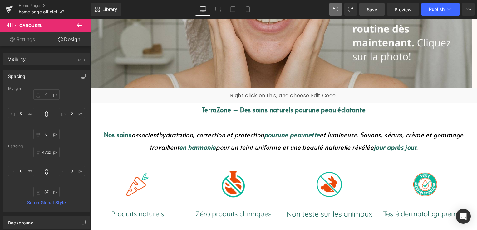
click at [363, 8] on link "Save" at bounding box center [371, 9] width 25 height 12
click at [220, 7] on icon at bounding box center [218, 8] width 5 height 3
type input "0"
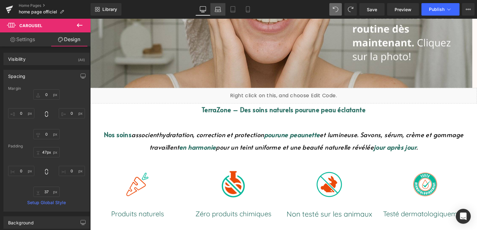
type input "0"
type input "50.4378"
type input "0"
type input "37"
type input "0"
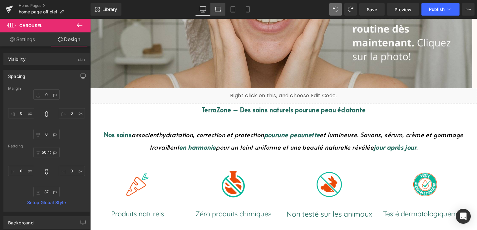
scroll to position [206, 0]
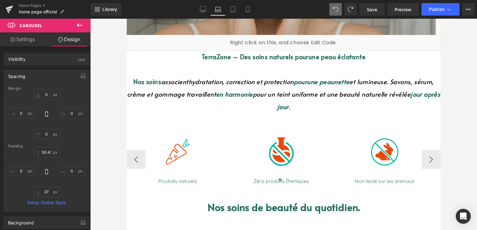
click at [231, 16] on div "Library Laptop Desktop Laptop Tablet Mobile Save Preview Publish Scheduled View…" at bounding box center [283, 9] width 386 height 19
click at [232, 12] on icon at bounding box center [233, 9] width 6 height 6
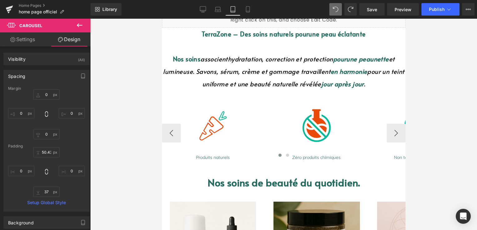
type input "0"
type input "64.8896"
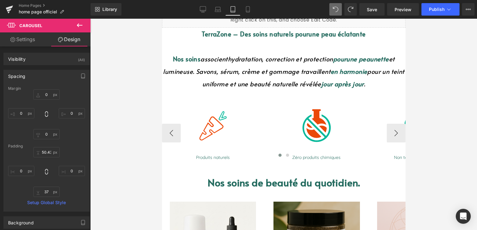
type input "0"
type input "37"
type input "0"
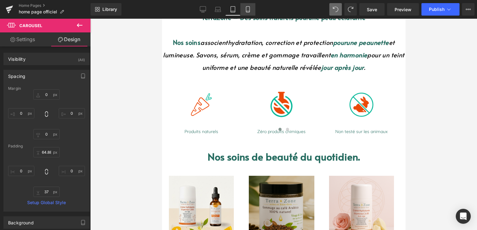
click at [246, 14] on link "Mobile" at bounding box center [247, 9] width 15 height 12
type input "0"
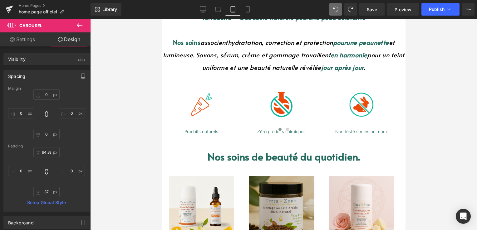
type input "44.9401"
type input "0"
type input "37"
type input "0"
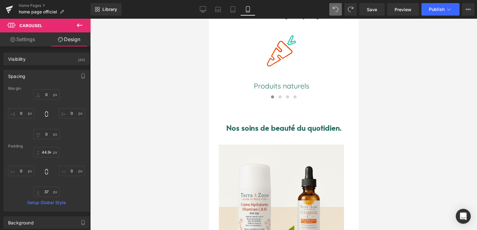
scroll to position [167, 0]
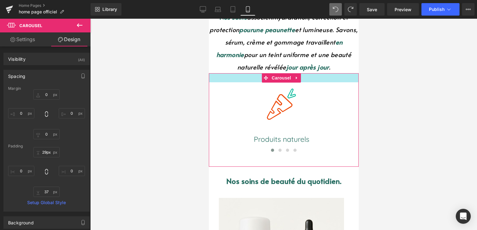
type input "30px"
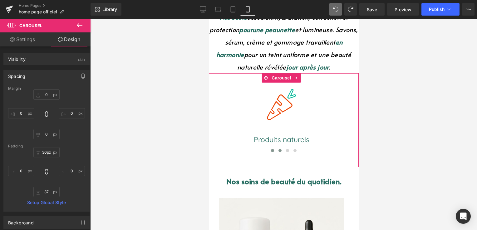
click at [276, 149] on button at bounding box center [279, 151] width 7 height 6
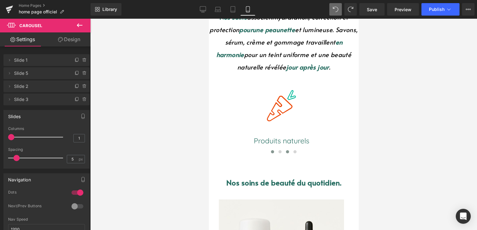
click at [285, 151] on span at bounding box center [286, 151] width 3 height 3
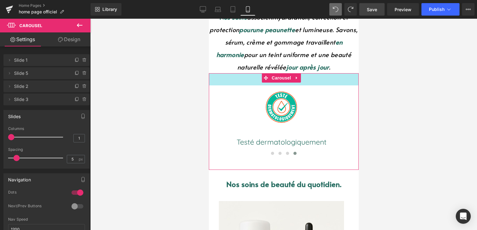
click at [372, 13] on link "Save" at bounding box center [371, 9] width 25 height 12
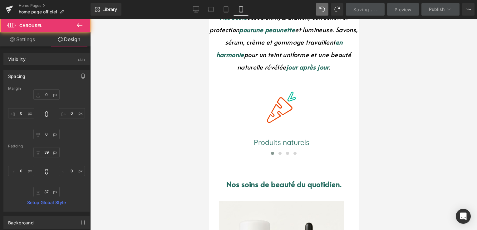
type input "0"
type input "39"
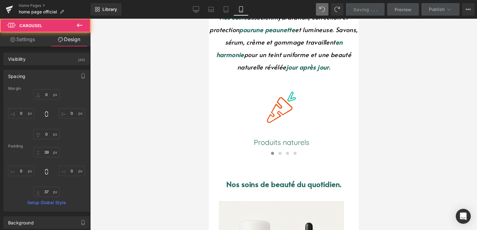
type input "0"
type input "37"
type input "0"
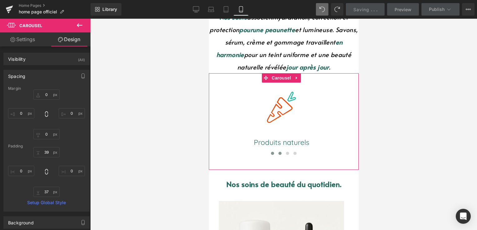
click at [278, 154] on span at bounding box center [279, 153] width 3 height 3
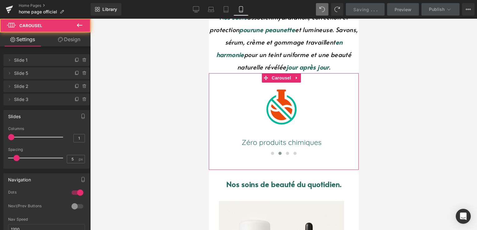
click at [280, 154] on button at bounding box center [279, 153] width 7 height 6
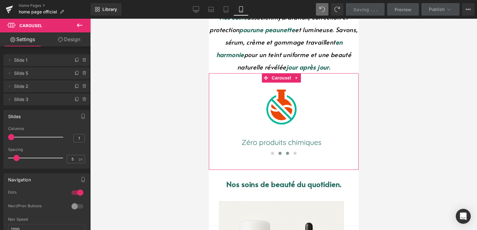
click at [285, 154] on span at bounding box center [286, 153] width 3 height 3
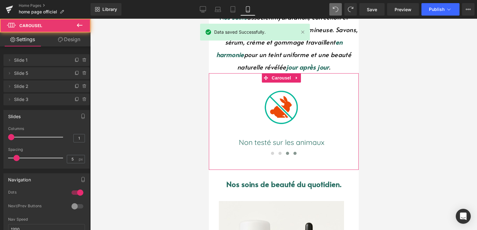
click at [293, 153] on span at bounding box center [294, 153] width 3 height 3
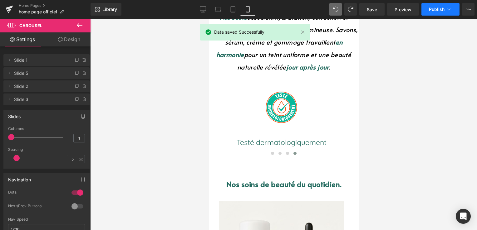
click at [434, 12] on button "Publish" at bounding box center [440, 9] width 38 height 12
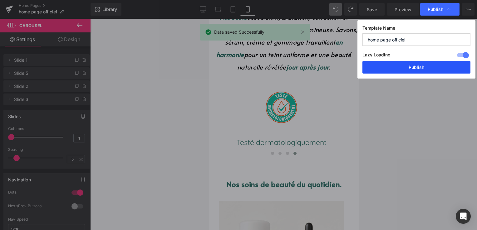
click at [423, 65] on button "Publish" at bounding box center [416, 67] width 108 height 12
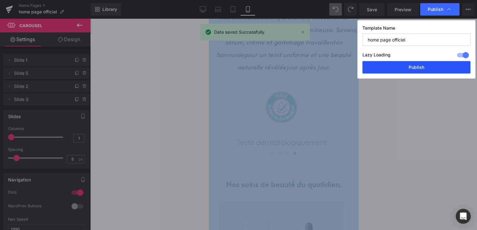
click at [423, 65] on div at bounding box center [283, 125] width 387 height 212
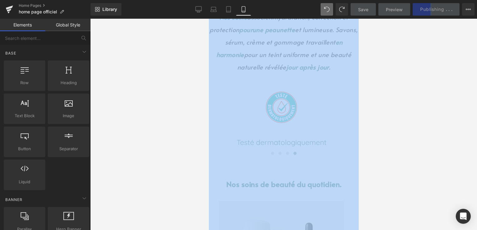
click at [392, 60] on div at bounding box center [283, 125] width 387 height 212
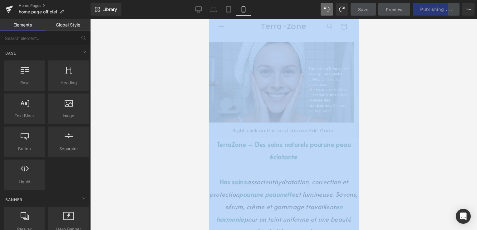
scroll to position [0, 0]
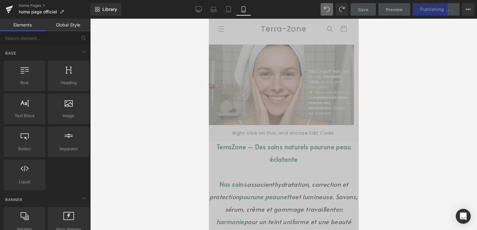
click at [308, 57] on img at bounding box center [280, 85] width 145 height 80
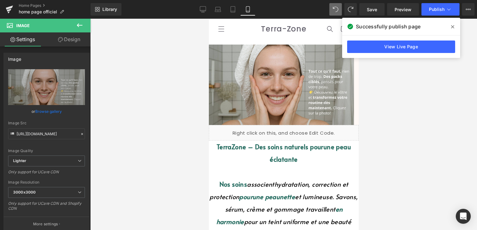
click at [453, 27] on span at bounding box center [452, 27] width 10 height 10
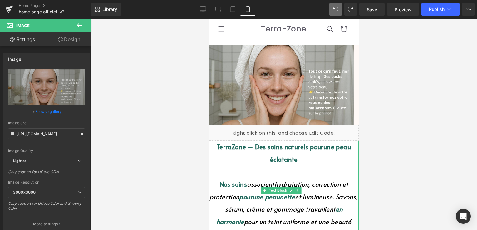
click at [306, 146] on font "TerraZone – Des soins naturels pour" at bounding box center [269, 147] width 107 height 9
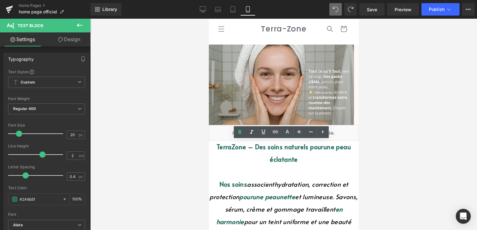
click at [425, 65] on div at bounding box center [283, 125] width 387 height 212
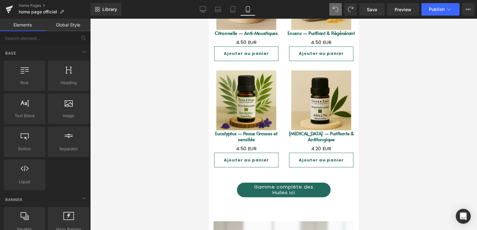
scroll to position [1154, 0]
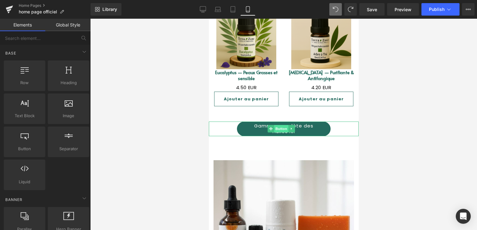
click at [281, 125] on span "Button" at bounding box center [281, 128] width 14 height 7
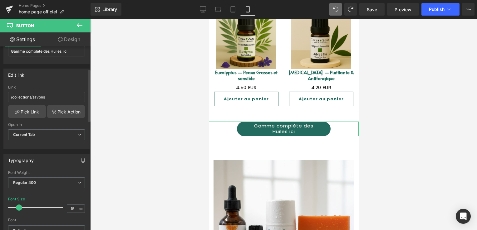
scroll to position [94, 0]
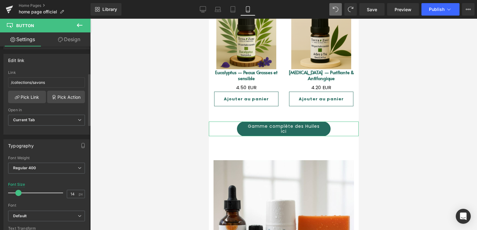
click at [20, 192] on span at bounding box center [18, 193] width 6 height 6
click at [377, 6] on span "Save" at bounding box center [372, 9] width 10 height 7
click at [434, 11] on span "Publish" at bounding box center [437, 9] width 16 height 5
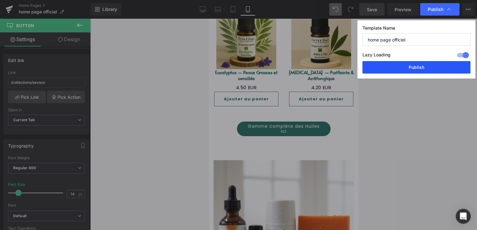
click at [425, 63] on button "Publish" at bounding box center [416, 67] width 108 height 12
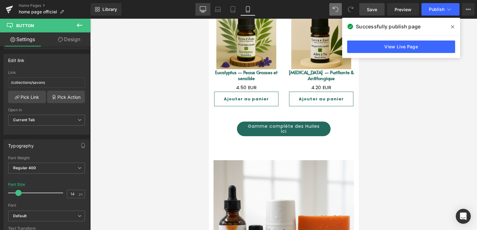
click at [204, 12] on icon at bounding box center [203, 9] width 6 height 6
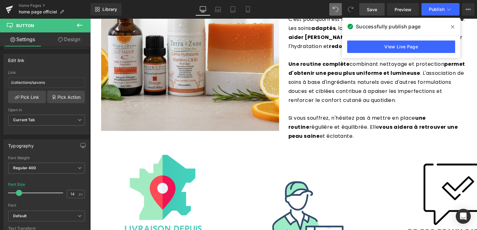
type input "15"
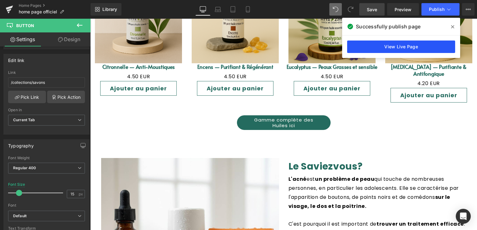
scroll to position [1019, 0]
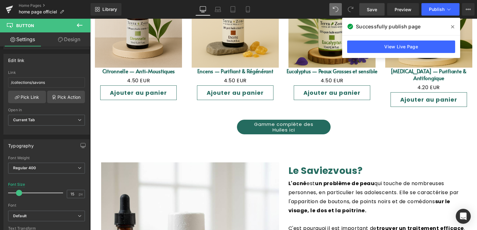
drag, startPoint x: 361, startPoint y: 11, endPoint x: 451, endPoint y: 29, distance: 92.1
click at [451, 29] on span at bounding box center [452, 27] width 10 height 10
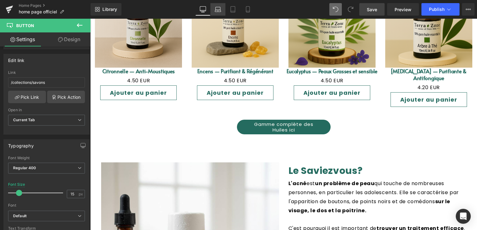
click at [216, 9] on icon at bounding box center [218, 9] width 6 height 6
type input "100"
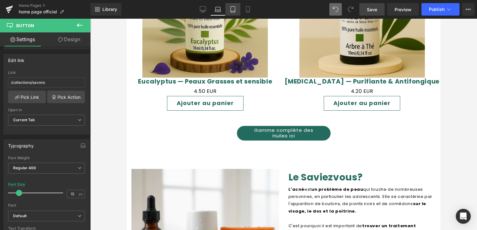
click at [232, 11] on icon at bounding box center [233, 9] width 6 height 6
type input "18"
type input "100"
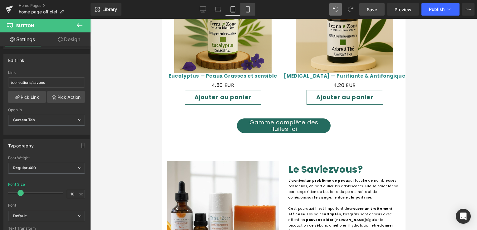
scroll to position [1155, 0]
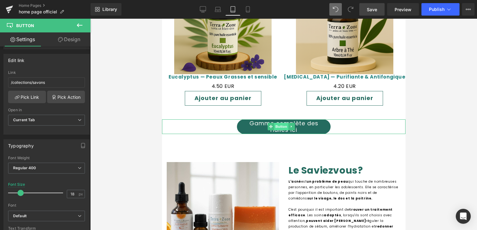
click at [280, 123] on span "Button" at bounding box center [281, 126] width 14 height 7
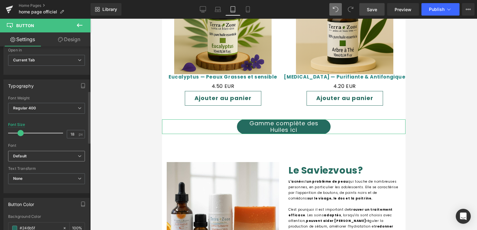
scroll to position [156, 0]
click at [19, 128] on span at bounding box center [20, 131] width 6 height 6
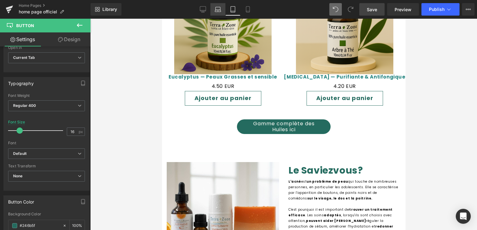
click at [218, 7] on icon at bounding box center [218, 9] width 6 height 6
type input "15"
type input "100"
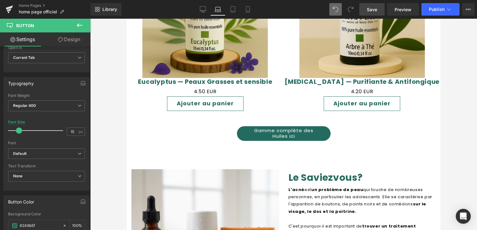
scroll to position [1388, 0]
click at [275, 126] on div "Gamme complète des Huiles ici Button" at bounding box center [284, 133] width 314 height 15
click at [234, 10] on icon at bounding box center [233, 9] width 6 height 6
type input "16"
type input "100"
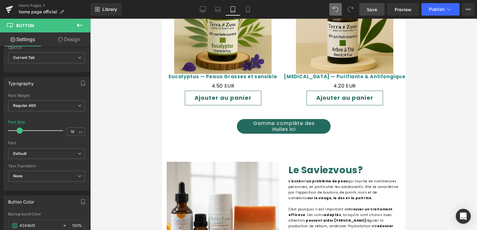
scroll to position [1155, 0]
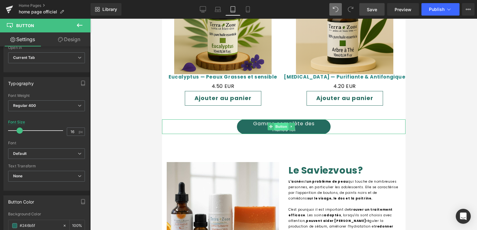
click at [277, 119] on div "Gamme complète des Huiles ici Button" at bounding box center [283, 126] width 243 height 15
click at [20, 128] on span at bounding box center [19, 131] width 6 height 6
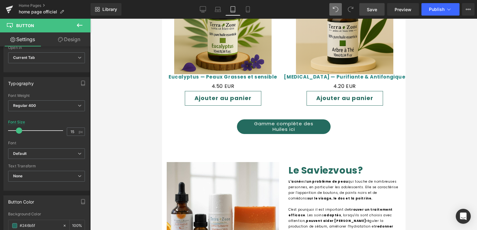
click at [377, 11] on link "Save" at bounding box center [371, 9] width 25 height 12
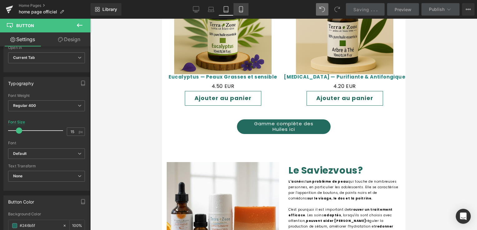
click at [243, 9] on icon at bounding box center [241, 9] width 6 height 6
type input "14"
type input "100"
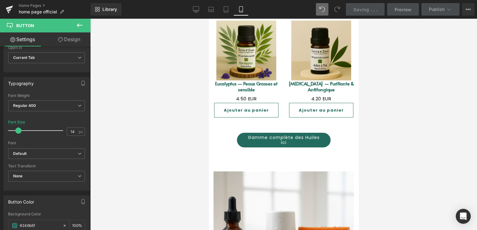
scroll to position [1154, 0]
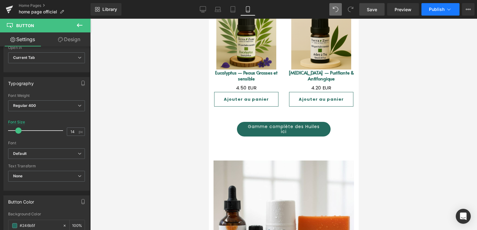
click at [436, 9] on span "Publish" at bounding box center [437, 9] width 16 height 5
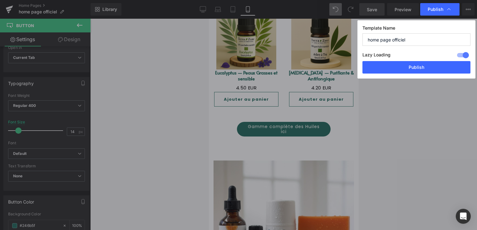
drag, startPoint x: 120, startPoint y: 53, endPoint x: 437, endPoint y: 67, distance: 317.6
click at [437, 67] on button "Publish" at bounding box center [416, 67] width 108 height 12
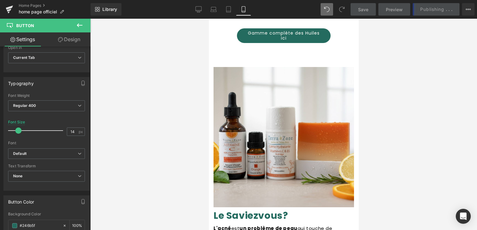
scroll to position [1372, 0]
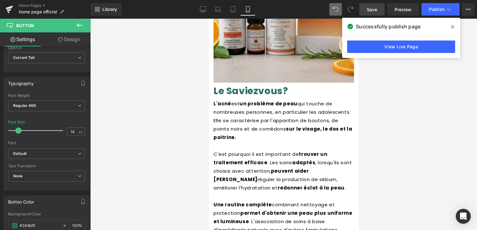
click at [451, 28] on icon at bounding box center [452, 26] width 3 height 3
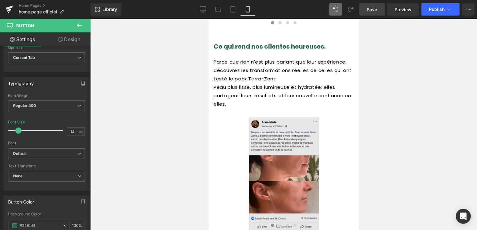
scroll to position [1778, 0]
click at [270, 119] on img at bounding box center [283, 175] width 70 height 113
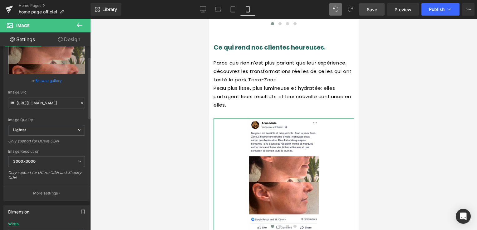
scroll to position [94, 0]
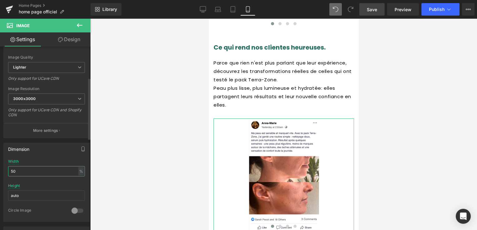
drag, startPoint x: 17, startPoint y: 171, endPoint x: 7, endPoint y: 171, distance: 10.3
click at [7, 171] on div "50% Width 50 % % px auto Height auto 0 Circle Image" at bounding box center [46, 190] width 85 height 62
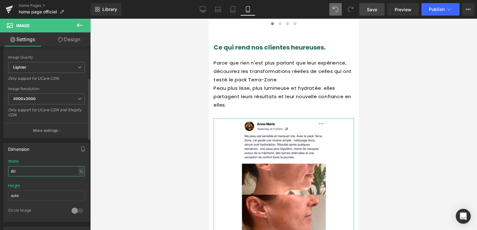
type input "6"
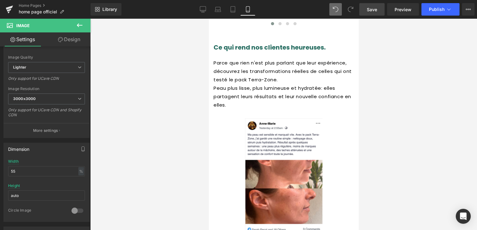
click at [376, 7] on span "Save" at bounding box center [372, 9] width 10 height 7
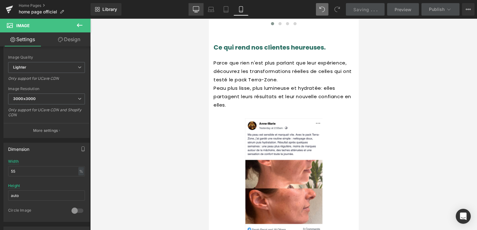
click at [196, 9] on icon at bounding box center [196, 9] width 6 height 6
type input "auto"
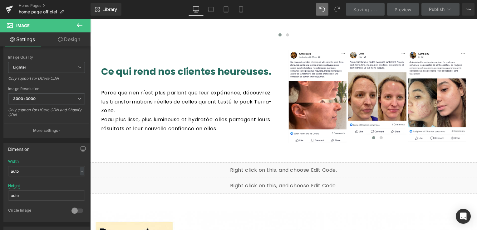
scroll to position [1422, 0]
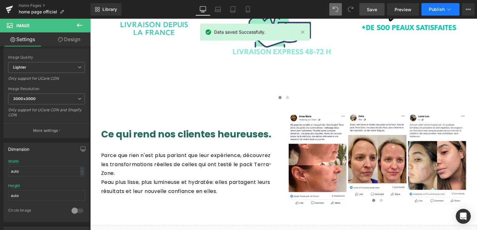
click at [429, 12] on button "Publish" at bounding box center [440, 9] width 38 height 12
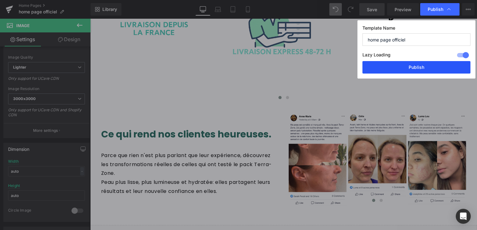
click at [403, 73] on button "Publish" at bounding box center [416, 67] width 108 height 12
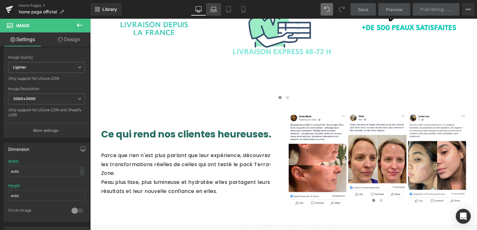
click at [213, 14] on link "Laptop" at bounding box center [213, 9] width 15 height 12
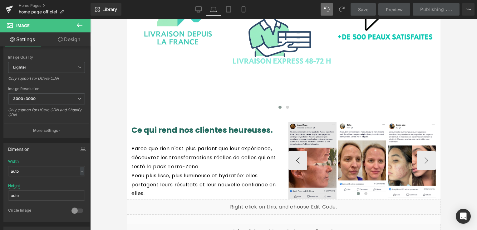
scroll to position [1776, 0]
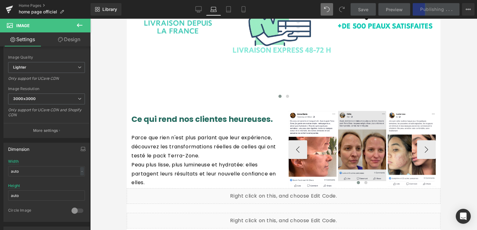
click at [353, 128] on img at bounding box center [362, 146] width 48 height 70
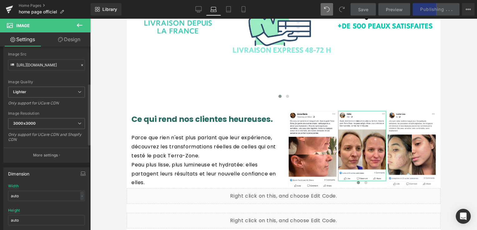
scroll to position [125, 0]
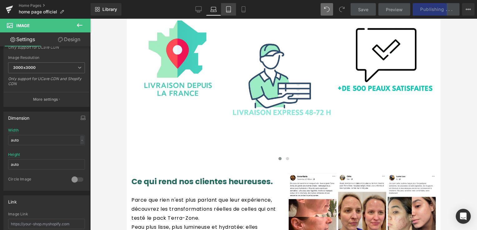
click at [225, 10] on link "Tablet" at bounding box center [228, 9] width 15 height 12
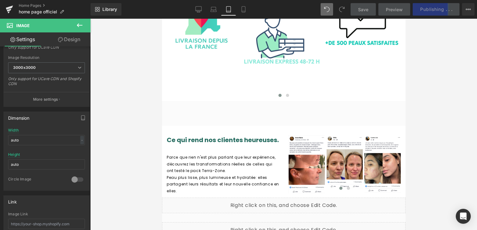
scroll to position [1481, 0]
click at [245, 6] on icon at bounding box center [243, 9] width 6 height 6
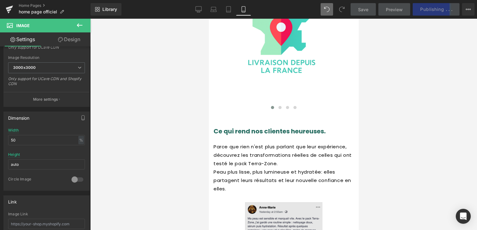
scroll to position [1765, 0]
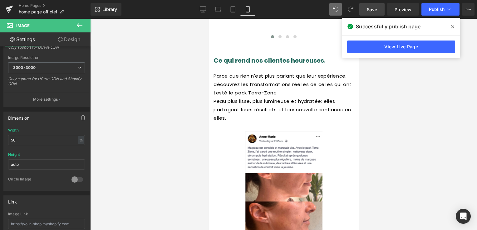
drag, startPoint x: 453, startPoint y: 27, endPoint x: 432, endPoint y: 23, distance: 21.7
click at [451, 27] on icon at bounding box center [452, 26] width 3 height 5
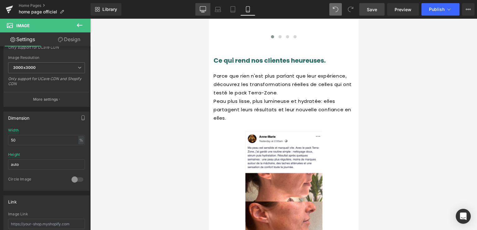
click at [205, 8] on icon at bounding box center [203, 9] width 6 height 6
type input "auto"
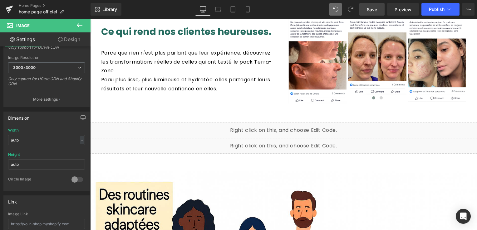
scroll to position [1565, 0]
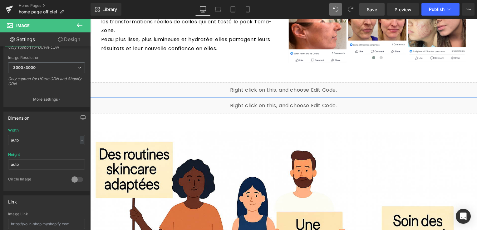
click at [289, 82] on div "Liquid" at bounding box center [283, 90] width 387 height 16
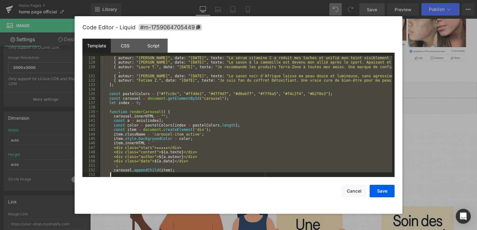
scroll to position [674, 0]
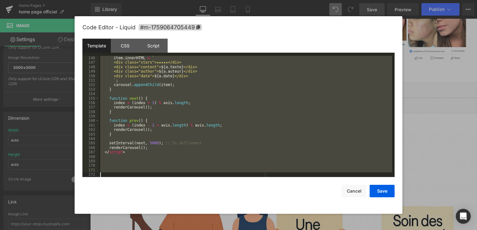
drag, startPoint x: 103, startPoint y: 62, endPoint x: 249, endPoint y: 210, distance: 207.4
click at [249, 210] on div "Code Editor - Liquid #m-1759064705449 Template CSS Script Data 146 147 148 149 …" at bounding box center [238, 115] width 312 height 198
click at [353, 194] on button "Cancel" at bounding box center [353, 191] width 25 height 12
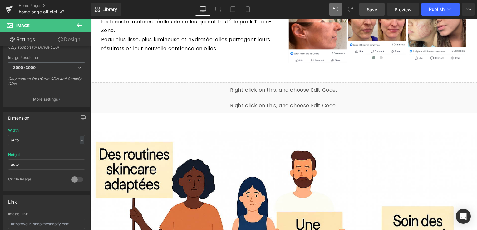
click at [286, 82] on div "Liquid" at bounding box center [283, 90] width 387 height 16
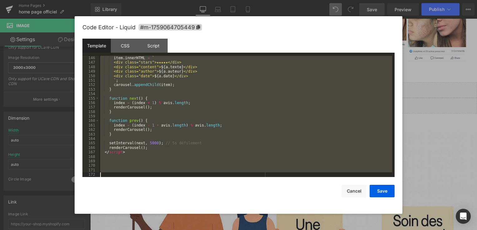
drag, startPoint x: 104, startPoint y: 62, endPoint x: 267, endPoint y: 234, distance: 237.2
click at [267, 230] on html "Button You are previewing how the will restyle your page. You can not edit Elem…" at bounding box center [238, 115] width 477 height 230
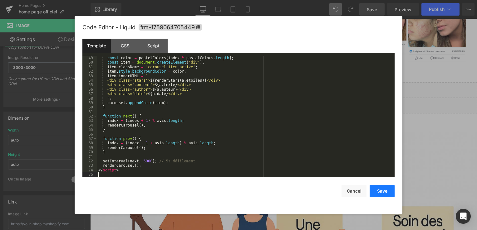
click at [380, 193] on button "Save" at bounding box center [381, 191] width 25 height 12
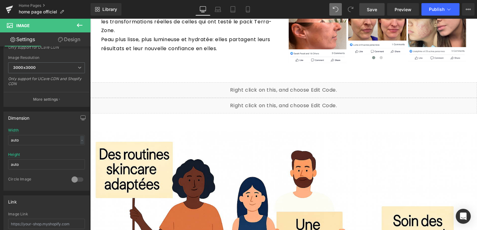
drag, startPoint x: 372, startPoint y: 12, endPoint x: 246, endPoint y: 85, distance: 145.3
click at [372, 12] on span "Save" at bounding box center [372, 9] width 10 height 7
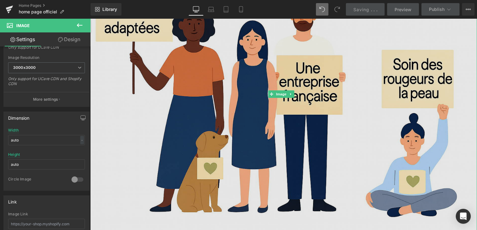
scroll to position [1721, 0]
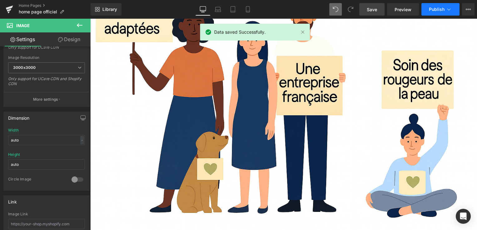
click at [433, 9] on span "Publish" at bounding box center [437, 9] width 16 height 5
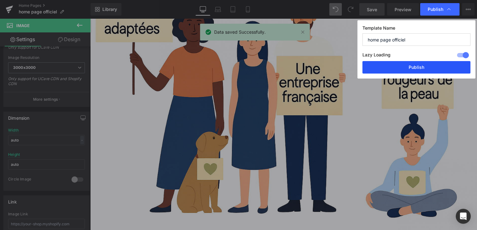
click at [427, 66] on button "Publish" at bounding box center [416, 67] width 108 height 12
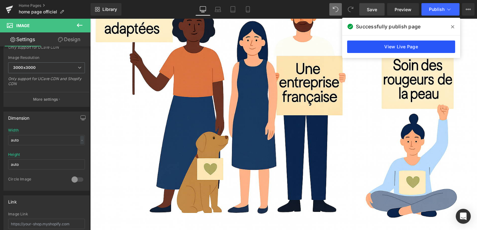
click at [408, 49] on link "View Live Page" at bounding box center [401, 47] width 108 height 12
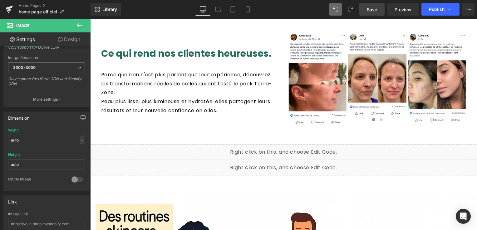
scroll to position [1503, 0]
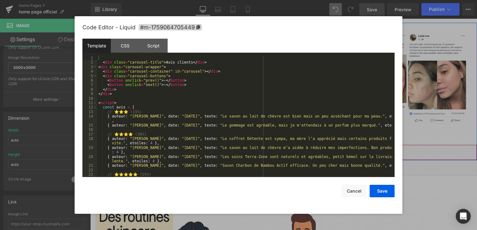
click at [288, 145] on div "Liquid" at bounding box center [283, 153] width 387 height 16
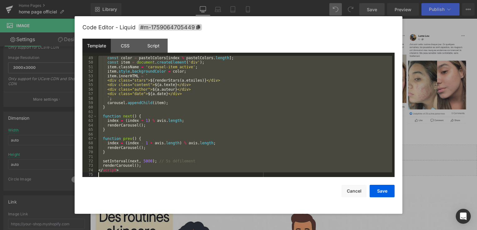
scroll to position [270, 0]
drag, startPoint x: 101, startPoint y: 62, endPoint x: 252, endPoint y: 195, distance: 200.7
click at [252, 195] on div "Code Editor - Liquid #m-1759064705449 Template CSS Script Data 49 50 51 52 53 5…" at bounding box center [238, 115] width 312 height 198
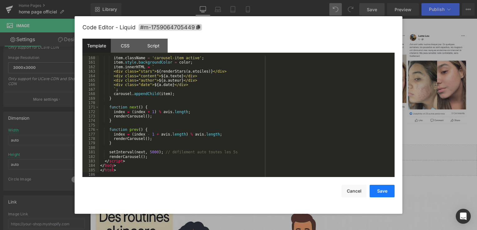
click at [386, 190] on button "Save" at bounding box center [381, 191] width 25 height 12
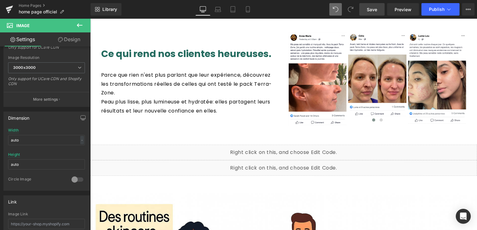
click at [376, 7] on span "Save" at bounding box center [372, 9] width 10 height 7
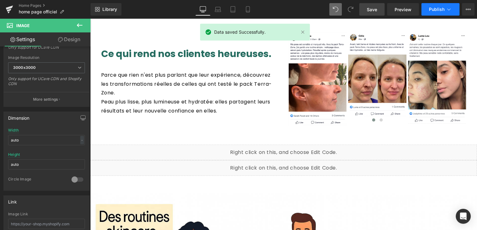
click at [446, 6] on icon at bounding box center [448, 9] width 6 height 6
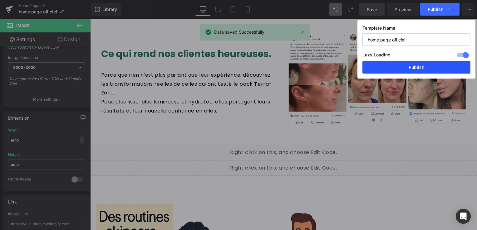
click at [424, 71] on button "Publish" at bounding box center [416, 67] width 108 height 12
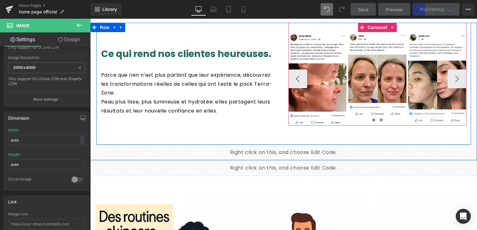
click at [377, 117] on button at bounding box center [380, 120] width 7 height 6
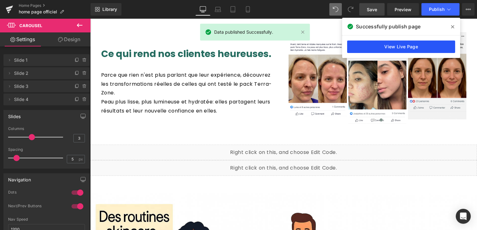
click at [402, 48] on link "View Live Page" at bounding box center [401, 47] width 108 height 12
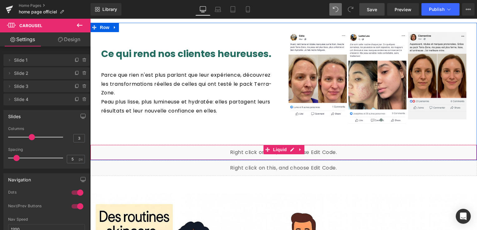
click at [289, 145] on div "Liquid" at bounding box center [283, 153] width 387 height 16
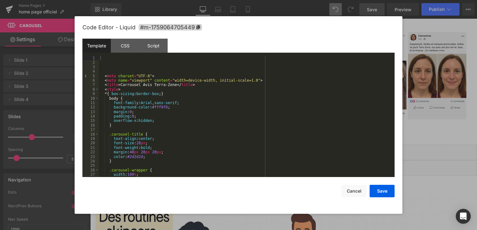
click at [102, 64] on div "< meta charset = "UTF-8" > < meta name = "viewport" content = "width=device-wid…" at bounding box center [245, 121] width 293 height 130
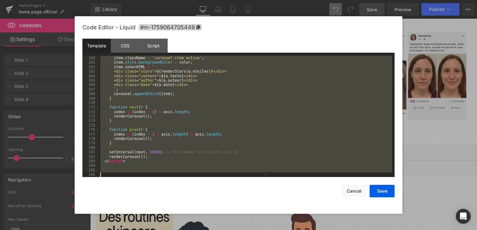
drag, startPoint x: 103, startPoint y: 61, endPoint x: 242, endPoint y: 208, distance: 202.4
click at [242, 208] on div "Code Editor - Liquid #m-1759064705449 Template CSS Script Data 160 161 162 163 …" at bounding box center [238, 115] width 312 height 198
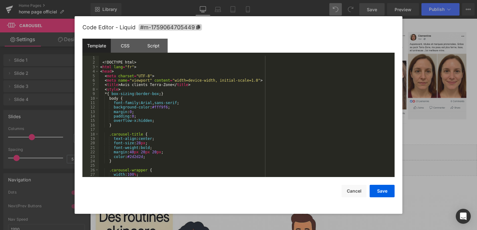
scroll to position [0, 0]
click at [378, 188] on button "Save" at bounding box center [381, 191] width 25 height 12
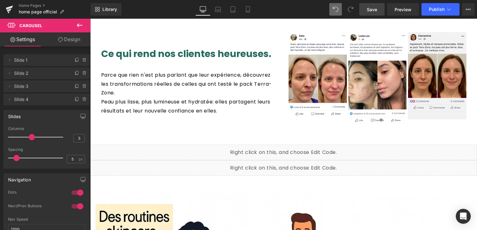
click at [370, 11] on span "Save" at bounding box center [372, 9] width 10 height 7
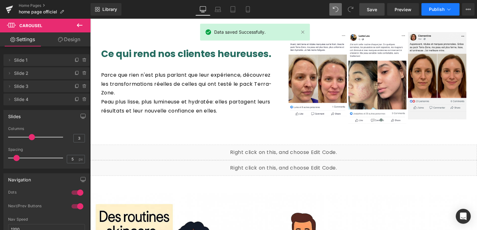
click at [435, 9] on span "Publish" at bounding box center [437, 9] width 16 height 5
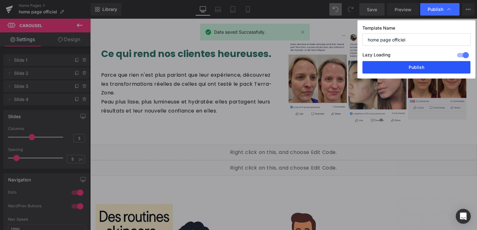
click at [420, 67] on button "Publish" at bounding box center [416, 67] width 108 height 12
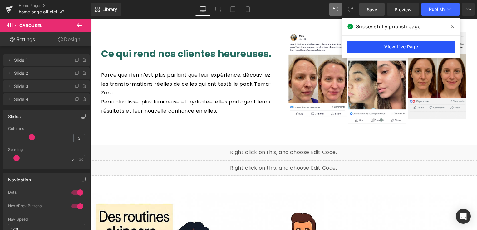
click at [408, 48] on link "View Live Page" at bounding box center [401, 47] width 108 height 12
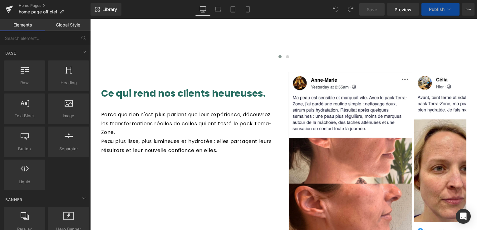
scroll to position [1627, 0]
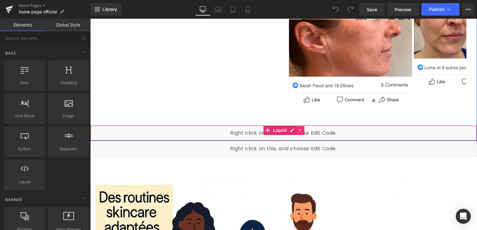
click at [299, 129] on icon at bounding box center [299, 130] width 1 height 3
click at [302, 128] on icon at bounding box center [304, 130] width 4 height 4
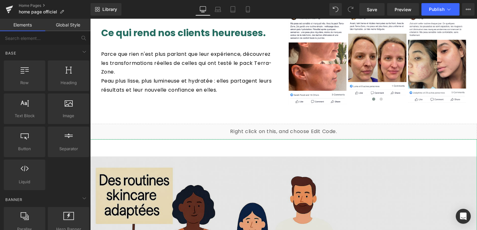
scroll to position [1502, 0]
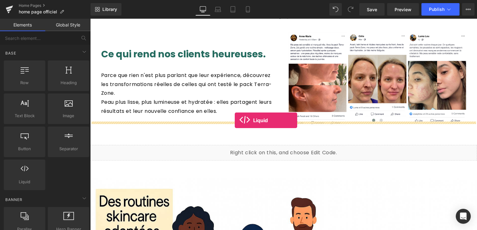
drag, startPoint x: 116, startPoint y: 196, endPoint x: 235, endPoint y: 120, distance: 140.8
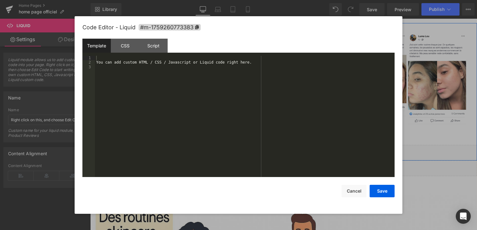
click at [288, 145] on div "Liquid" at bounding box center [283, 153] width 387 height 16
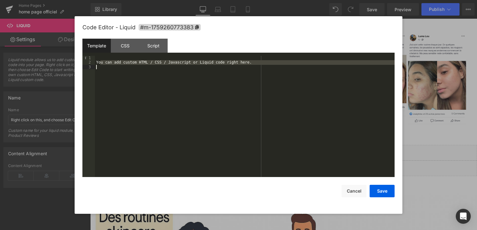
drag, startPoint x: 100, startPoint y: 63, endPoint x: 226, endPoint y: 70, distance: 127.2
click at [226, 70] on div "You can add custom HTML / CSS / Javascript or Liquid code right here." at bounding box center [244, 121] width 299 height 130
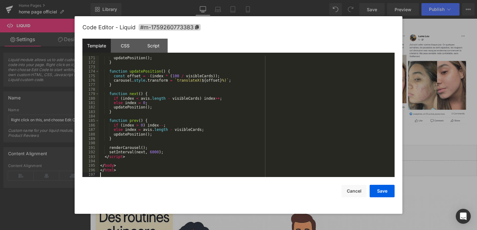
scroll to position [826, 0]
click at [383, 189] on button "Save" at bounding box center [381, 191] width 25 height 12
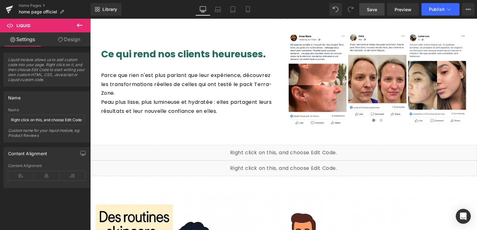
drag, startPoint x: 374, startPoint y: 9, endPoint x: 293, endPoint y: 43, distance: 88.0
click at [374, 9] on span "Save" at bounding box center [372, 9] width 10 height 7
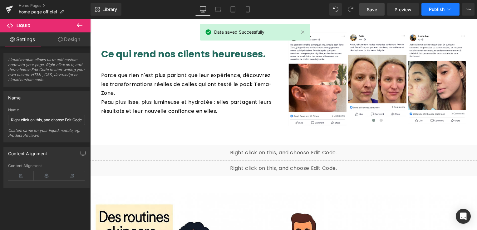
click at [426, 11] on button "Publish" at bounding box center [440, 9] width 38 height 12
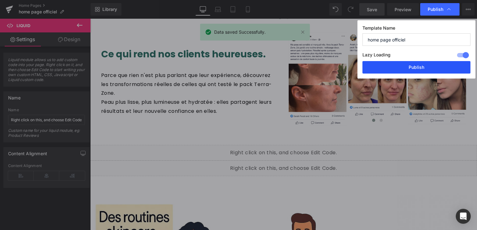
click at [408, 68] on button "Publish" at bounding box center [416, 67] width 108 height 12
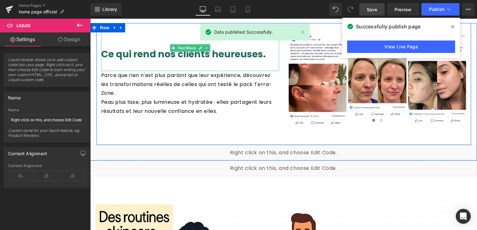
click at [198, 47] on font "Ce qui rend nos clients heureuses." at bounding box center [183, 53] width 164 height 13
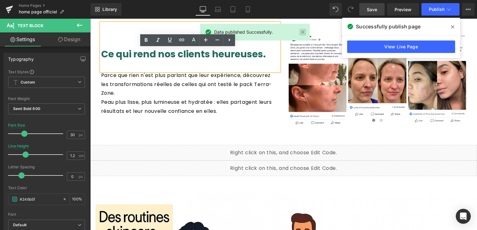
click at [302, 31] on link at bounding box center [302, 32] width 7 height 7
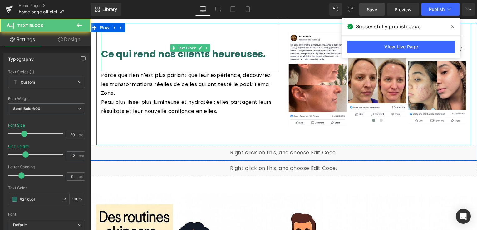
click at [196, 47] on font "Ce qui rend nos clients heureuses." at bounding box center [183, 53] width 164 height 13
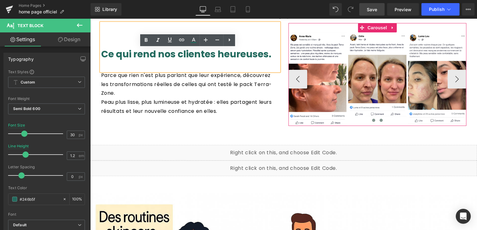
click at [379, 119] on span at bounding box center [380, 120] width 3 height 3
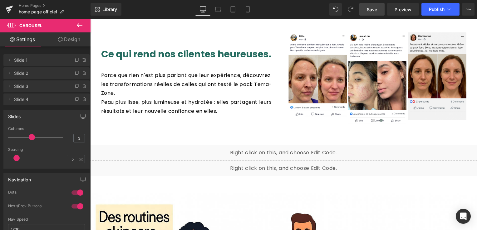
click at [370, 12] on span "Save" at bounding box center [372, 9] width 10 height 7
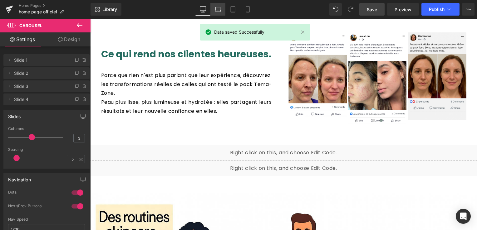
click at [220, 10] on icon at bounding box center [218, 9] width 6 height 6
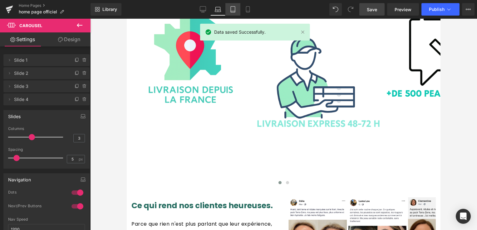
scroll to position [1735, 0]
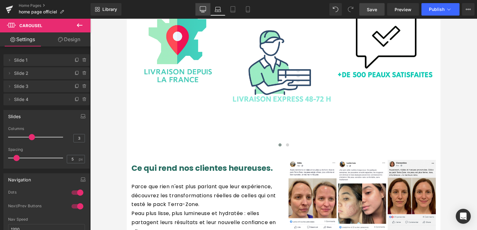
drag, startPoint x: 205, startPoint y: 12, endPoint x: 113, endPoint y: 13, distance: 91.7
click at [205, 12] on link "Desktop" at bounding box center [202, 9] width 15 height 12
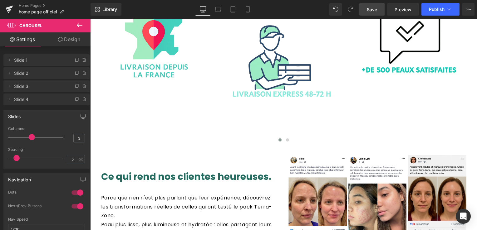
scroll to position [1412, 0]
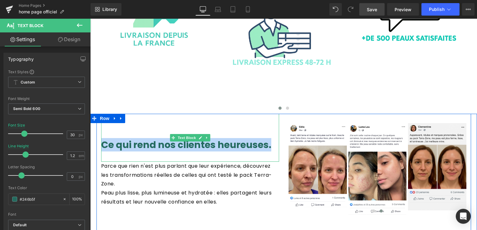
drag, startPoint x: 101, startPoint y: 121, endPoint x: 244, endPoint y: 128, distance: 143.0
click at [244, 128] on div "Ce qui rend nos clientes heureuses." at bounding box center [190, 138] width 178 height 48
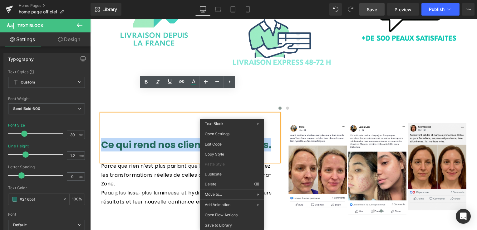
drag, startPoint x: 232, startPoint y: 120, endPoint x: 173, endPoint y: 122, distance: 58.4
click at [173, 138] on font "Ce qui rend nos clientes heureuses." at bounding box center [186, 144] width 170 height 13
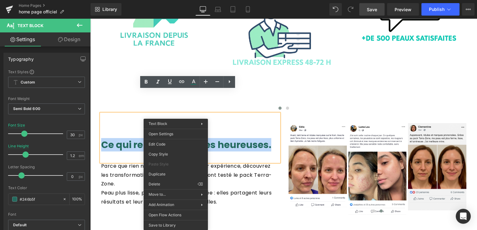
click at [136, 138] on font "Ce qui rend nos clientes heureuses." at bounding box center [186, 144] width 170 height 13
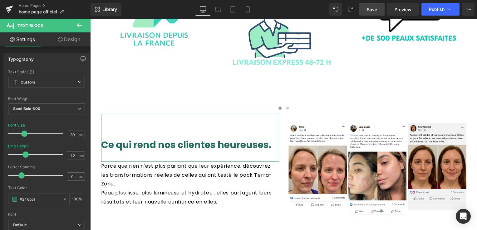
click at [70, 40] on link "Design" at bounding box center [68, 39] width 45 height 14
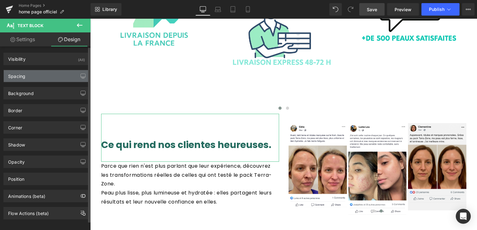
click at [45, 73] on div "Spacing" at bounding box center [46, 76] width 85 height 12
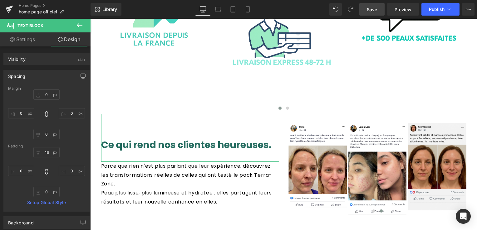
click at [69, 42] on link "Design" at bounding box center [68, 39] width 45 height 14
click at [41, 77] on div "Spacing" at bounding box center [46, 76] width 85 height 12
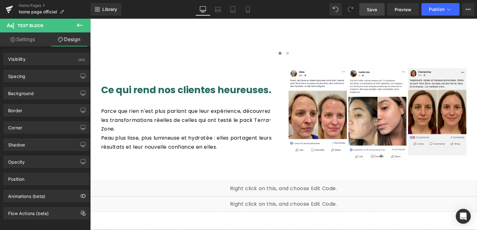
scroll to position [1505, 0]
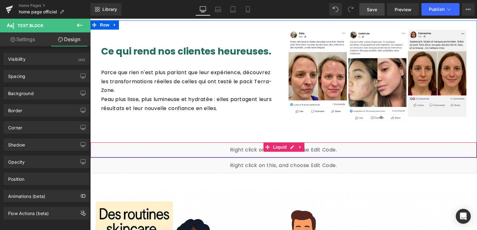
click at [290, 142] on div "Liquid" at bounding box center [283, 150] width 387 height 16
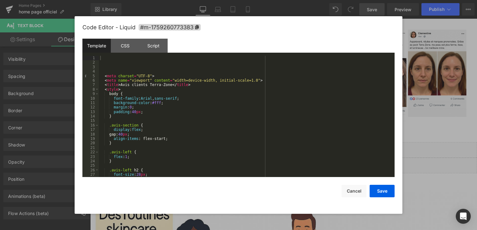
click at [91, 44] on div "Template" at bounding box center [96, 46] width 28 height 14
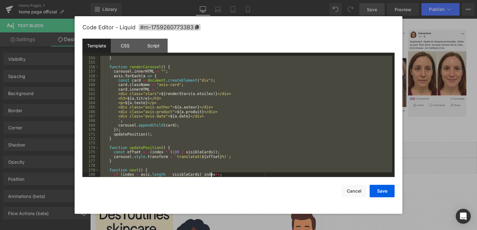
scroll to position [826, 0]
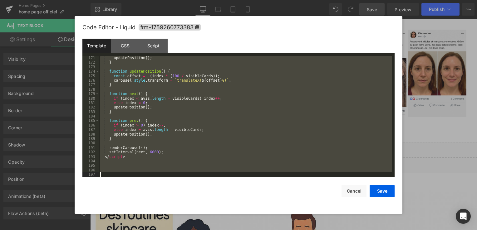
drag, startPoint x: 104, startPoint y: 75, endPoint x: 230, endPoint y: 215, distance: 188.0
click at [230, 215] on body "Liquid You are previewing how the will restyle your page. You can not edit Elem…" at bounding box center [238, 115] width 477 height 230
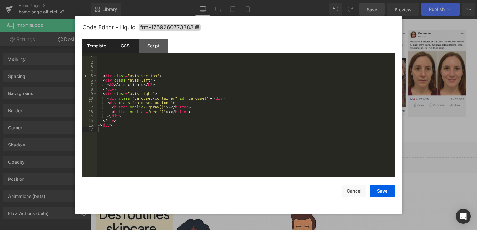
click at [124, 49] on div "CSS" at bounding box center [125, 46] width 28 height 14
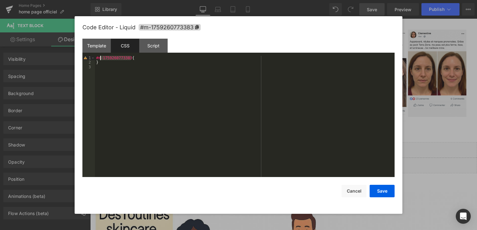
drag, startPoint x: 132, startPoint y: 59, endPoint x: 96, endPoint y: 60, distance: 35.9
click at [96, 60] on div "#m-1759260773383 { }" at bounding box center [244, 121] width 299 height 130
click at [96, 60] on div "#m-1759260773383 { }" at bounding box center [244, 116] width 299 height 121
click at [109, 66] on div "#m-1759260773383 { }" at bounding box center [244, 121] width 299 height 130
click at [110, 66] on div "#m-1759260773383 { }" at bounding box center [244, 121] width 299 height 130
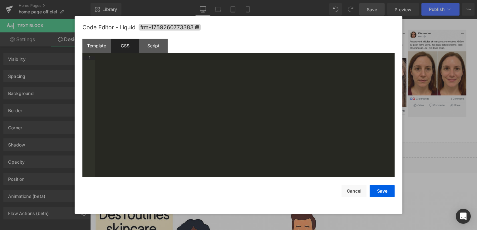
scroll to position [121, 0]
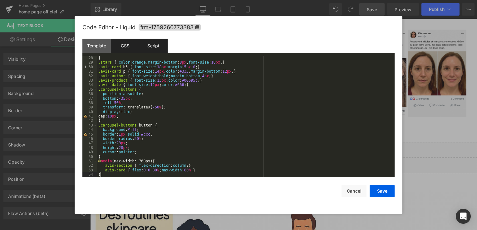
click at [153, 50] on div "Script" at bounding box center [153, 46] width 28 height 14
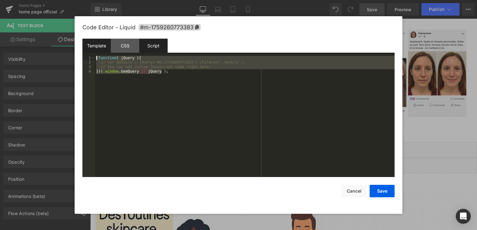
drag, startPoint x: 167, startPoint y: 72, endPoint x: 109, endPoint y: 52, distance: 60.9
click at [109, 52] on div "Template CSS Script Data 1 2 3 4 5 6 7 8 9 10 11 12 13 14 15 16 17 < div class …" at bounding box center [238, 108] width 312 height 139
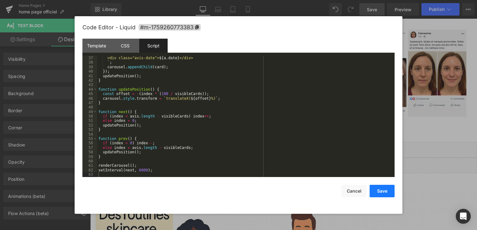
drag, startPoint x: 376, startPoint y: 195, endPoint x: 285, endPoint y: 176, distance: 92.8
click at [376, 195] on button "Save" at bounding box center [381, 191] width 25 height 12
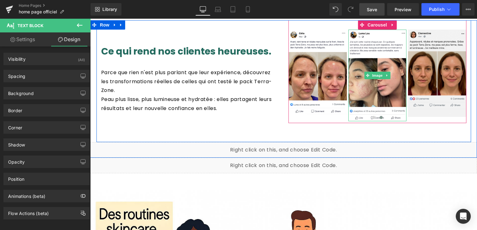
drag, startPoint x: 381, startPoint y: 4, endPoint x: 280, endPoint y: 4, distance: 101.1
click at [381, 4] on link "Save" at bounding box center [371, 9] width 25 height 12
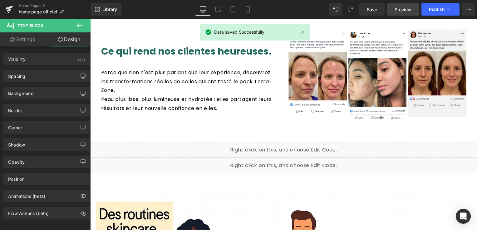
click at [397, 9] on span "Preview" at bounding box center [402, 9] width 17 height 7
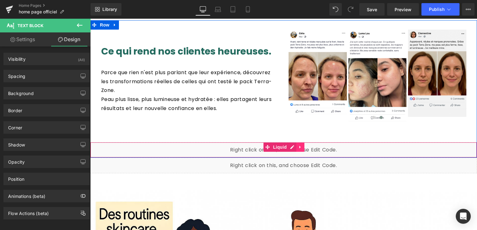
click at [298, 145] on icon at bounding box center [300, 147] width 4 height 5
click at [304, 143] on link at bounding box center [304, 147] width 8 height 9
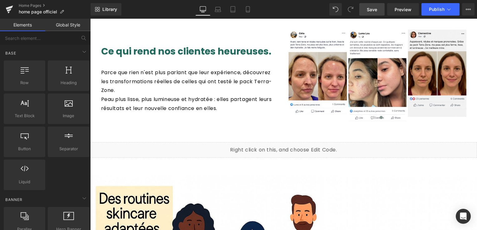
click at [371, 6] on span "Save" at bounding box center [372, 9] width 10 height 7
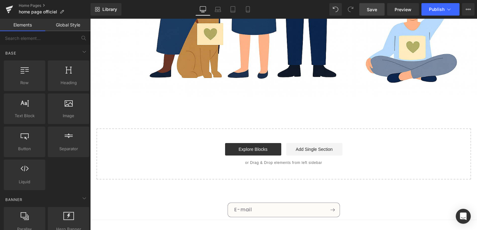
scroll to position [1875, 0]
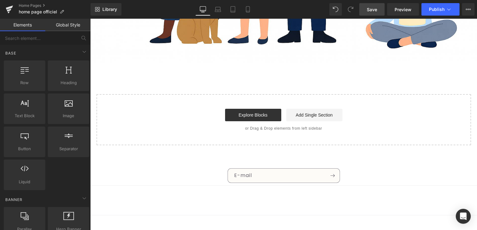
click at [369, 12] on span "Save" at bounding box center [372, 9] width 10 height 7
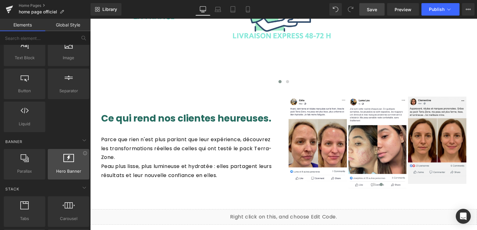
scroll to position [94, 0]
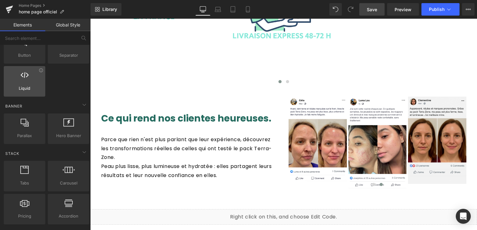
click at [27, 90] on span "Liquid" at bounding box center [25, 88] width 38 height 7
click at [19, 78] on div at bounding box center [25, 78] width 38 height 14
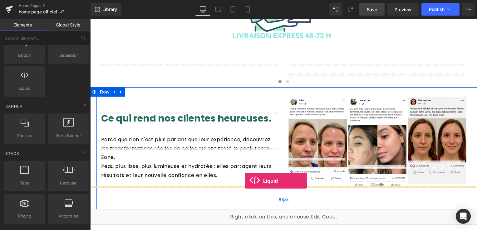
drag, startPoint x: 109, startPoint y: 97, endPoint x: 245, endPoint y: 181, distance: 159.7
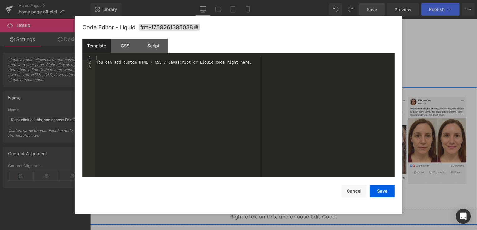
click at [289, 209] on div "Liquid" at bounding box center [283, 217] width 387 height 16
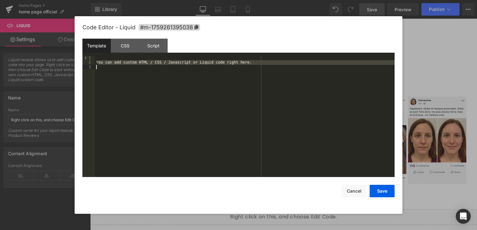
drag, startPoint x: 99, startPoint y: 62, endPoint x: 231, endPoint y: 65, distance: 132.3
click at [231, 66] on div "You can add custom HTML / CSS / Javascript or Liquid code right here." at bounding box center [244, 121] width 299 height 130
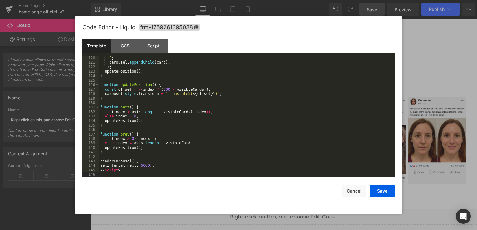
scroll to position [466, 0]
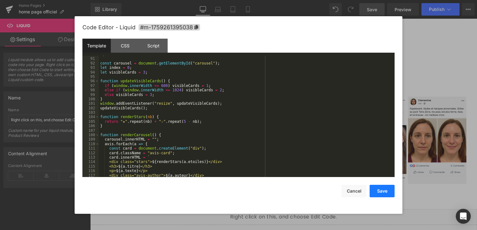
click at [381, 189] on button "Save" at bounding box center [381, 191] width 25 height 12
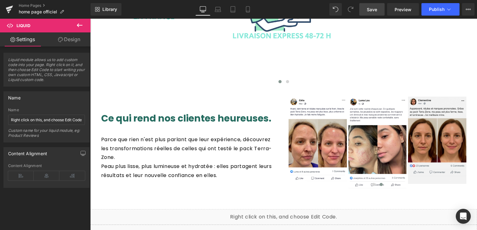
drag, startPoint x: 369, startPoint y: 11, endPoint x: 290, endPoint y: 17, distance: 79.4
click at [369, 11] on span "Save" at bounding box center [372, 9] width 10 height 7
click at [411, 7] on span "Preview" at bounding box center [402, 9] width 17 height 7
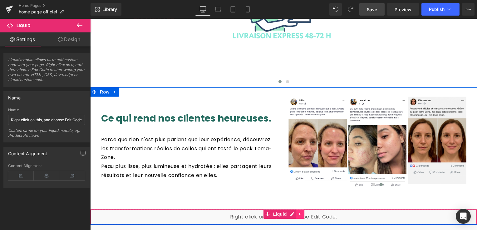
click at [299, 212] on icon at bounding box center [300, 214] width 4 height 5
click at [90, 19] on link at bounding box center [90, 19] width 0 height 0
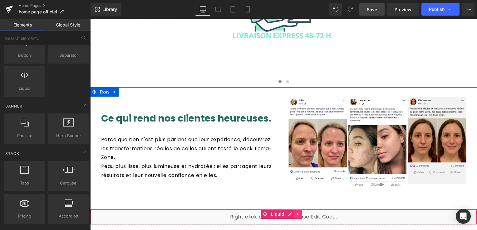
click at [299, 212] on icon at bounding box center [298, 214] width 4 height 5
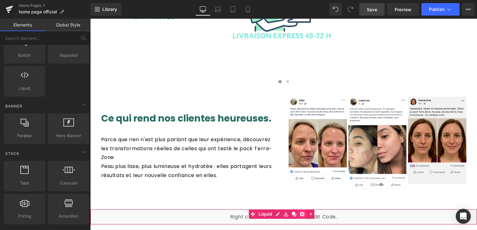
click at [303, 212] on icon at bounding box center [302, 214] width 4 height 4
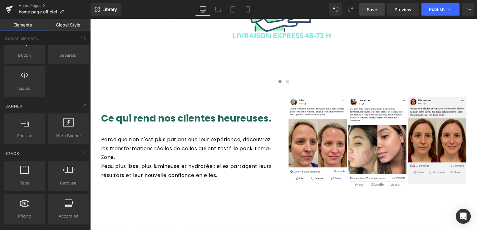
drag, startPoint x: 372, startPoint y: 11, endPoint x: 275, endPoint y: 32, distance: 99.9
click at [372, 11] on span "Save" at bounding box center [372, 9] width 10 height 7
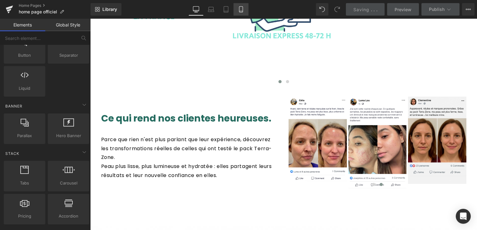
click at [239, 7] on icon at bounding box center [241, 9] width 6 height 6
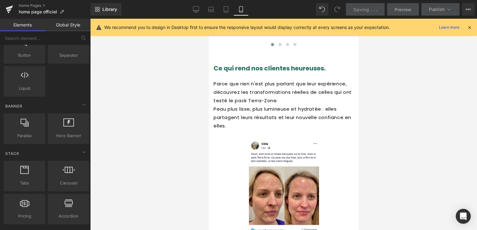
scroll to position [1766, 0]
click at [470, 27] on icon at bounding box center [469, 28] width 6 height 6
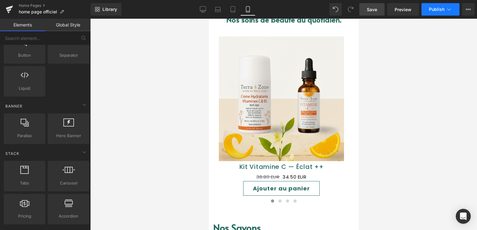
click at [432, 12] on button "Publish" at bounding box center [440, 9] width 38 height 12
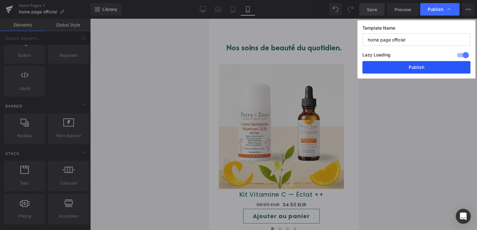
click at [425, 71] on button "Publish" at bounding box center [416, 67] width 108 height 12
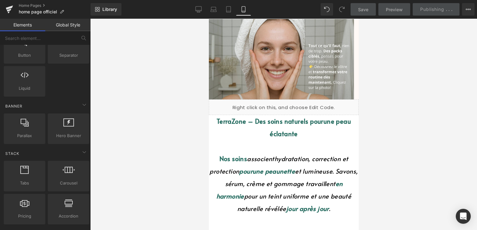
scroll to position [0, 0]
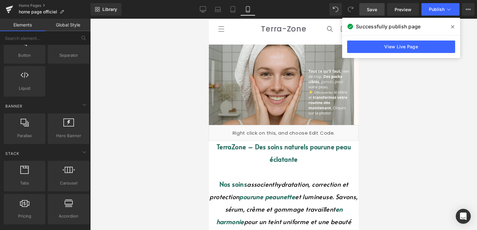
click at [452, 25] on icon at bounding box center [452, 26] width 3 height 5
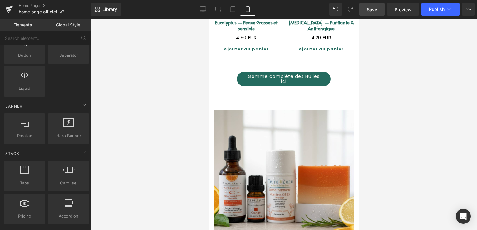
scroll to position [1123, 0]
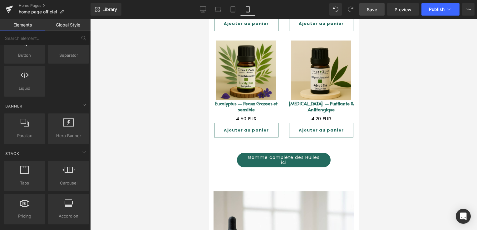
click at [299, 153] on link "Gamme complète des Huiles ici" at bounding box center [283, 160] width 94 height 15
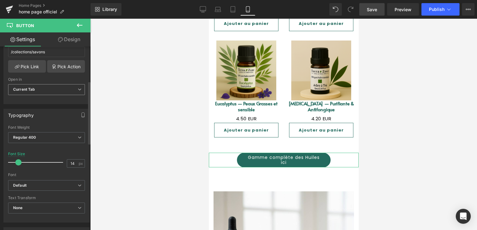
scroll to position [125, 0]
click at [371, 8] on span "Save" at bounding box center [372, 9] width 10 height 7
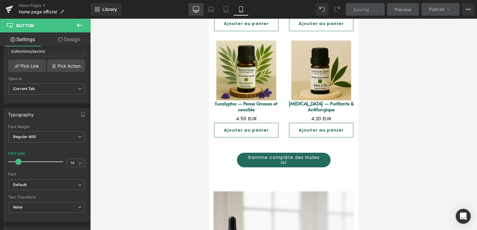
click at [201, 7] on link "Desktop" at bounding box center [195, 9] width 15 height 12
type input "15"
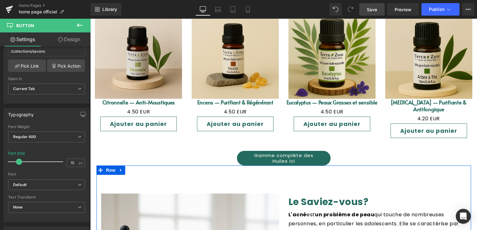
scroll to position [963, 0]
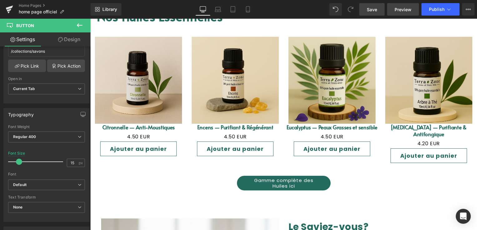
click at [401, 8] on span "Preview" at bounding box center [402, 9] width 17 height 7
click at [295, 176] on link "Gamme complète des Huiles ici" at bounding box center [284, 183] width 94 height 15
click at [218, 5] on link "Laptop" at bounding box center [217, 9] width 15 height 12
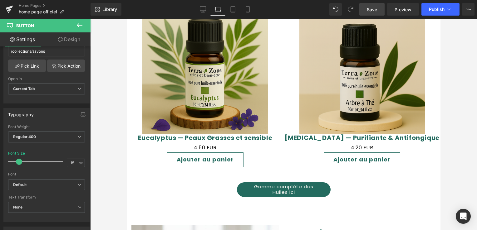
scroll to position [1332, 0]
click at [237, 8] on link "Tablet" at bounding box center [232, 9] width 15 height 12
type input "100"
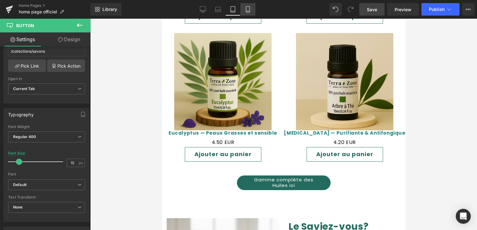
click at [246, 11] on icon at bounding box center [248, 9] width 6 height 6
type input "14"
type input "100"
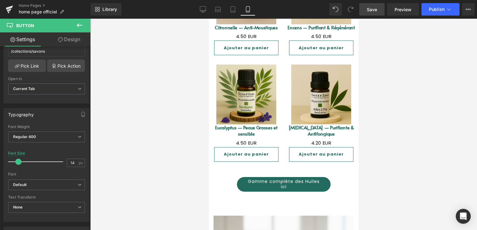
scroll to position [1098, 0]
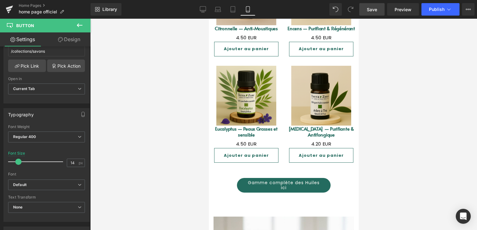
click at [271, 178] on div "Gamme complète des Huiles ici Button" at bounding box center [283, 185] width 150 height 15
type input "14"
click at [17, 159] on span at bounding box center [18, 162] width 6 height 6
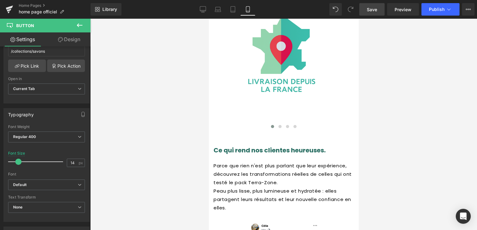
scroll to position [1722, 0]
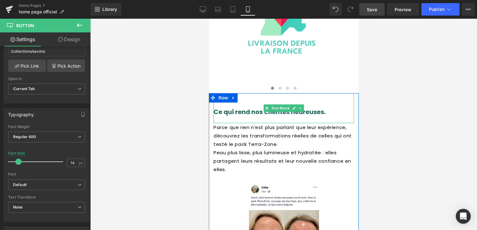
click at [271, 108] on font "Ce qui rend nos clientes heureuses." at bounding box center [269, 112] width 112 height 9
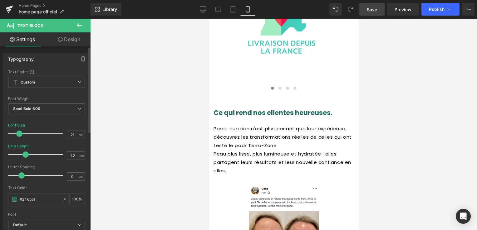
type input "20"
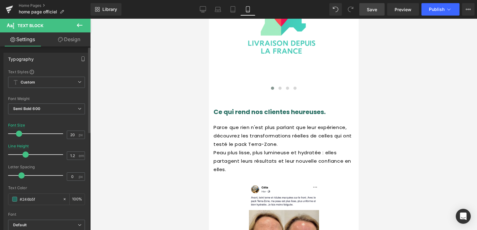
click at [20, 133] on span at bounding box center [19, 134] width 6 height 6
click at [373, 10] on span "Save" at bounding box center [372, 9] width 10 height 7
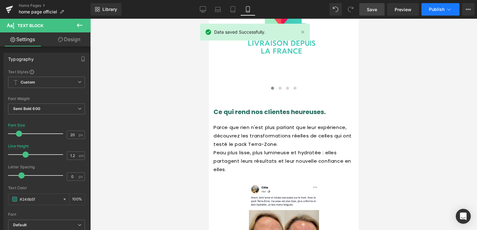
click at [439, 12] on button "Publish" at bounding box center [440, 9] width 38 height 12
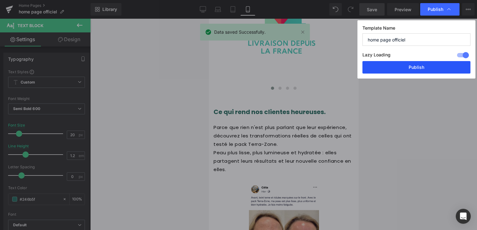
click at [429, 65] on button "Publish" at bounding box center [416, 67] width 108 height 12
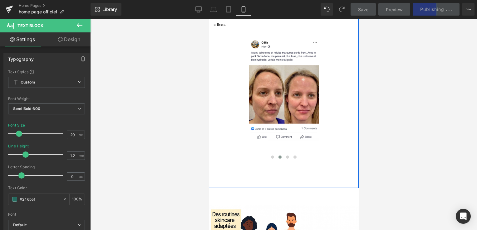
scroll to position [1878, 0]
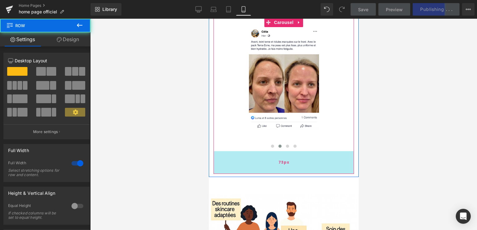
drag, startPoint x: 282, startPoint y: 114, endPoint x: 282, endPoint y: 108, distance: 5.9
click at [282, 108] on div "Ce qui rend nos clientes heureuses. Text Block Parce que rien n'est plus parlan…" at bounding box center [283, 57] width 150 height 240
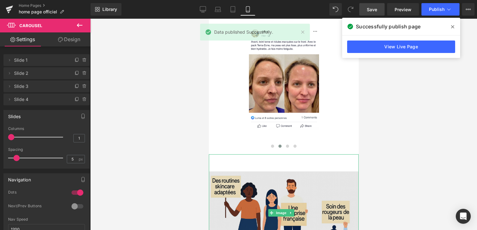
drag, startPoint x: 283, startPoint y: 102, endPoint x: 292, endPoint y: 97, distance: 10.6
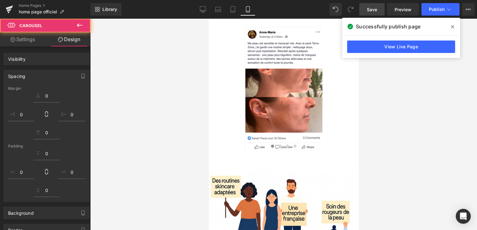
click at [451, 27] on icon at bounding box center [452, 26] width 3 height 5
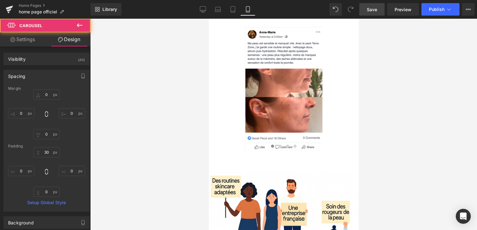
type input "0"
type input "30"
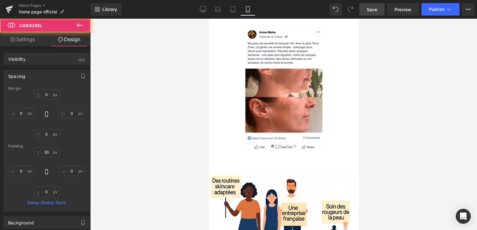
type input "0"
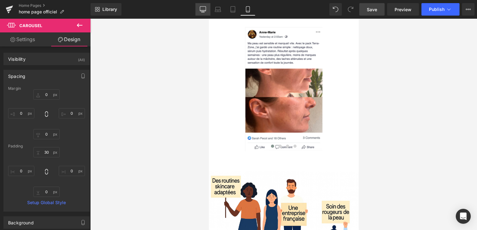
click at [207, 8] on link "Desktop" at bounding box center [202, 9] width 15 height 12
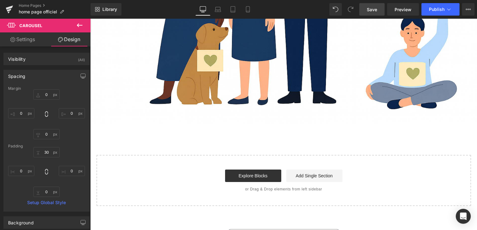
type input "0"
type input "30"
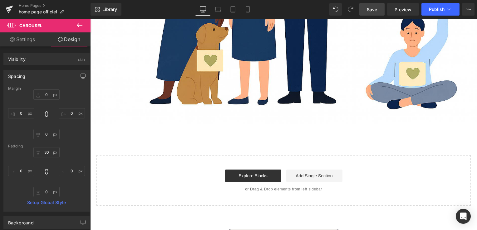
type input "0"
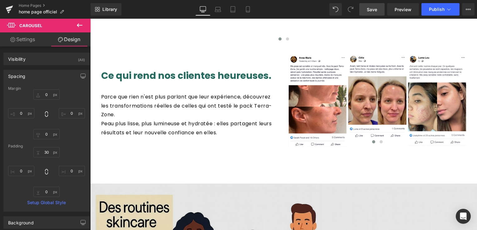
scroll to position [1480, 0]
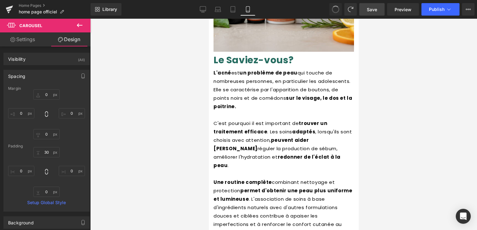
type input "0"
type input "30"
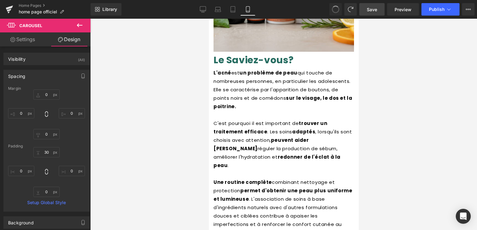
type input "0"
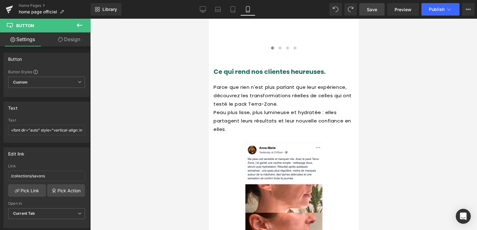
scroll to position [1918, 0]
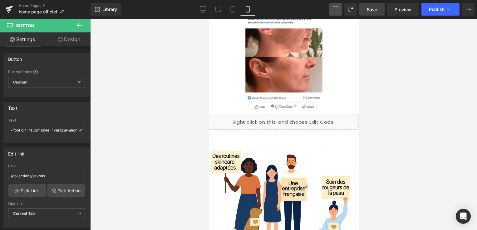
click at [337, 9] on span at bounding box center [335, 9] width 10 height 10
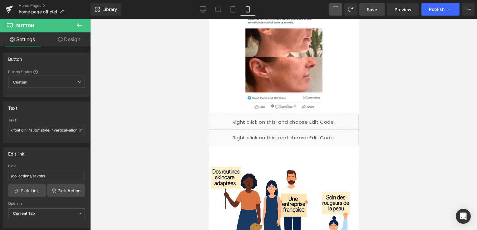
click at [337, 9] on span at bounding box center [335, 9] width 11 height 11
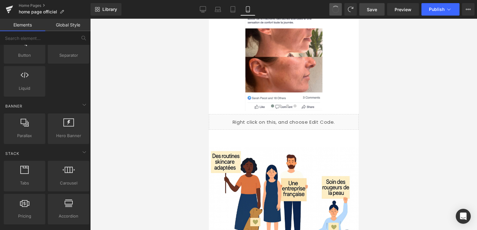
click at [337, 9] on span at bounding box center [335, 9] width 7 height 7
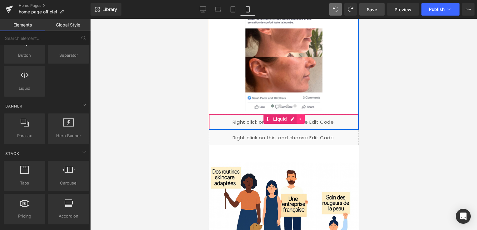
click at [299, 118] on icon at bounding box center [299, 119] width 1 height 3
click at [302, 117] on icon at bounding box center [304, 119] width 4 height 4
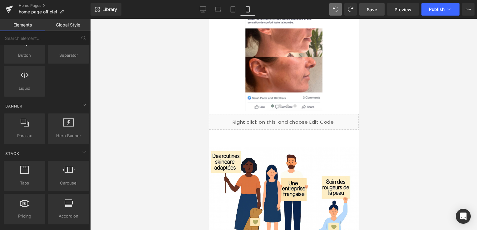
drag, startPoint x: 377, startPoint y: 7, endPoint x: 90, endPoint y: 34, distance: 287.4
click at [377, 7] on span "Save" at bounding box center [372, 9] width 10 height 7
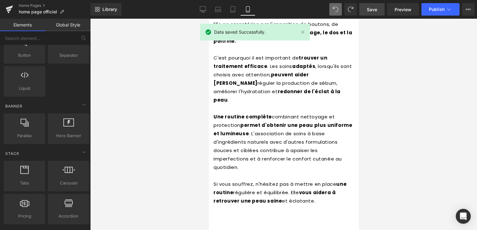
scroll to position [1450, 0]
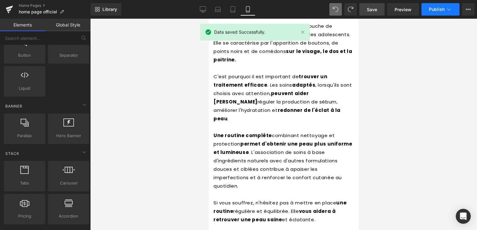
click at [436, 13] on button "Publish" at bounding box center [440, 9] width 38 height 12
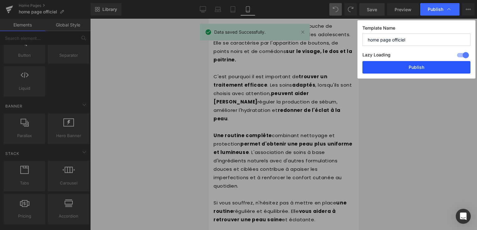
click at [422, 66] on button "Publish" at bounding box center [416, 67] width 108 height 12
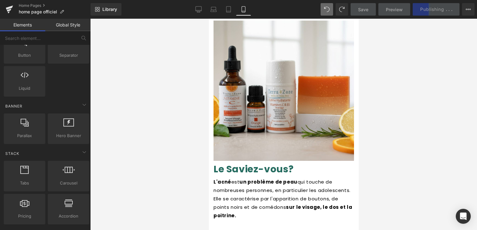
scroll to position [1232, 0]
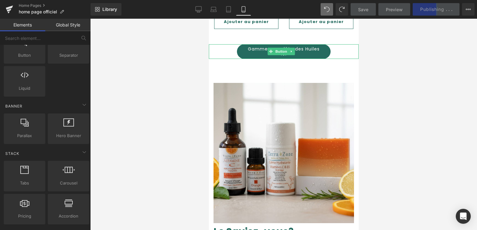
click at [295, 44] on link "Gamme complète des Huiles ici" at bounding box center [283, 51] width 94 height 15
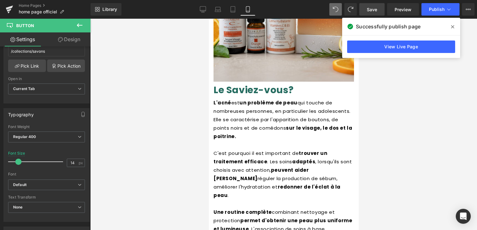
scroll to position [1325, 0]
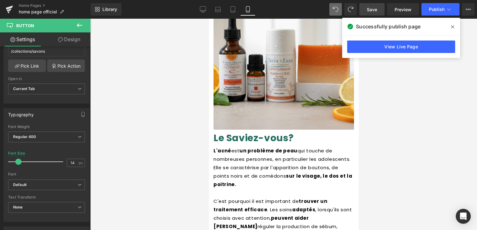
click at [453, 26] on icon at bounding box center [452, 26] width 3 height 3
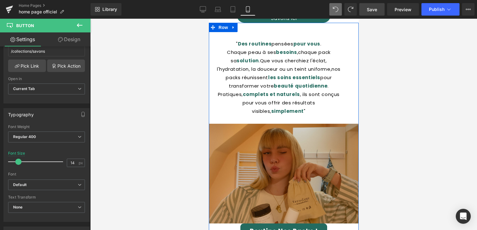
scroll to position [733, 0]
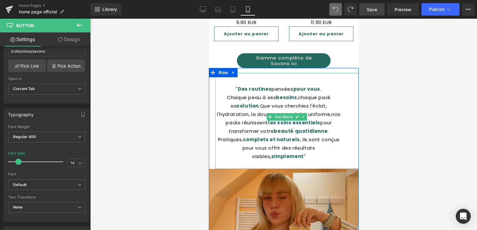
click at [258, 93] on p "Chaque peau à ses besoins , chaque pack sa solution . Que vous cherchiez l'écla…" at bounding box center [278, 114] width 127 height 42
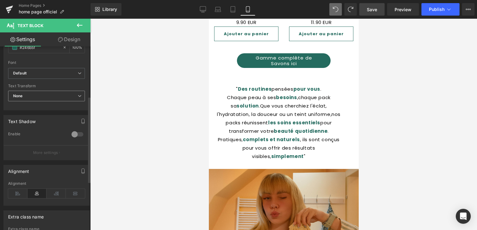
scroll to position [187, 0]
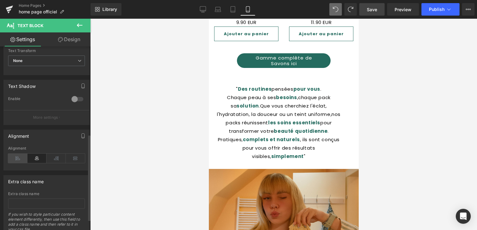
click at [20, 157] on icon at bounding box center [17, 158] width 19 height 9
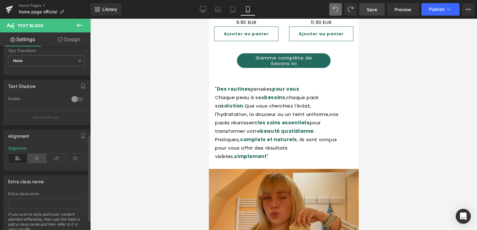
click at [33, 158] on icon at bounding box center [36, 158] width 19 height 9
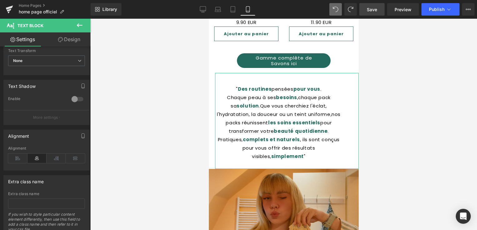
drag, startPoint x: 77, startPoint y: 41, endPoint x: 44, endPoint y: 94, distance: 62.6
click at [76, 41] on link "Design" at bounding box center [68, 39] width 45 height 14
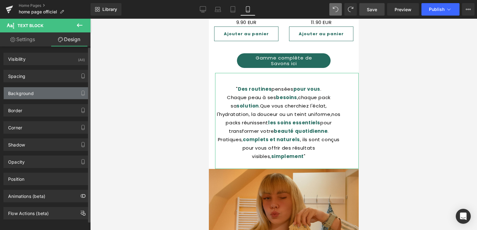
click at [44, 94] on div "Background" at bounding box center [46, 93] width 85 height 12
type input "transparent"
type input "0"
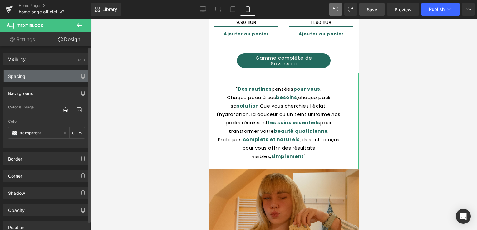
click at [37, 75] on div "Spacing" at bounding box center [46, 76] width 85 height 12
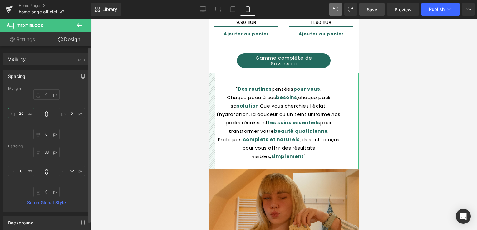
click at [26, 112] on input "20" at bounding box center [21, 113] width 26 height 10
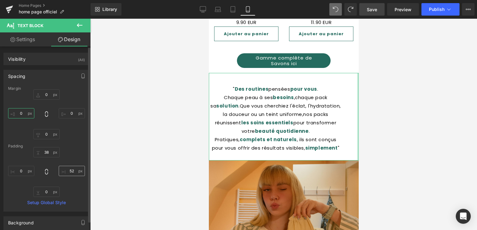
type input "0"
click at [72, 168] on input "52" at bounding box center [72, 171] width 26 height 10
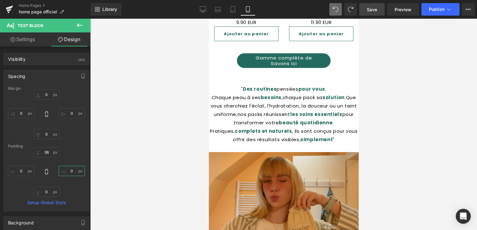
type input "0"
click at [332, 6] on span at bounding box center [335, 9] width 12 height 12
type input "0"
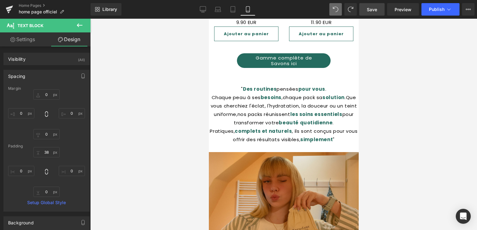
type input "20"
type input "38"
type input "52"
type input "0"
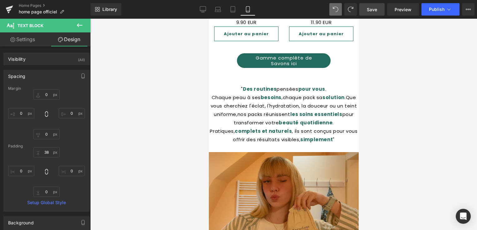
type input "0"
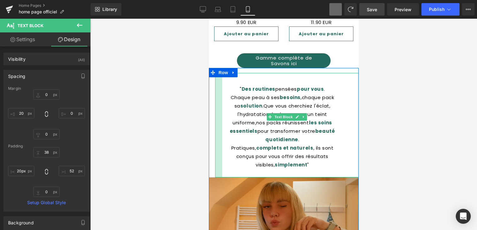
type input "19px"
drag, startPoint x: 213, startPoint y: 113, endPoint x: 219, endPoint y: 112, distance: 5.7
click at [219, 112] on div "" Des routines pensées pour vous . Chaque peau à ses besoins , chaque pack sa s…" at bounding box center [287, 125] width 144 height 105
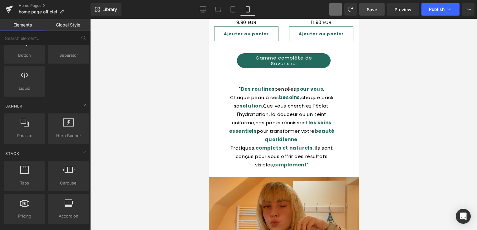
click at [193, 60] on div at bounding box center [283, 125] width 387 height 212
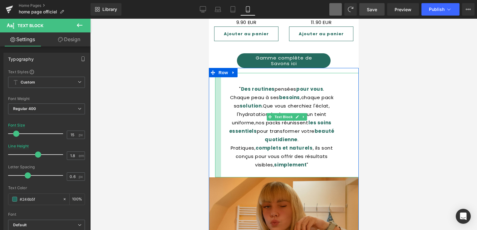
click at [217, 123] on div at bounding box center [218, 125] width 6 height 105
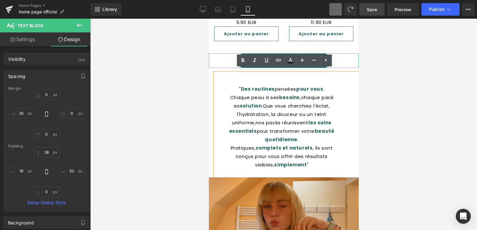
click at [213, 58] on div "Gamme complète de Savons ici" at bounding box center [283, 60] width 150 height 15
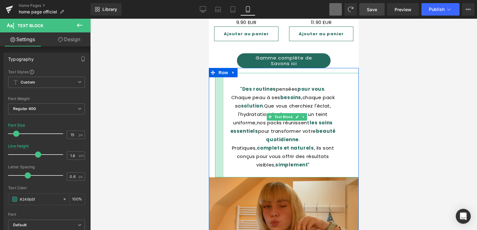
click at [217, 119] on div at bounding box center [219, 125] width 8 height 105
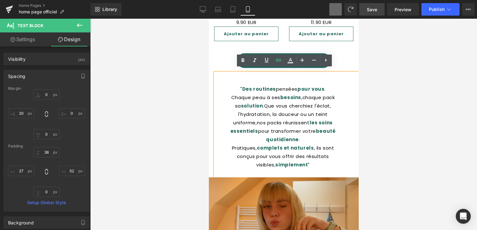
click at [367, 9] on span "Save" at bounding box center [372, 9] width 10 height 7
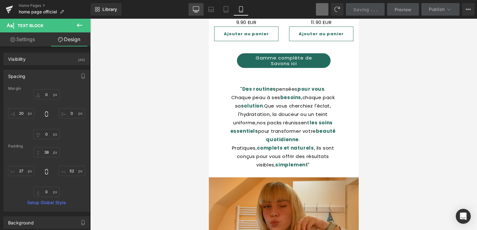
click at [194, 11] on icon at bounding box center [196, 9] width 6 height 6
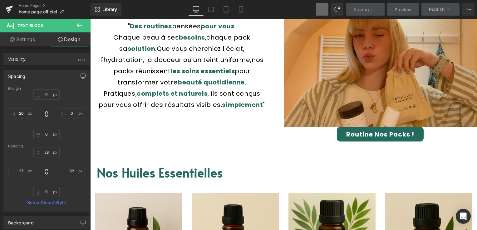
type input "0"
type input "20"
type input "72"
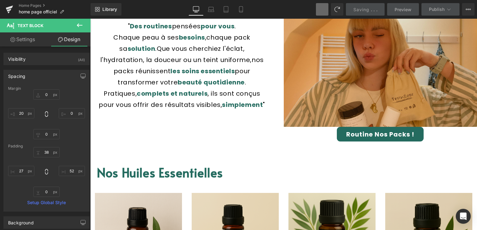
type input "52"
type input "0"
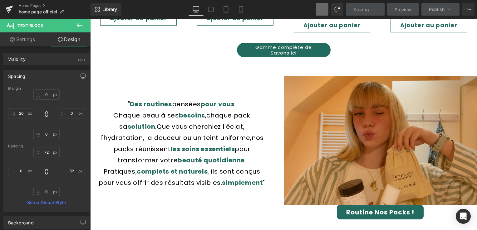
scroll to position [729, 0]
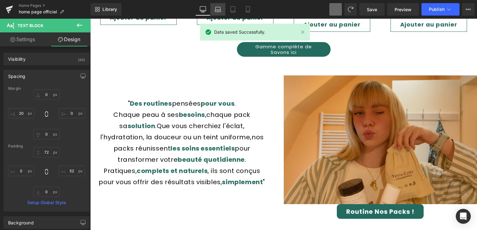
click at [215, 11] on icon at bounding box center [218, 9] width 6 height 6
type input "0"
type input "20"
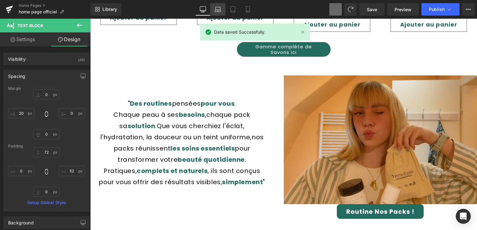
type input "69"
type input "52"
type input "0"
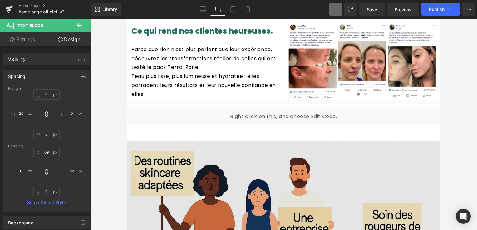
scroll to position [1804, 0]
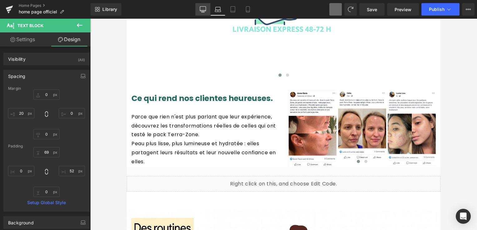
click at [209, 7] on link "Desktop" at bounding box center [202, 9] width 15 height 12
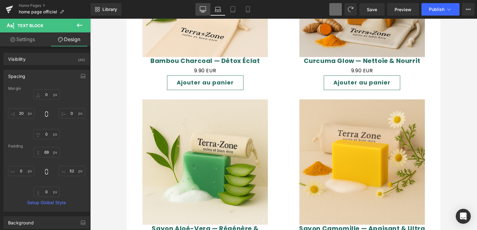
type input "0"
type input "20"
type input "72"
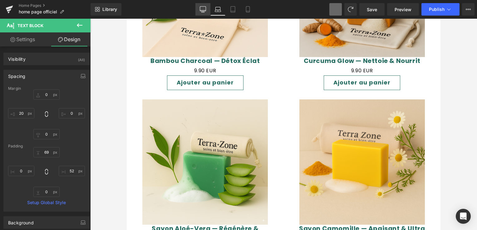
type input "52"
type input "0"
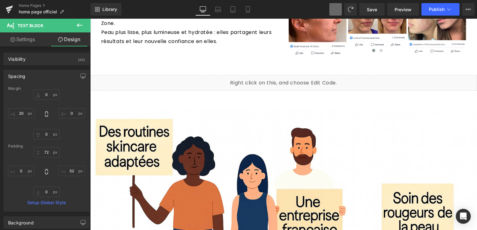
scroll to position [1550, 0]
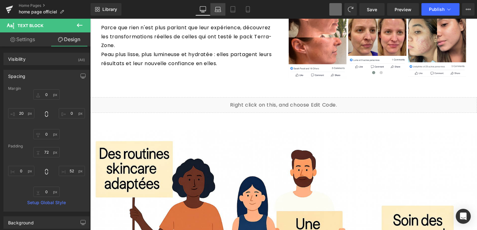
click at [221, 6] on link "Laptop" at bounding box center [217, 9] width 15 height 12
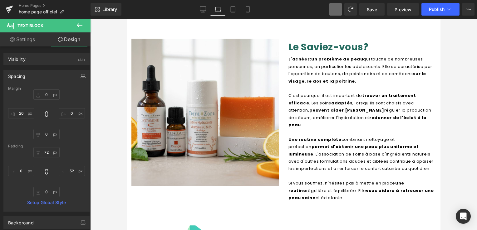
type input "0"
type input "20"
type input "69"
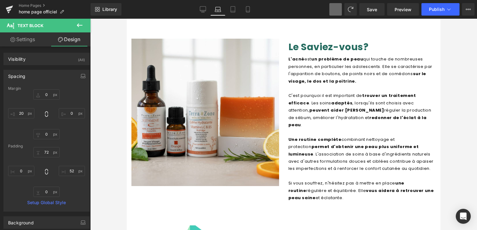
type input "52"
type input "0"
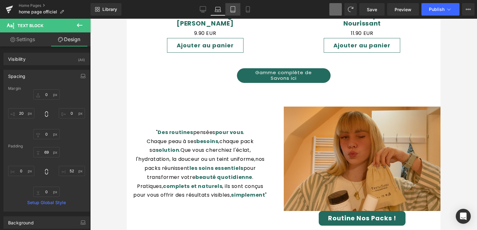
click at [234, 12] on icon at bounding box center [233, 10] width 4 height 6
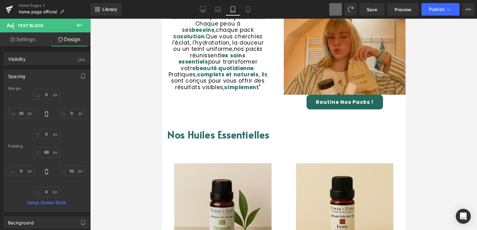
type input "0"
type input "20"
type input "51"
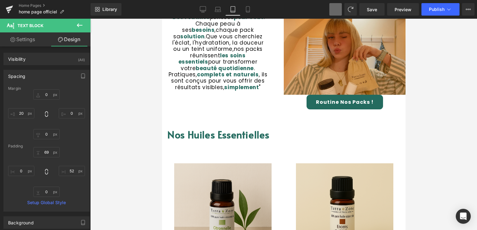
type input "52"
type input "0"
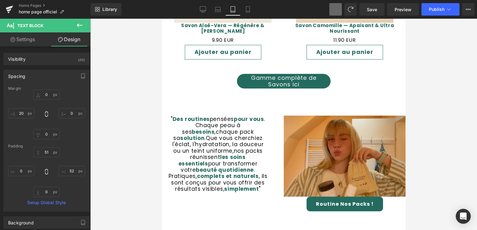
scroll to position [729, 0]
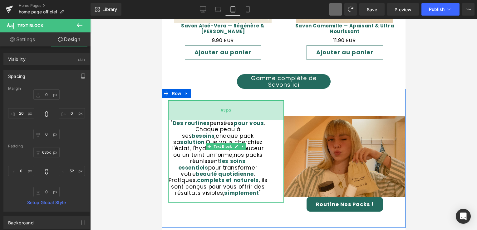
type input "64px"
drag, startPoint x: 210, startPoint y: 90, endPoint x: 211, endPoint y: 95, distance: 4.2
click at [211, 100] on div "64px" at bounding box center [225, 110] width 115 height 20
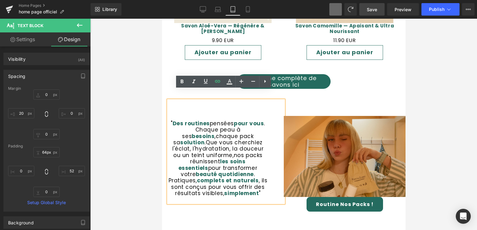
drag, startPoint x: 367, startPoint y: 11, endPoint x: 50, endPoint y: 21, distance: 317.7
click at [367, 11] on span "Save" at bounding box center [372, 9] width 10 height 7
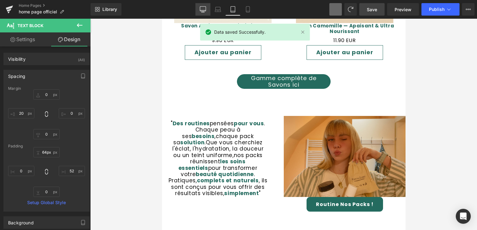
click at [200, 11] on icon at bounding box center [203, 9] width 6 height 6
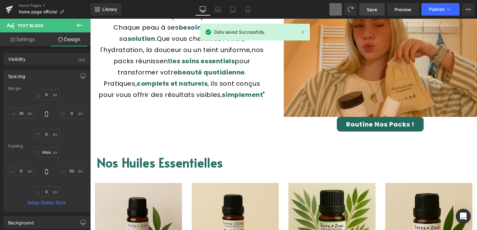
type input "0"
type input "20"
type input "72"
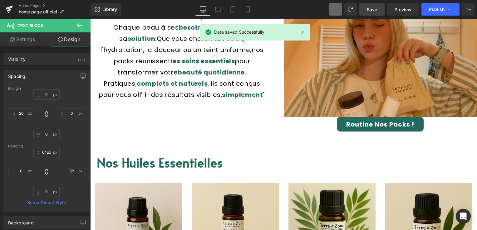
type input "52"
type input "0"
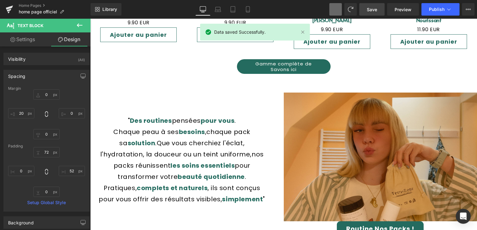
scroll to position [708, 0]
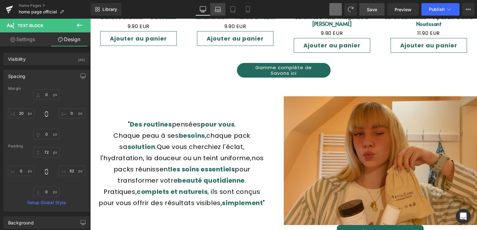
click at [217, 8] on icon at bounding box center [218, 9] width 6 height 6
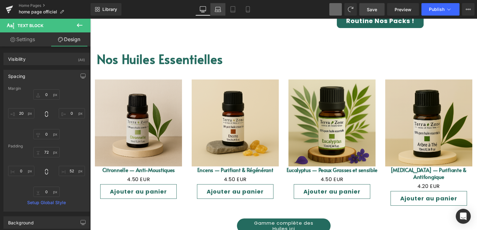
type input "0"
type input "20"
type input "69"
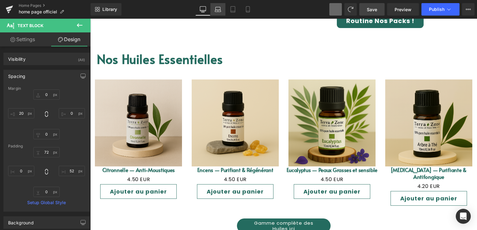
type input "52"
type input "0"
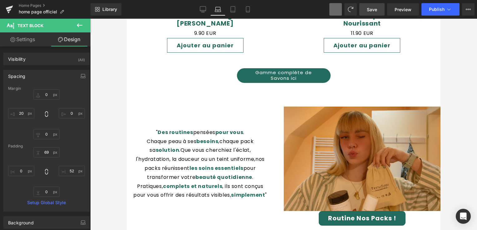
scroll to position [900, 0]
click at [247, 12] on icon at bounding box center [248, 9] width 6 height 6
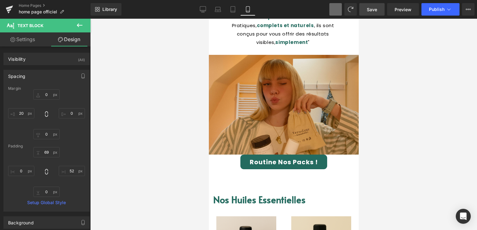
type input "0"
type input "20"
type input "38"
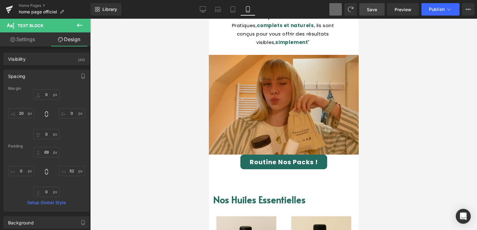
type input "52"
type input "0"
type input "27"
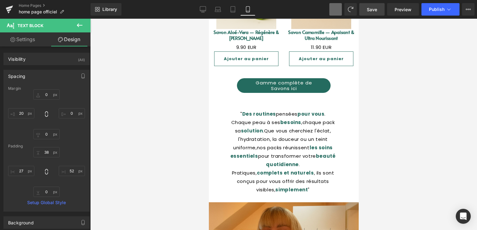
scroll to position [712, 0]
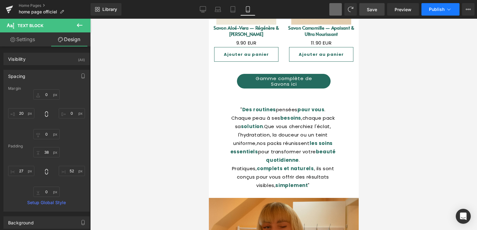
click at [434, 11] on span "Publish" at bounding box center [437, 9] width 16 height 5
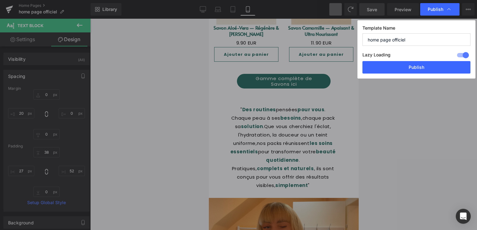
click at [424, 68] on button "Publish" at bounding box center [416, 67] width 108 height 12
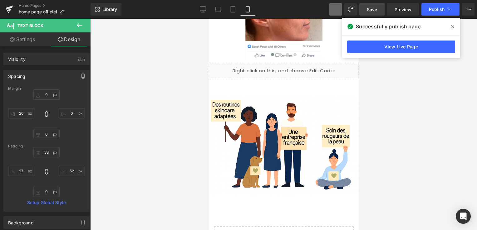
scroll to position [2022, 0]
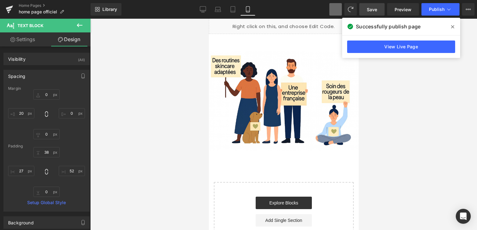
click at [453, 27] on icon at bounding box center [452, 26] width 3 height 3
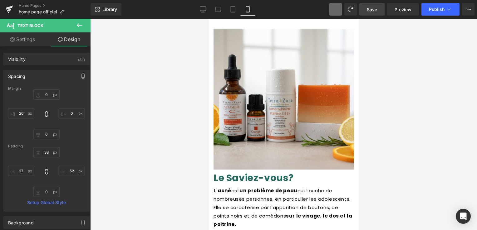
scroll to position [1305, 0]
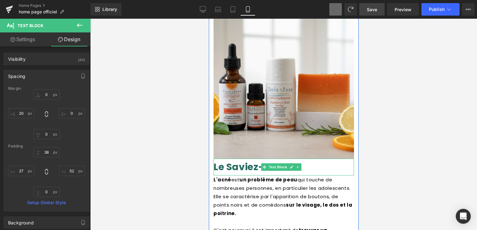
click at [288, 163] on link at bounding box center [291, 166] width 7 height 7
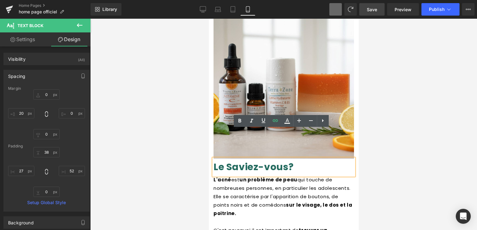
click at [267, 160] on font "vous?" at bounding box center [279, 166] width 30 height 13
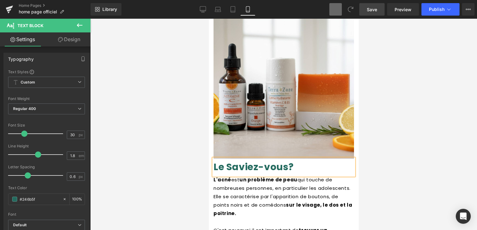
click at [369, 7] on span "Save" at bounding box center [372, 9] width 10 height 7
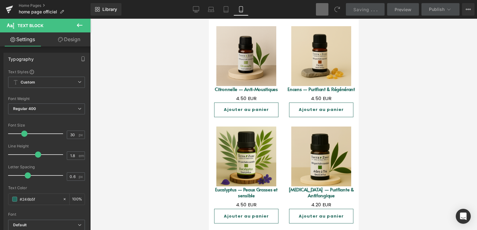
scroll to position [930, 0]
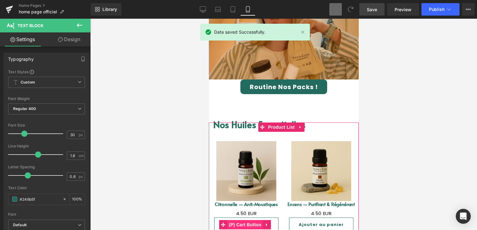
click at [256, 220] on span "(P) Cart Button" at bounding box center [245, 224] width 36 height 9
drag, startPoint x: 261, startPoint y: 204, endPoint x: 256, endPoint y: 200, distance: 5.8
click at [256, 220] on span "(P) Cart Button" at bounding box center [245, 224] width 36 height 9
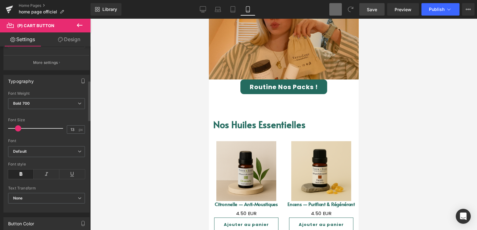
scroll to position [156, 0]
click at [17, 125] on span at bounding box center [17, 126] width 6 height 6
type input "12"
click at [18, 124] on span at bounding box center [17, 126] width 6 height 6
click at [372, 6] on span "Save" at bounding box center [372, 9] width 10 height 7
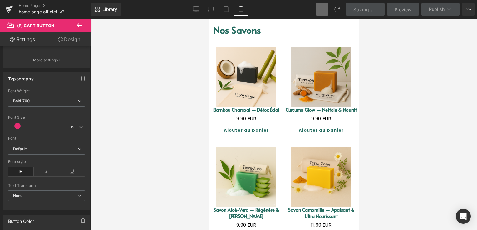
scroll to position [556, 0]
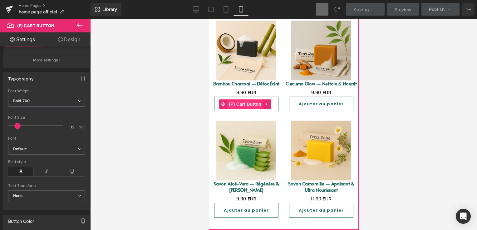
click at [248, 100] on span "(P) Cart Button" at bounding box center [245, 104] width 36 height 9
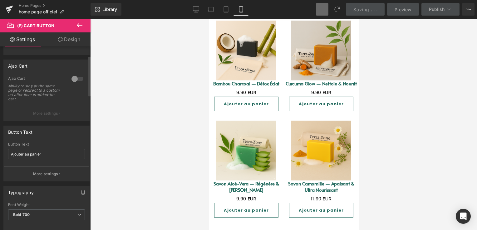
scroll to position [94, 0]
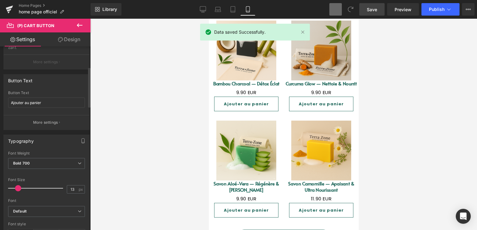
type input "12"
click at [19, 188] on span at bounding box center [17, 188] width 6 height 6
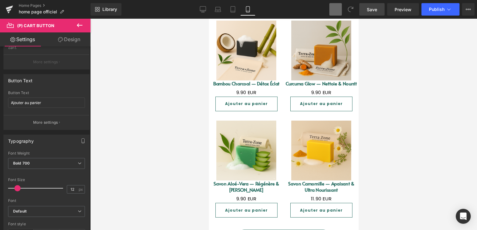
click at [366, 12] on link "Save" at bounding box center [371, 9] width 25 height 12
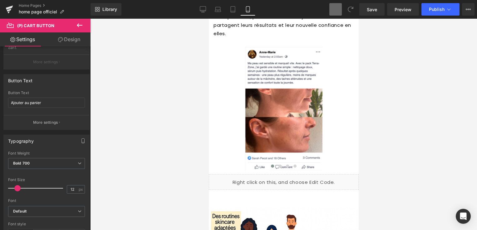
scroll to position [1960, 0]
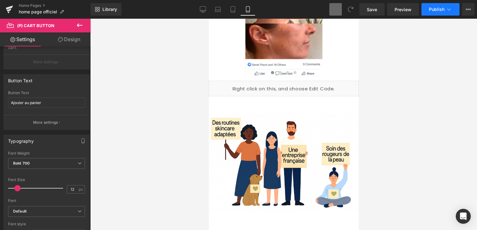
click at [435, 7] on span "Publish" at bounding box center [437, 9] width 16 height 5
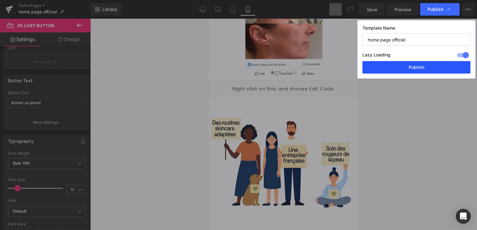
click at [410, 69] on button "Publish" at bounding box center [416, 67] width 108 height 12
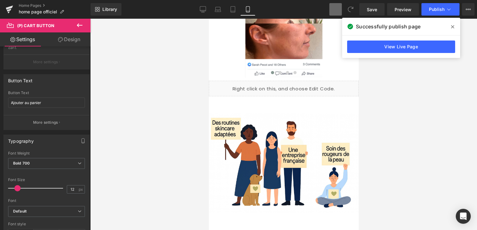
drag, startPoint x: 453, startPoint y: 27, endPoint x: 429, endPoint y: 39, distance: 26.4
click at [452, 27] on icon at bounding box center [452, 26] width 3 height 3
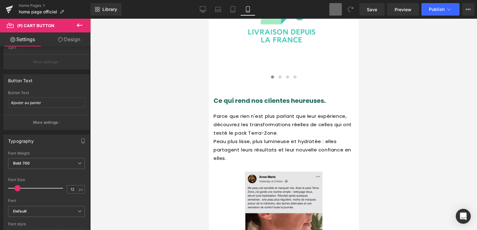
scroll to position [1679, 0]
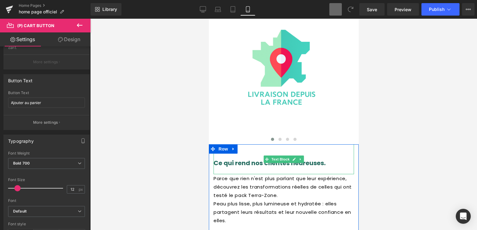
click at [279, 156] on span "Text Block" at bounding box center [280, 159] width 21 height 7
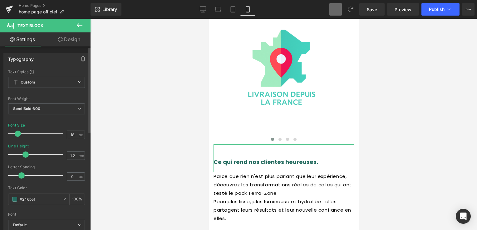
click at [17, 133] on span at bounding box center [18, 134] width 6 height 6
click at [367, 11] on link "Save" at bounding box center [371, 9] width 25 height 12
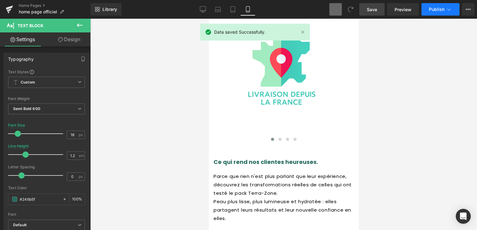
click at [434, 12] on button "Publish" at bounding box center [440, 9] width 38 height 12
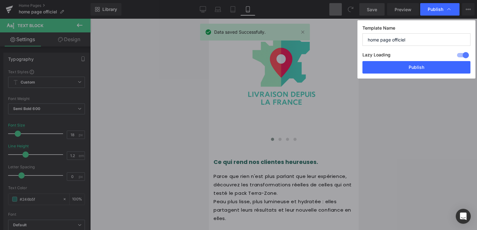
drag, startPoint x: 431, startPoint y: 66, endPoint x: 402, endPoint y: 60, distance: 28.9
click at [430, 66] on button "Publish" at bounding box center [416, 67] width 108 height 12
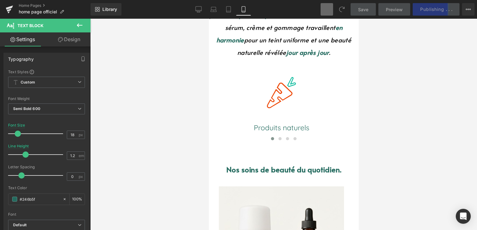
scroll to position [182, 0]
click at [197, 13] on link "Desktop" at bounding box center [198, 9] width 15 height 12
type input "30"
type input "100"
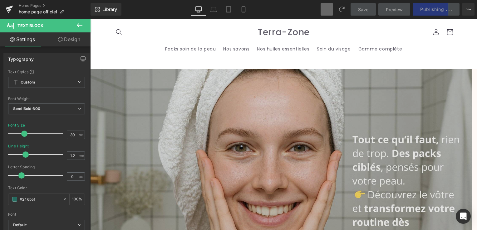
scroll to position [156, 0]
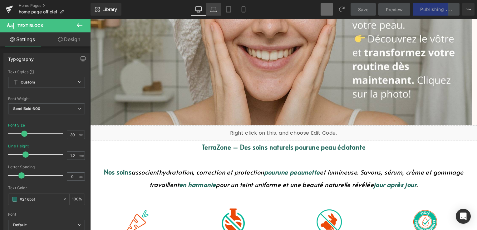
click at [211, 12] on icon at bounding box center [213, 11] width 6 height 2
type input "25"
type input "100"
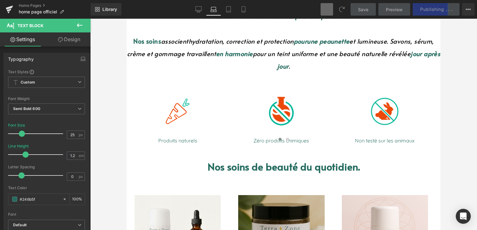
scroll to position [192, 0]
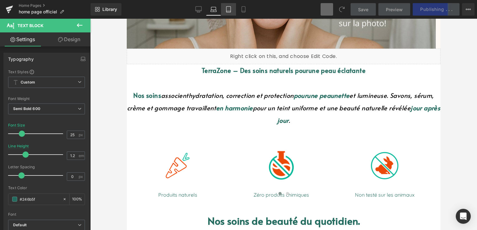
click at [228, 10] on icon at bounding box center [228, 9] width 6 height 6
type input "20"
type input "1.5"
type input "100"
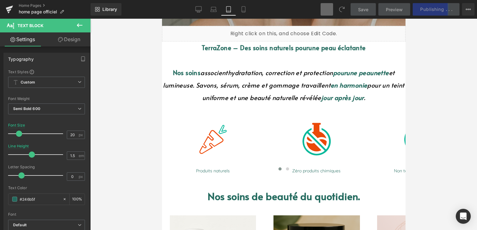
scroll to position [21, 0]
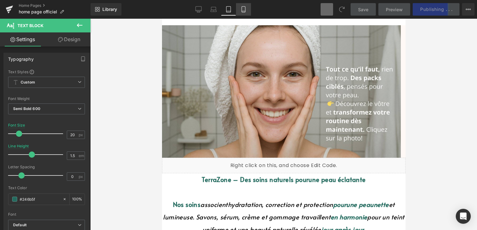
click at [240, 13] on link "Mobile" at bounding box center [243, 9] width 15 height 12
type input "18"
type input "1.2"
type input "100"
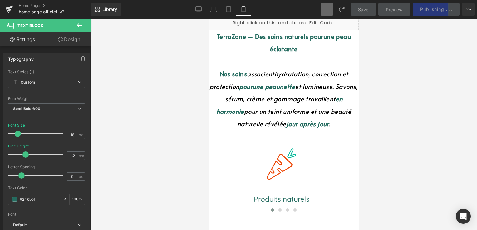
scroll to position [0, 0]
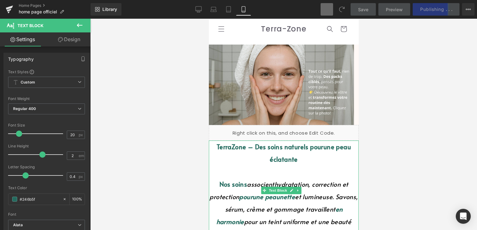
drag, startPoint x: 213, startPoint y: 148, endPoint x: 297, endPoint y: 163, distance: 85.6
click at [297, 163] on p "TerraZone – Des soins naturels pour une peau éclatante" at bounding box center [283, 153] width 150 height 25
click at [17, 134] on span at bounding box center [19, 134] width 6 height 6
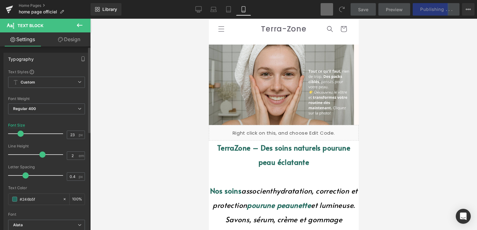
type input "22"
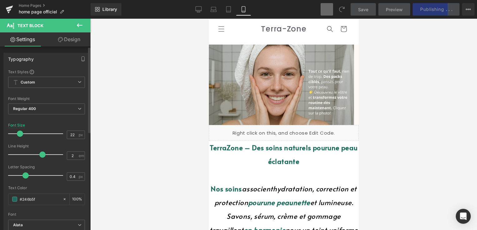
click at [19, 133] on span at bounding box center [20, 134] width 6 height 6
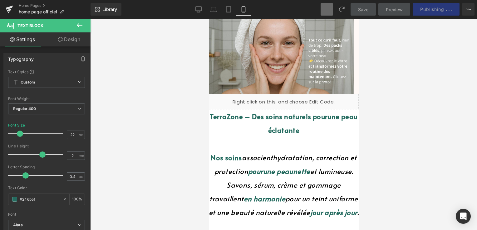
click at [168, 146] on div at bounding box center [283, 125] width 387 height 212
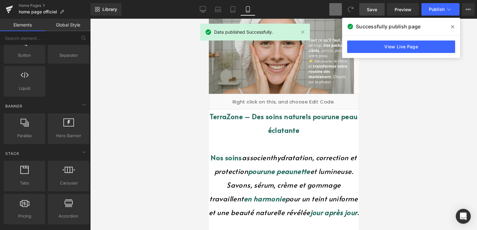
click at [452, 27] on icon at bounding box center [452, 26] width 3 height 3
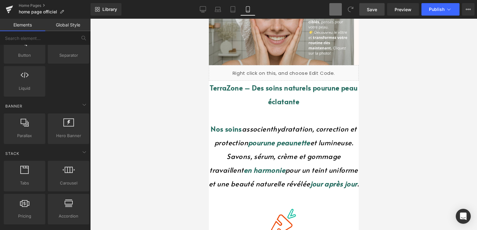
scroll to position [62, 0]
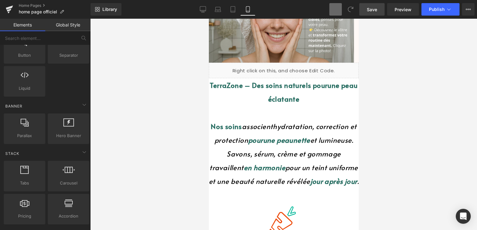
click at [317, 111] on p at bounding box center [283, 113] width 150 height 14
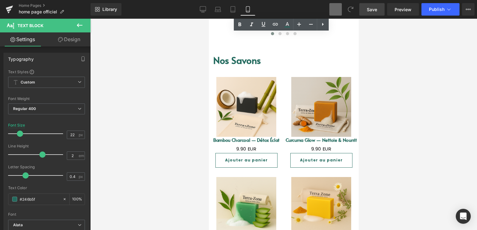
scroll to position [562, 0]
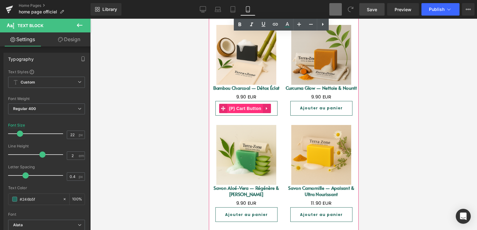
click at [251, 113] on span "(P) Cart Button" at bounding box center [245, 108] width 36 height 9
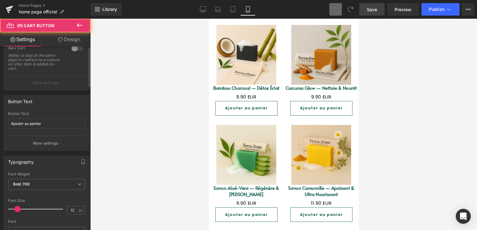
scroll to position [125, 0]
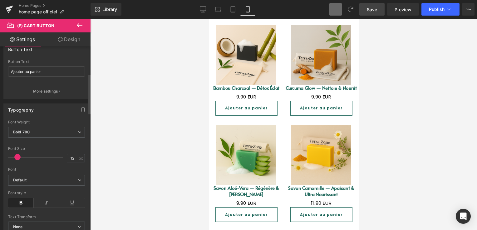
type input "11"
click at [17, 157] on span at bounding box center [17, 157] width 6 height 6
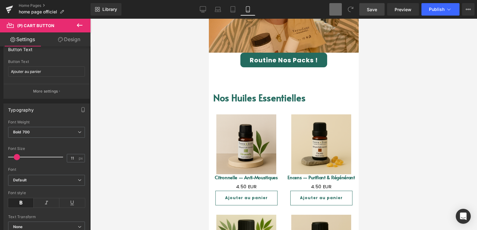
scroll to position [1061, 0]
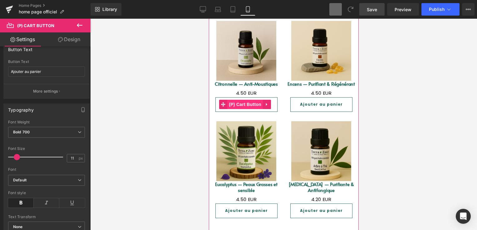
click at [248, 100] on span "(P) Cart Button" at bounding box center [245, 104] width 36 height 9
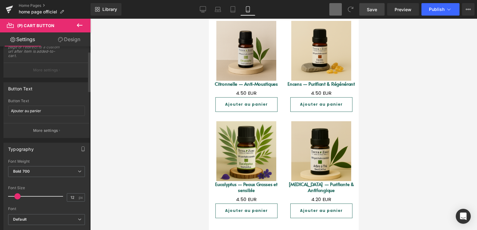
scroll to position [125, 0]
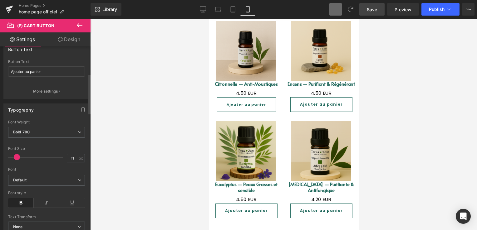
click at [17, 156] on span at bounding box center [17, 157] width 6 height 6
click at [377, 3] on link "Save" at bounding box center [371, 9] width 25 height 12
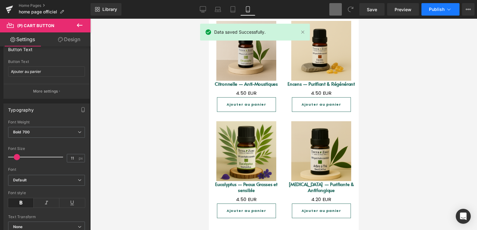
click at [440, 12] on span "Publish" at bounding box center [437, 9] width 16 height 5
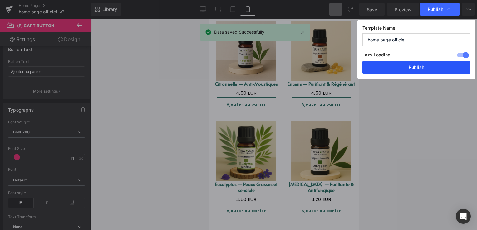
drag, startPoint x: 437, startPoint y: 71, endPoint x: 119, endPoint y: 83, distance: 318.4
click at [437, 71] on button "Publish" at bounding box center [416, 67] width 108 height 12
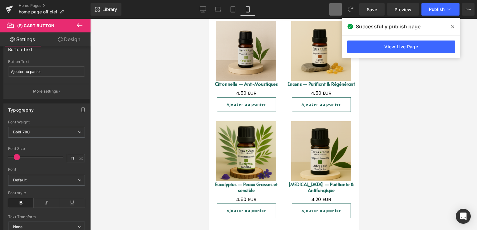
click at [452, 26] on icon at bounding box center [452, 26] width 3 height 5
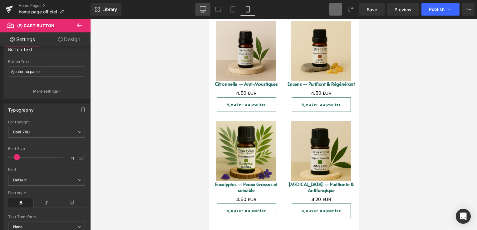
click at [202, 11] on icon at bounding box center [203, 9] width 6 height 5
type input "18"
type input "100"
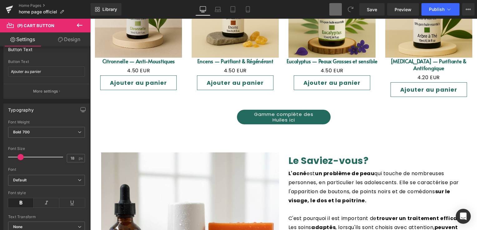
scroll to position [1040, 0]
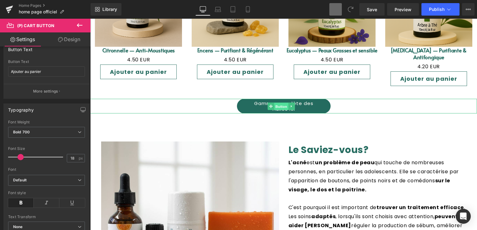
click at [285, 103] on span "Button" at bounding box center [281, 106] width 14 height 7
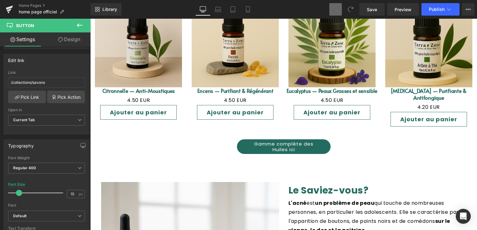
scroll to position [1009, 0]
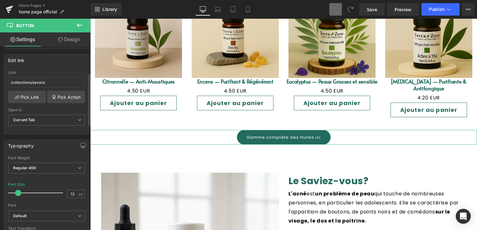
click at [19, 192] on span at bounding box center [18, 193] width 6 height 6
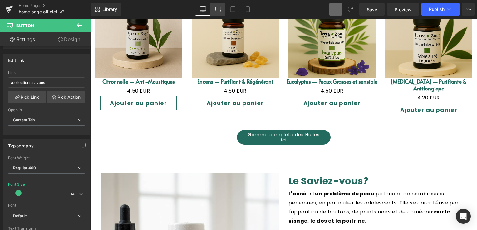
click at [219, 11] on icon at bounding box center [218, 9] width 6 height 6
type input "15"
type input "100"
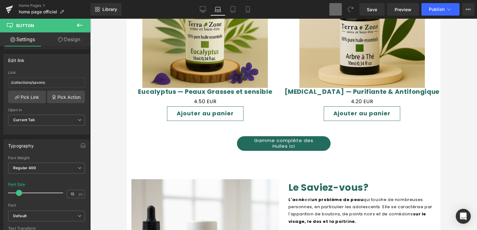
scroll to position [1378, 0]
click at [264, 136] on link "Gamme complète des Huiles ici" at bounding box center [284, 143] width 94 height 15
click at [249, 10] on icon at bounding box center [247, 10] width 3 height 6
type input "14"
type input "100"
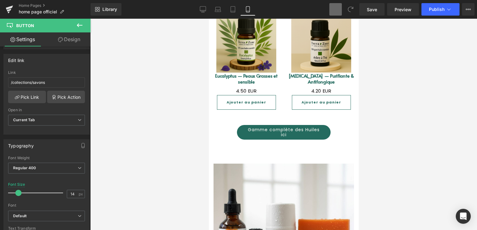
scroll to position [1168, 0]
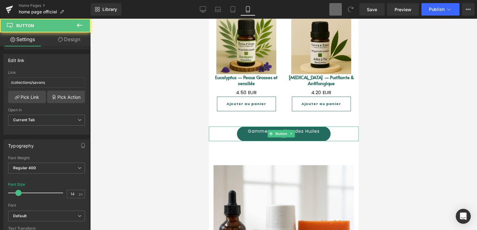
click at [266, 127] on link "Gamme complète des Huiles ici" at bounding box center [283, 134] width 94 height 15
click at [259, 127] on link "Gamme complète des Huiles ici" at bounding box center [283, 134] width 94 height 15
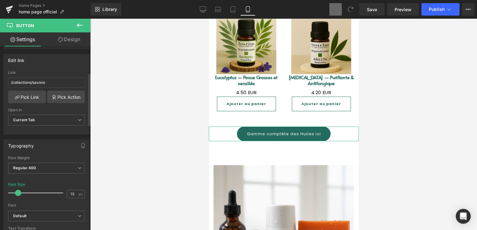
click at [17, 192] on span at bounding box center [18, 193] width 6 height 6
click at [364, 10] on link "Save" at bounding box center [371, 9] width 25 height 12
click at [225, 13] on link "Tablet" at bounding box center [232, 9] width 15 height 12
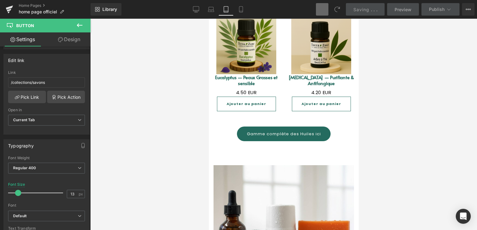
type input "15"
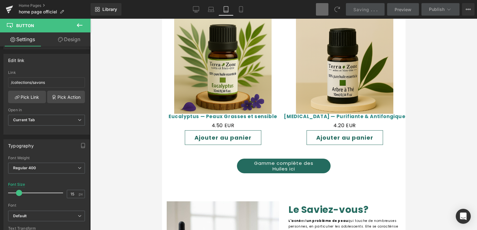
click at [223, 12] on icon at bounding box center [226, 9] width 6 height 6
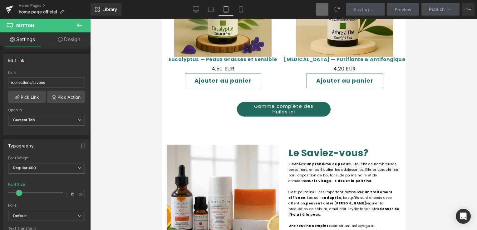
scroll to position [1145, 0]
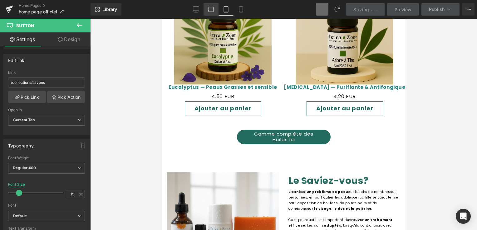
click at [212, 9] on icon at bounding box center [211, 9] width 6 height 6
type input "100"
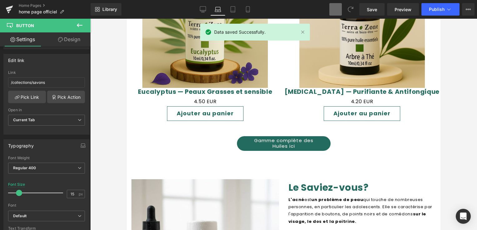
scroll to position [1378, 0]
click at [247, 136] on link "Gamme complète des Huiles ici" at bounding box center [284, 143] width 94 height 15
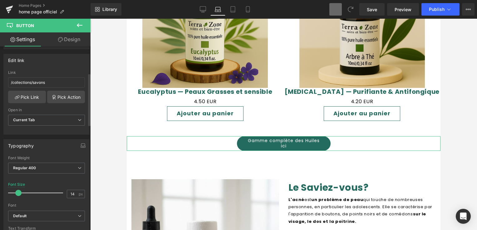
click at [17, 191] on span at bounding box center [18, 193] width 6 height 6
click at [235, 7] on icon at bounding box center [233, 9] width 6 height 6
type input "15"
type input "100"
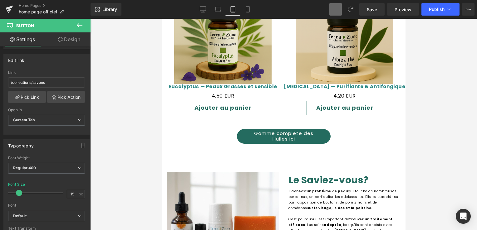
scroll to position [1145, 0]
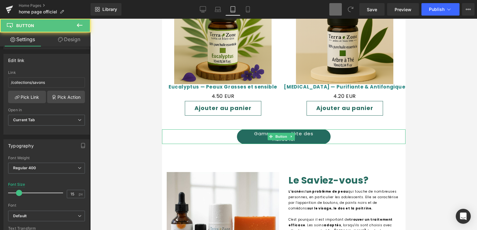
click at [252, 129] on link "Gamme complète des Huiles ici" at bounding box center [283, 136] width 94 height 15
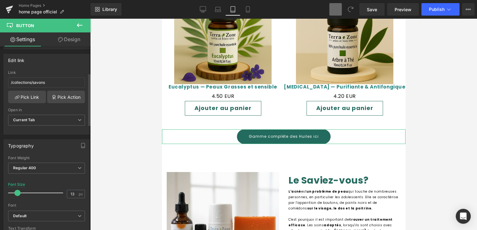
type input "14"
click at [19, 190] on span at bounding box center [18, 193] width 6 height 6
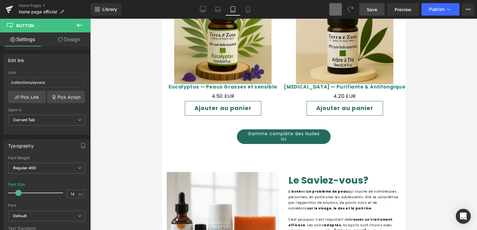
click at [369, 11] on span "Save" at bounding box center [372, 9] width 10 height 7
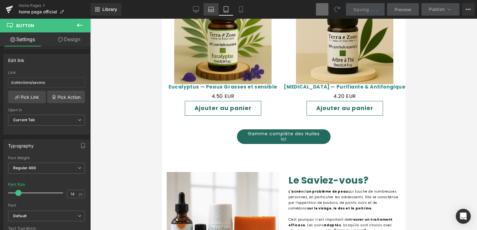
click at [209, 6] on icon at bounding box center [211, 9] width 6 height 6
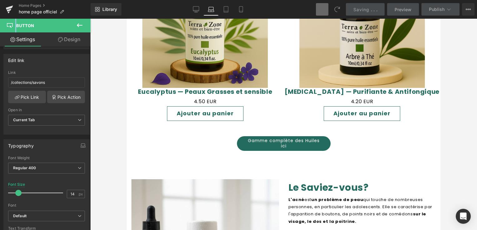
scroll to position [1378, 0]
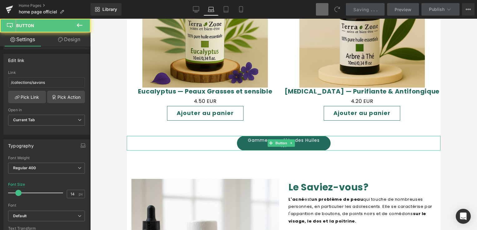
click at [265, 136] on link "Gamme complète des Huiles ici" at bounding box center [284, 143] width 94 height 15
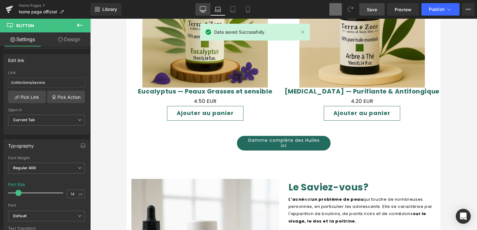
click at [203, 10] on icon at bounding box center [203, 9] width 6 height 6
type input "100"
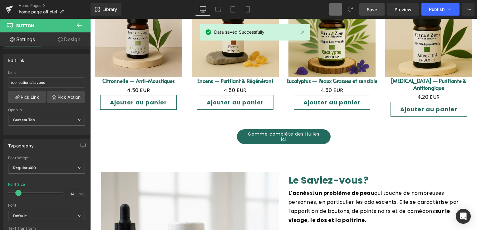
scroll to position [1010, 0]
click at [431, 12] on button "Publish" at bounding box center [440, 9] width 38 height 12
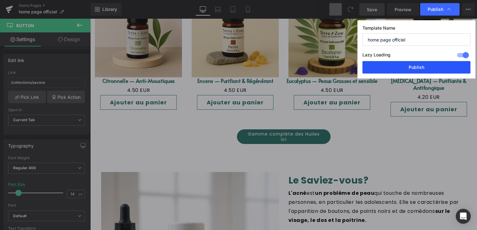
drag, startPoint x: 411, startPoint y: 73, endPoint x: 63, endPoint y: 88, distance: 347.5
click at [411, 73] on button "Publish" at bounding box center [416, 67] width 108 height 12
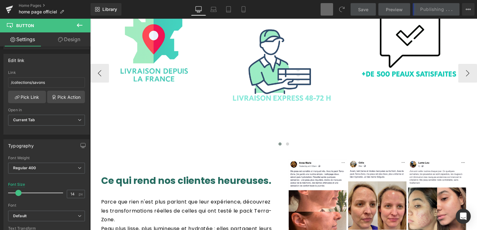
scroll to position [1415, 0]
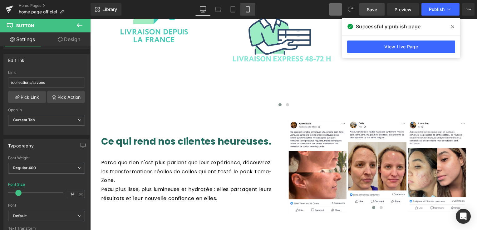
click at [245, 11] on icon at bounding box center [248, 9] width 6 height 6
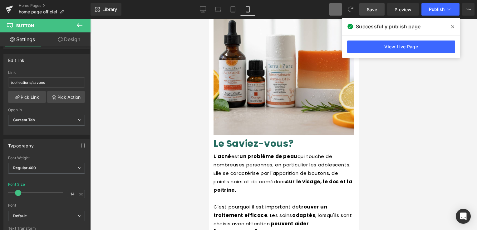
type input "13"
type input "100"
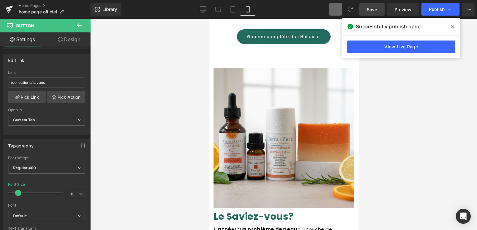
scroll to position [1193, 0]
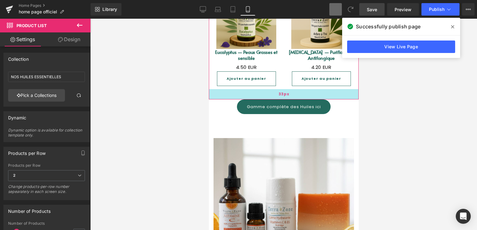
drag, startPoint x: 250, startPoint y: 89, endPoint x: 602, endPoint y: 37, distance: 355.4
click at [249, 89] on div "33px" at bounding box center [283, 94] width 150 height 10
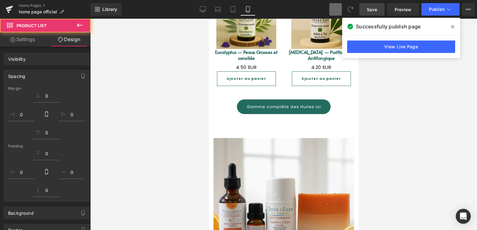
click at [382, 8] on link "Save" at bounding box center [371, 9] width 25 height 12
click at [379, 8] on link "Save" at bounding box center [371, 9] width 25 height 12
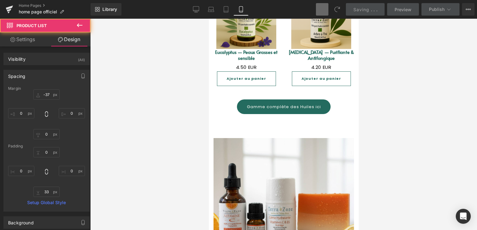
type input "-37"
type input "0"
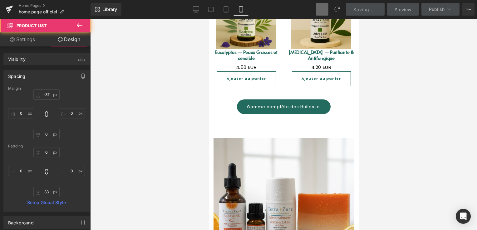
type input "0"
type input "33"
type input "0"
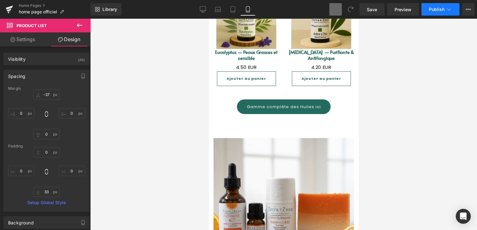
click at [447, 6] on button "Publish" at bounding box center [440, 9] width 38 height 12
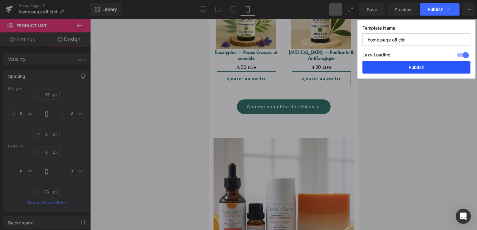
click at [441, 70] on button "Publish" at bounding box center [416, 67] width 108 height 12
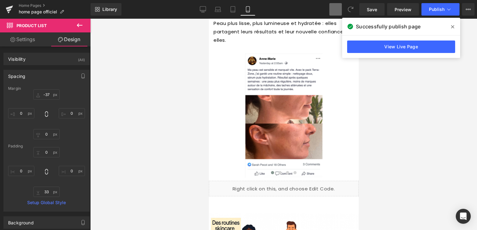
scroll to position [1751, 0]
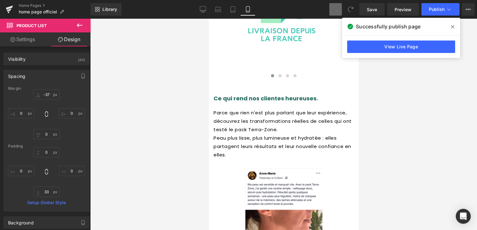
click at [452, 26] on icon at bounding box center [452, 26] width 3 height 5
click at [451, 26] on div at bounding box center [283, 125] width 387 height 212
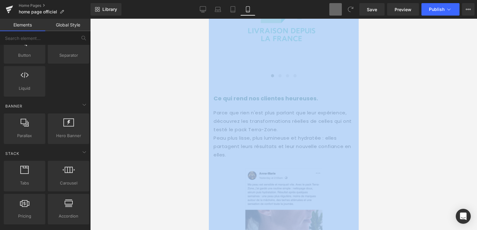
click at [190, 113] on div at bounding box center [283, 125] width 387 height 212
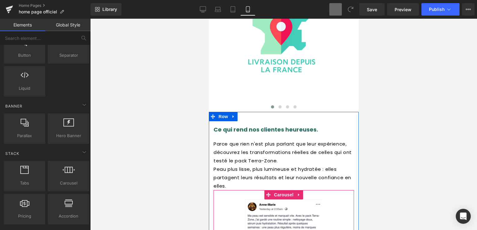
scroll to position [1657, 0]
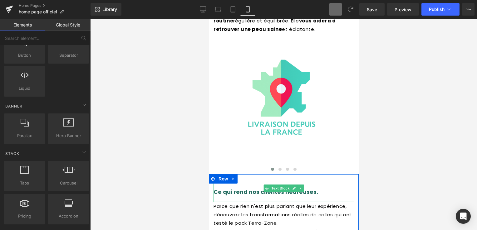
click at [240, 188] on font "Ce qui rend nos clientes heureuses." at bounding box center [265, 192] width 105 height 8
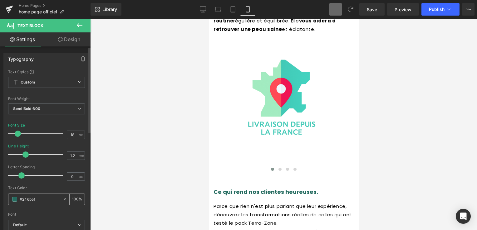
drag, startPoint x: 37, startPoint y: 199, endPoint x: 18, endPoint y: 199, distance: 19.0
click at [18, 199] on div "#246b5f" at bounding box center [35, 199] width 54 height 11
